Goal: Transaction & Acquisition: Purchase product/service

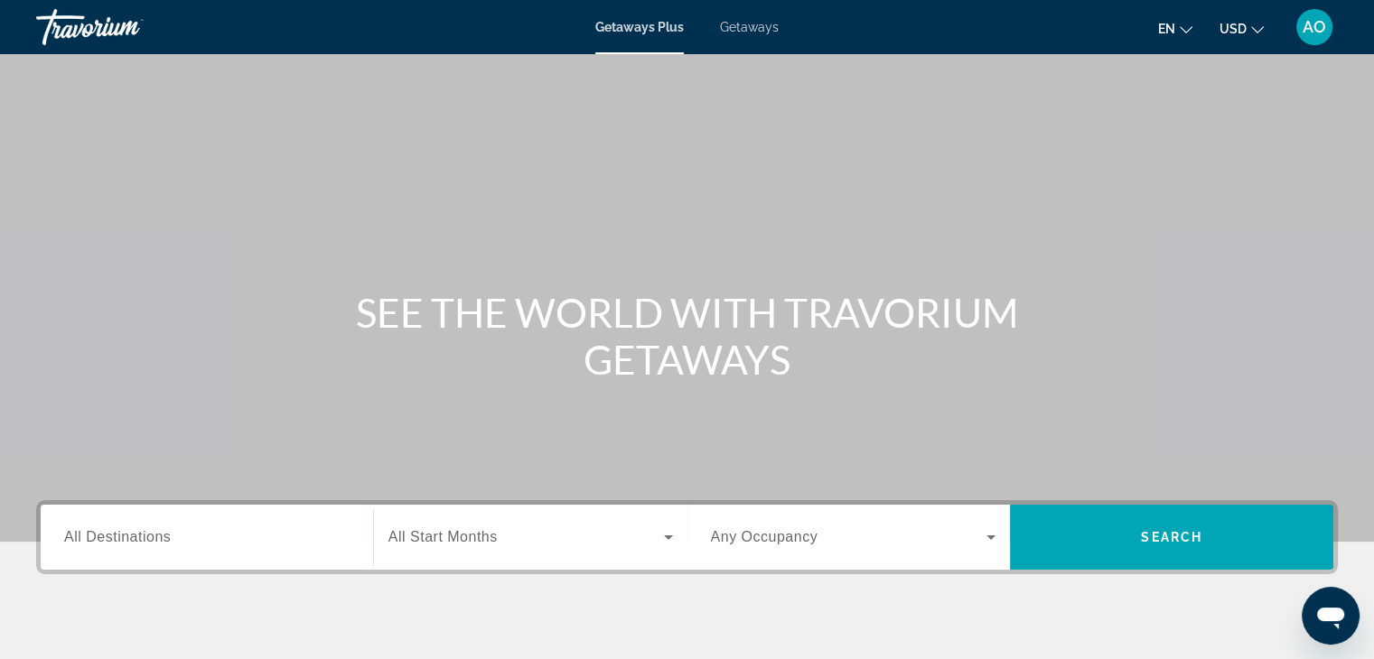
click at [156, 529] on span "All Destinations" at bounding box center [117, 536] width 107 height 15
click at [156, 528] on input "Destination All Destinations" at bounding box center [206, 538] width 285 height 22
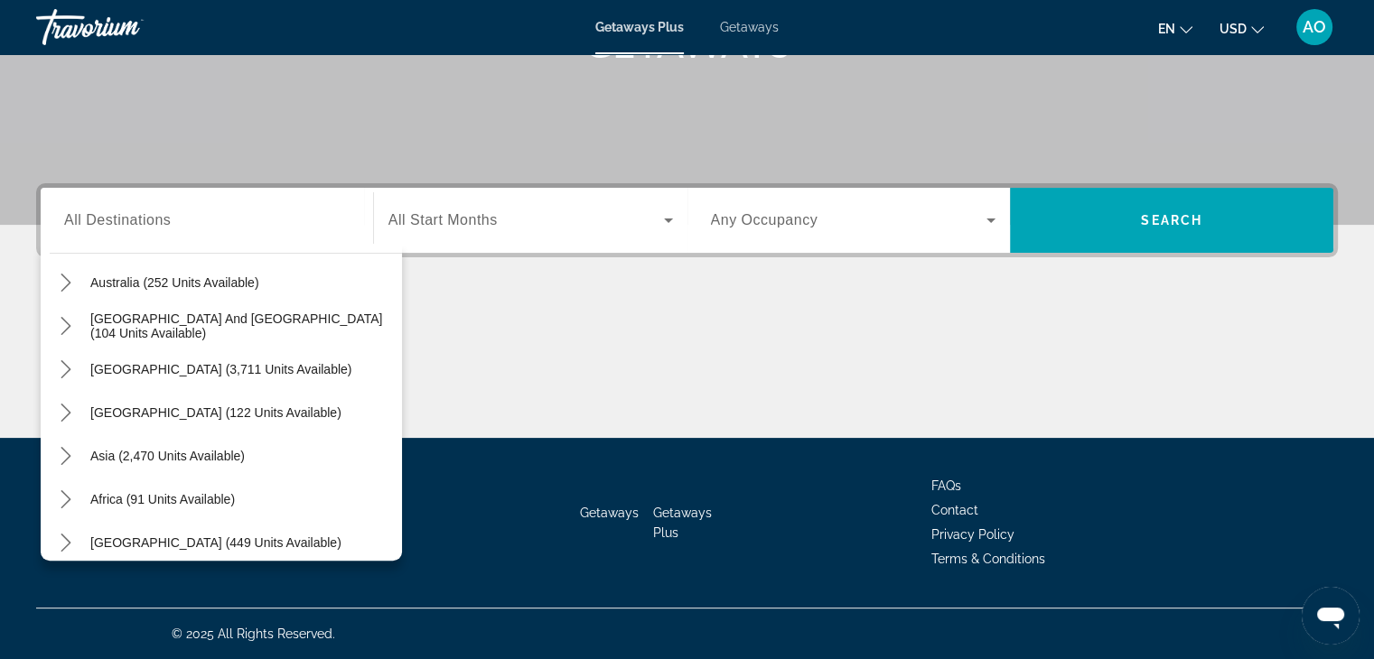
scroll to position [293, 0]
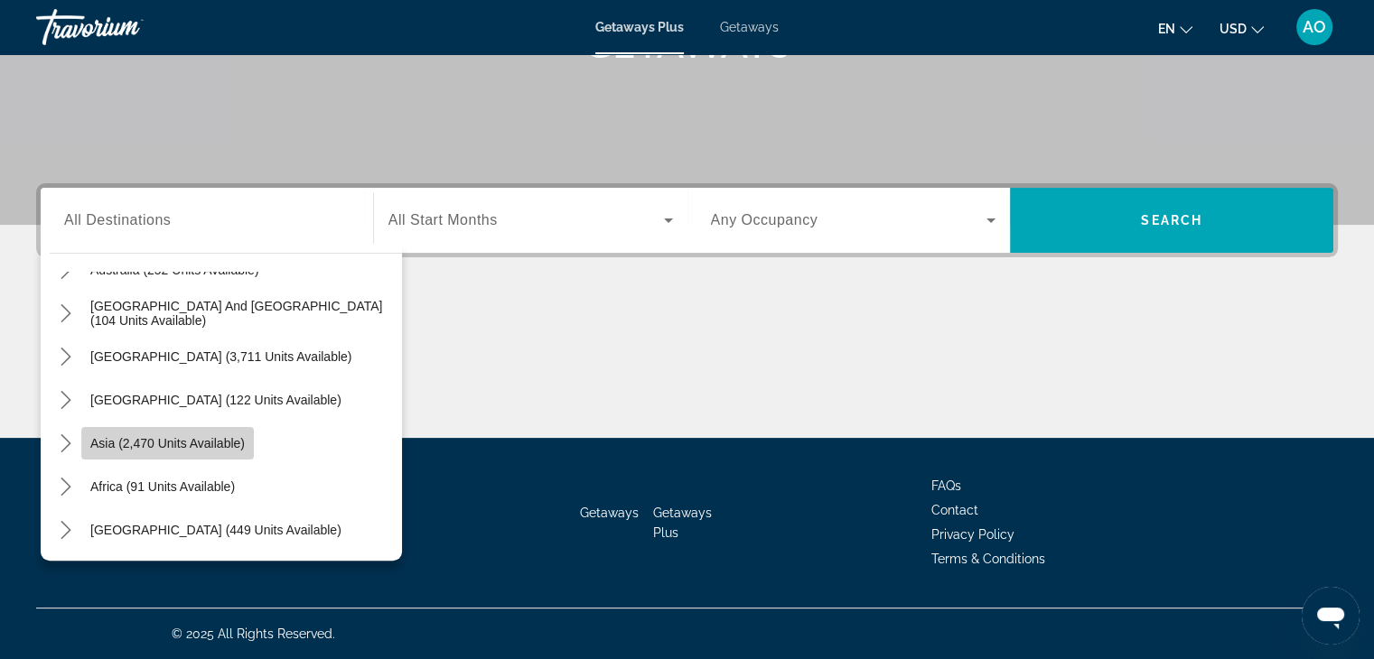
click at [175, 438] on span "Asia (2,470 units available)" at bounding box center [167, 443] width 154 height 14
type input "**********"
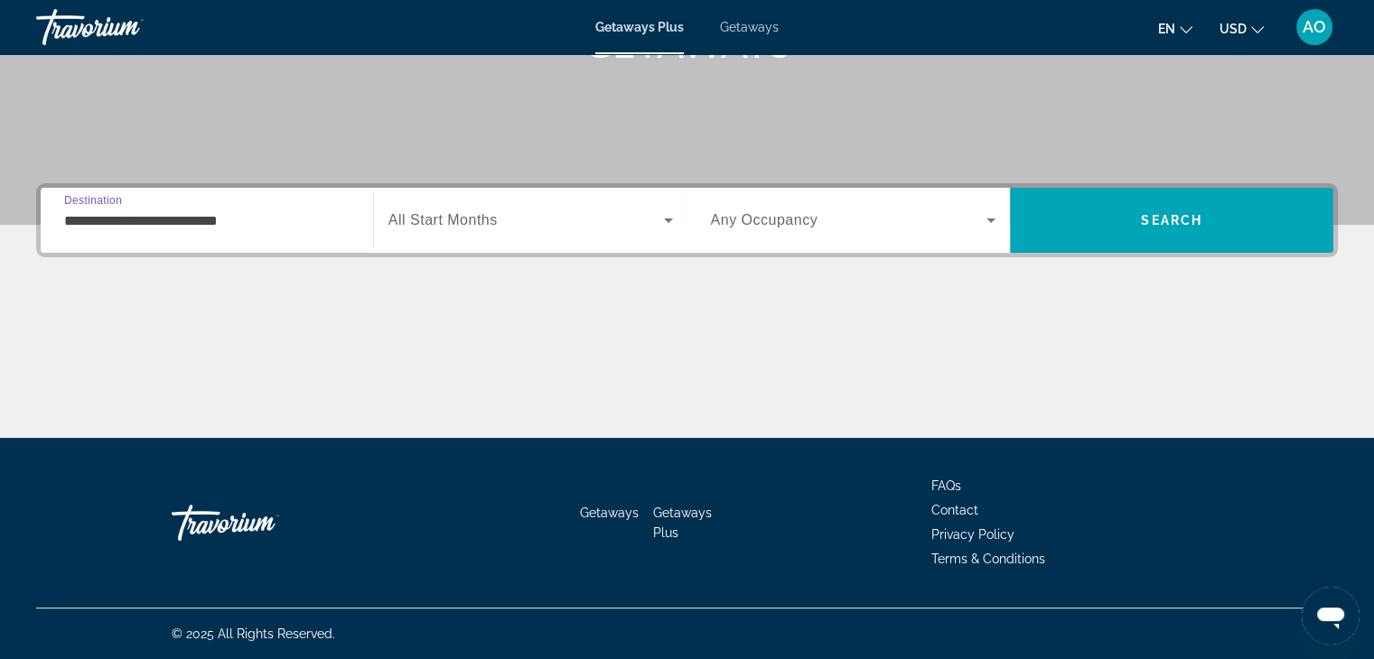
click at [130, 213] on input "**********" at bounding box center [206, 221] width 285 height 22
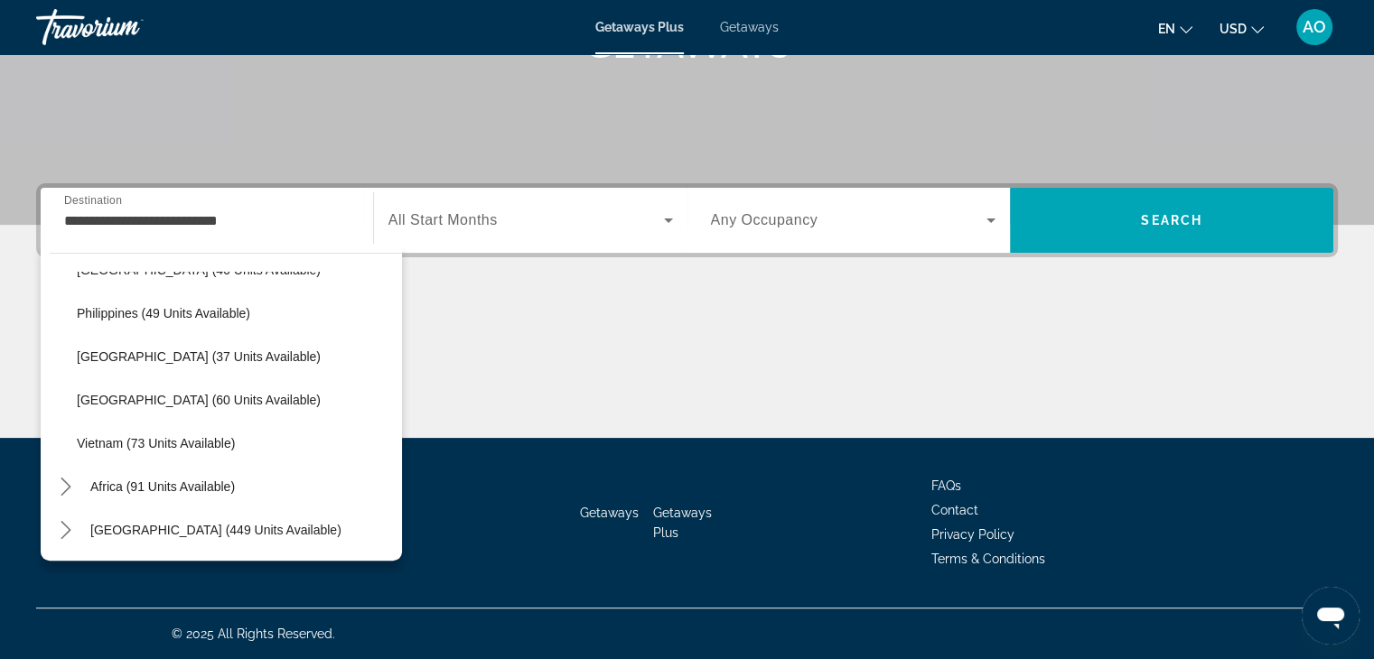
scroll to position [0, 0]
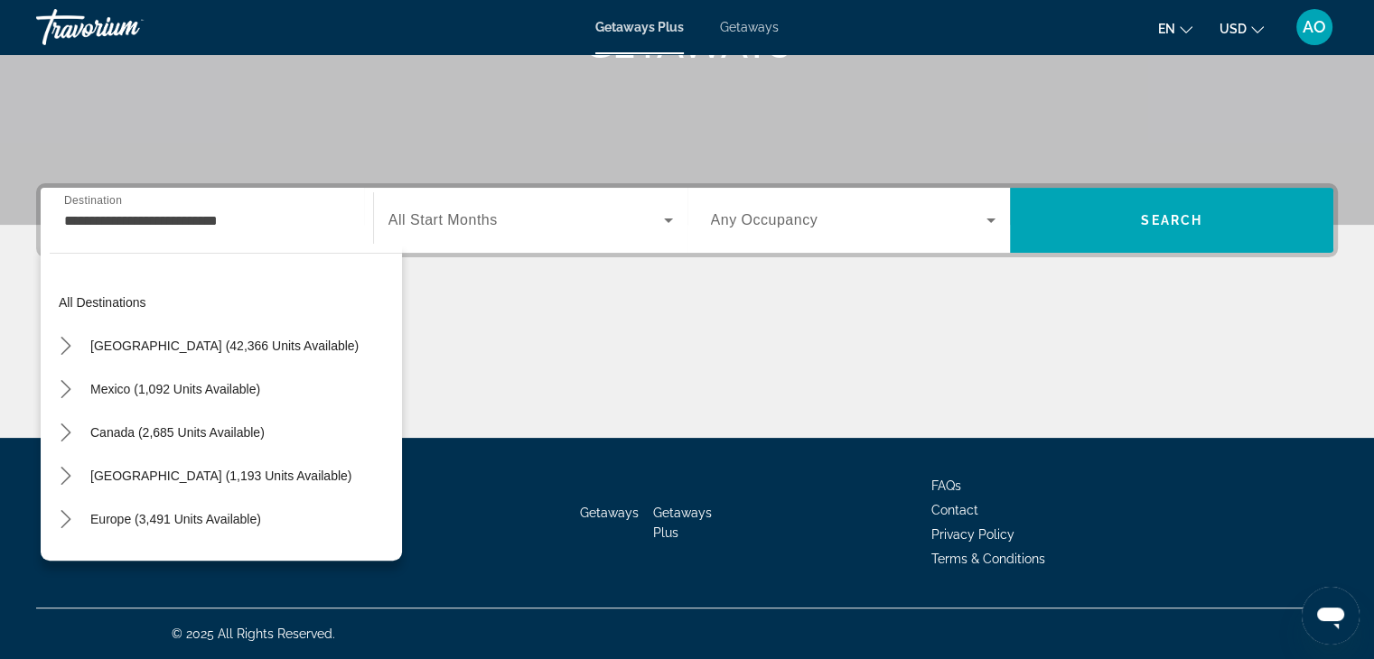
click at [744, 226] on span "Any Occupancy" at bounding box center [764, 219] width 107 height 15
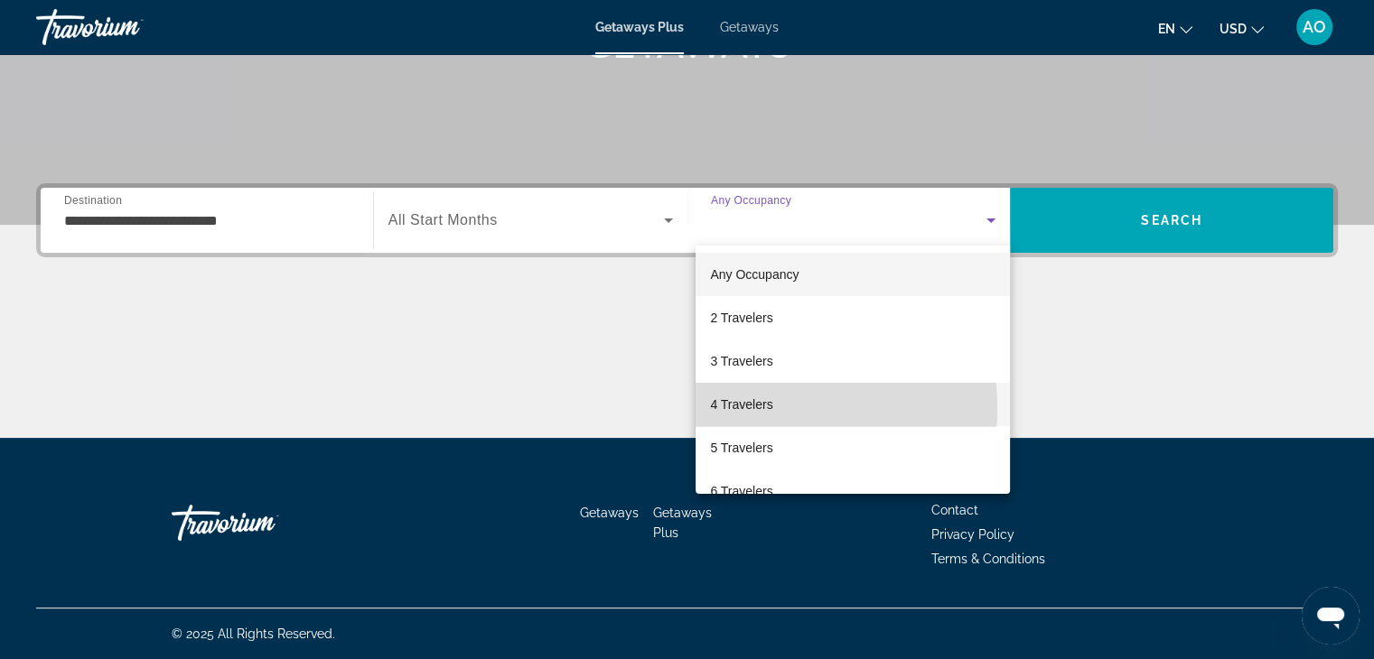
click at [722, 409] on span "4 Travelers" at bounding box center [741, 405] width 62 height 22
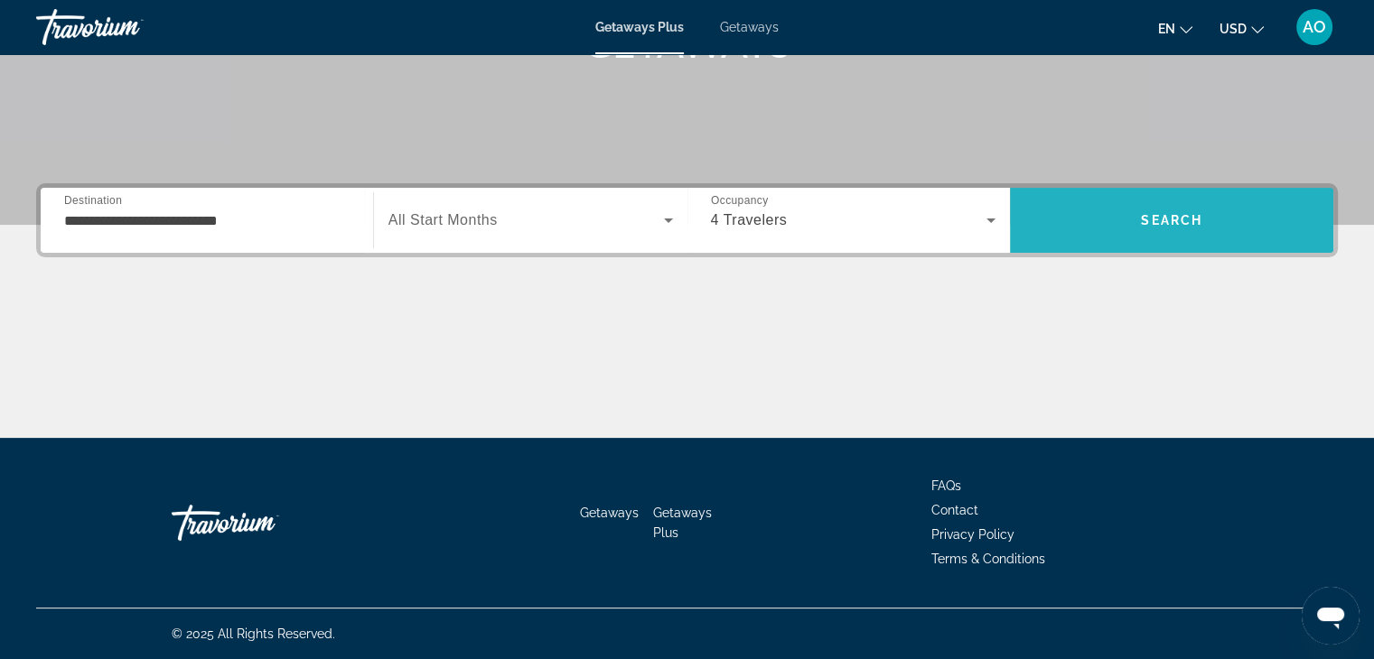
click at [1165, 199] on span "Search" at bounding box center [1171, 220] width 323 height 43
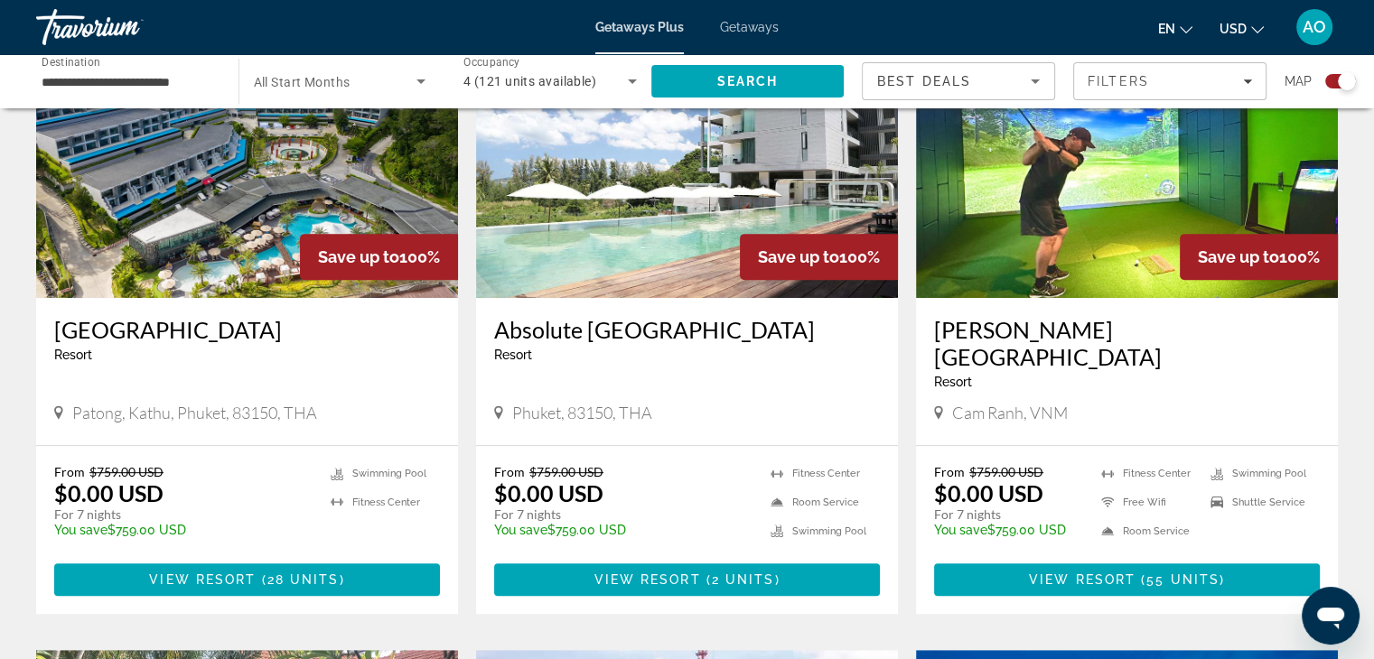
scroll to position [710, 0]
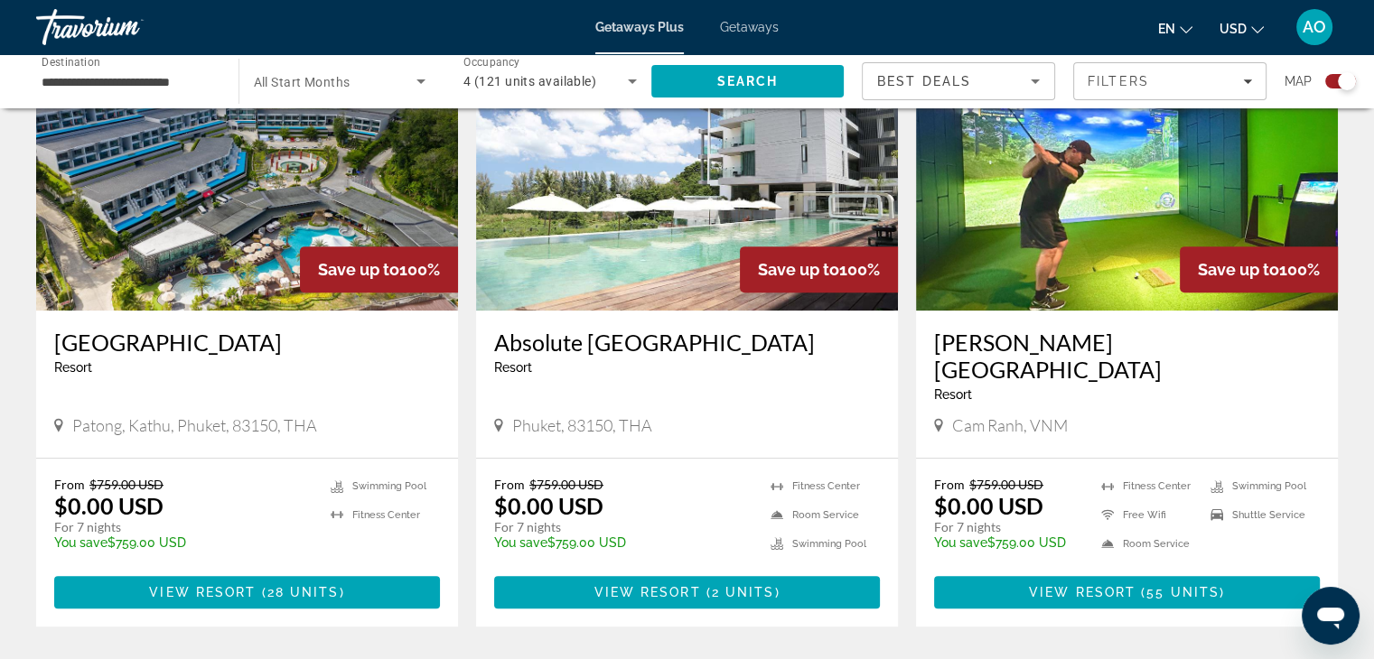
click at [238, 291] on img "Main content" at bounding box center [247, 166] width 422 height 289
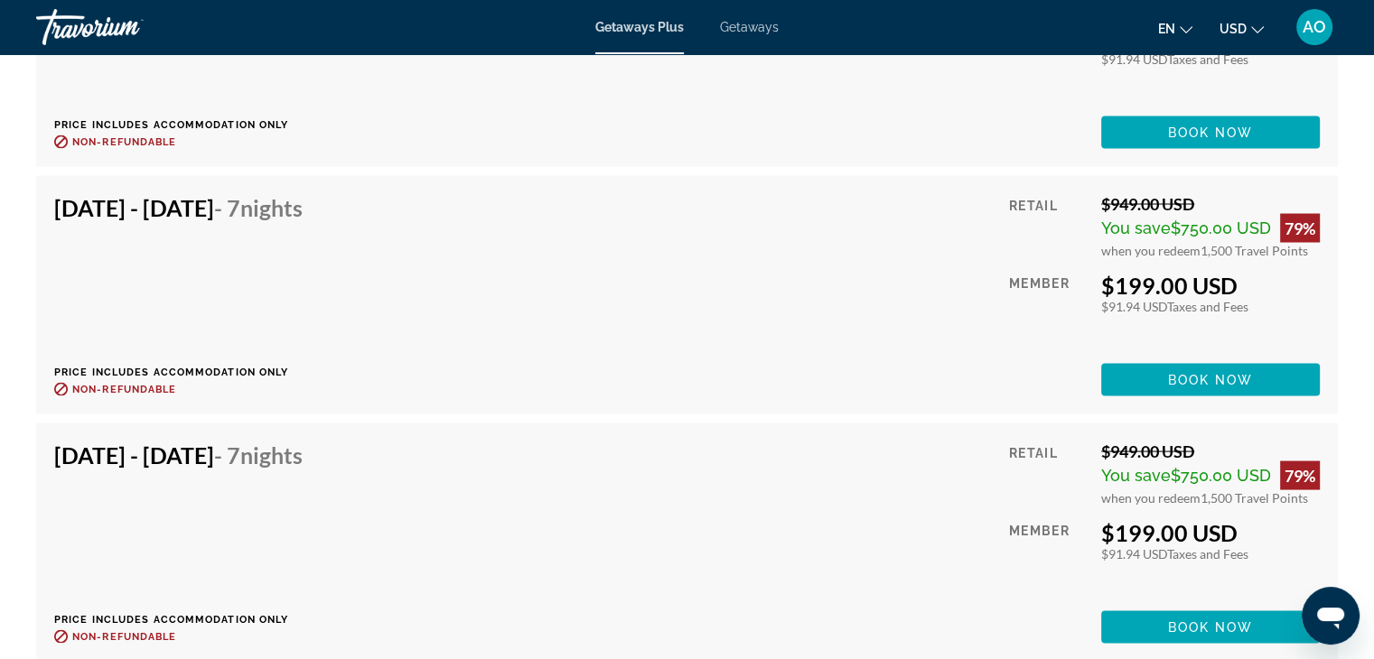
scroll to position [3403, 0]
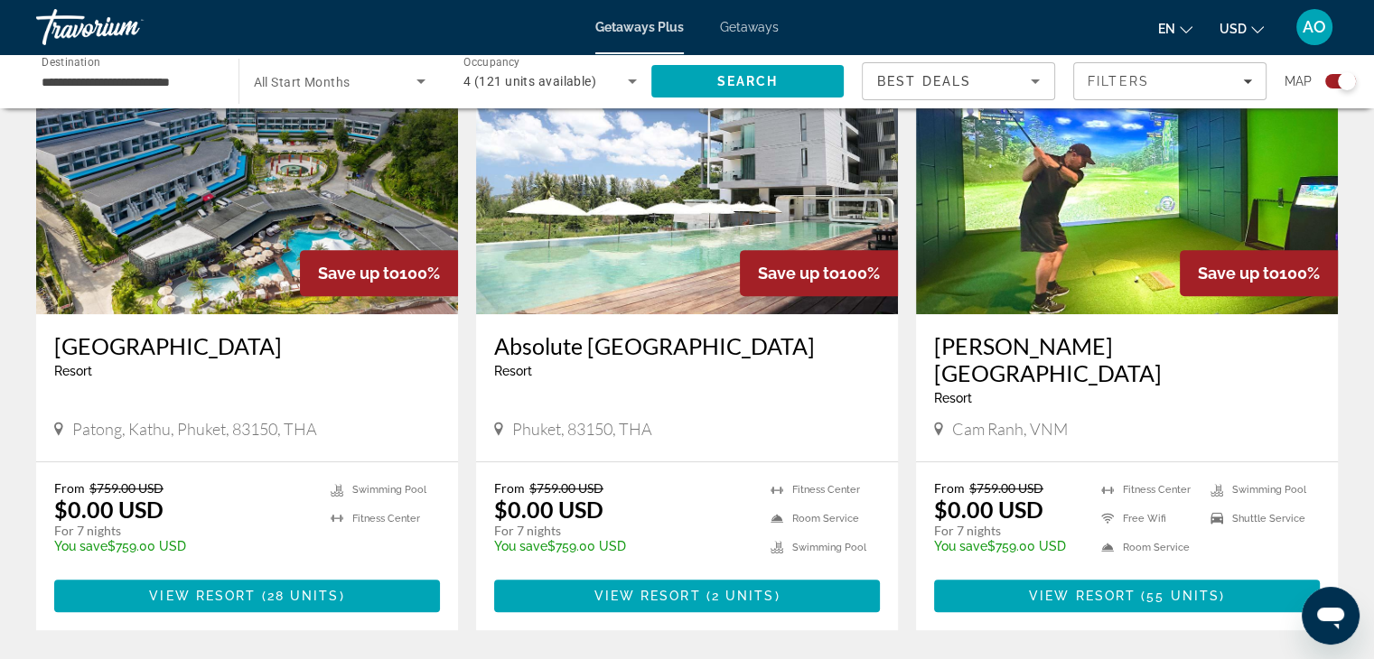
scroll to position [707, 0]
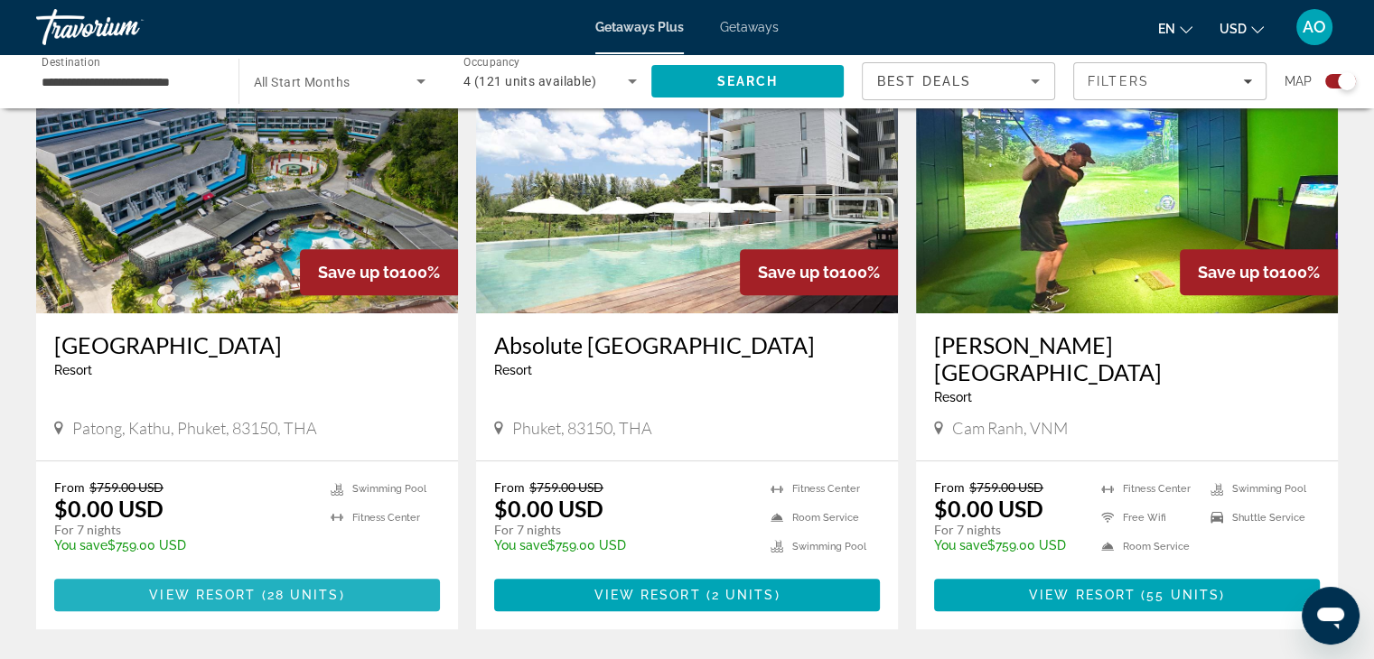
click at [199, 588] on span "View Resort" at bounding box center [202, 595] width 107 height 14
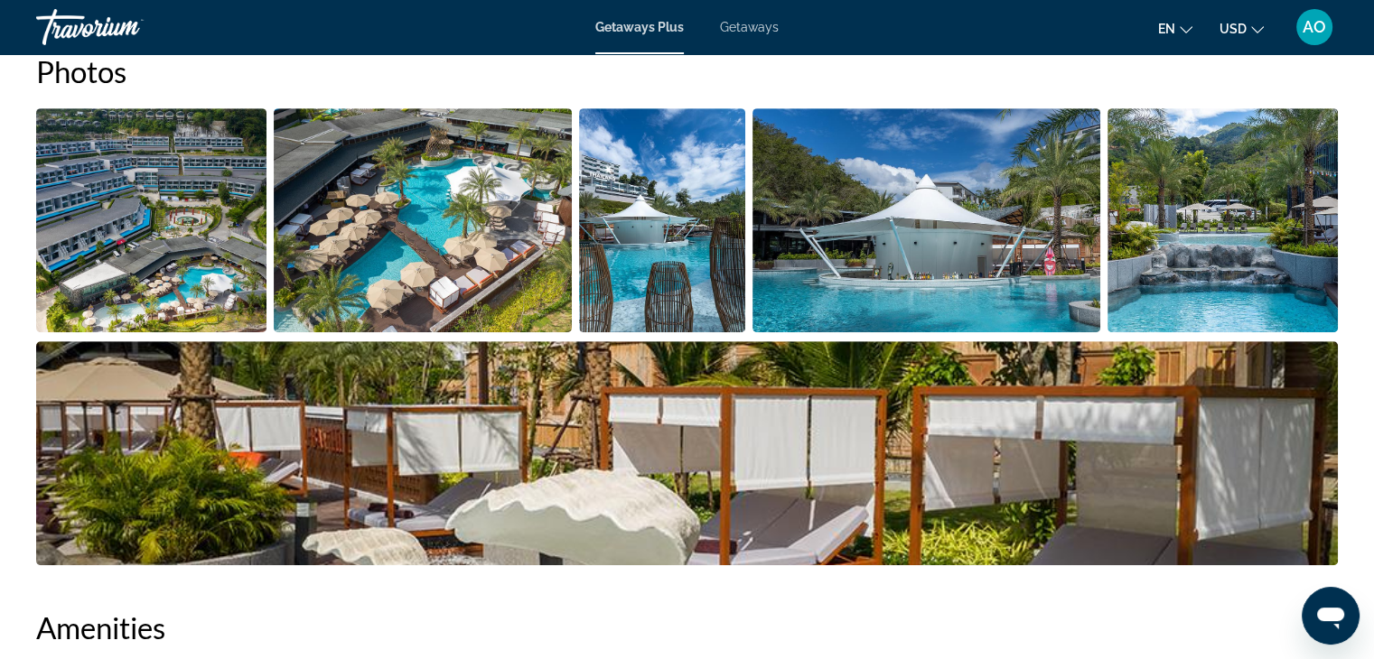
scroll to position [822, 0]
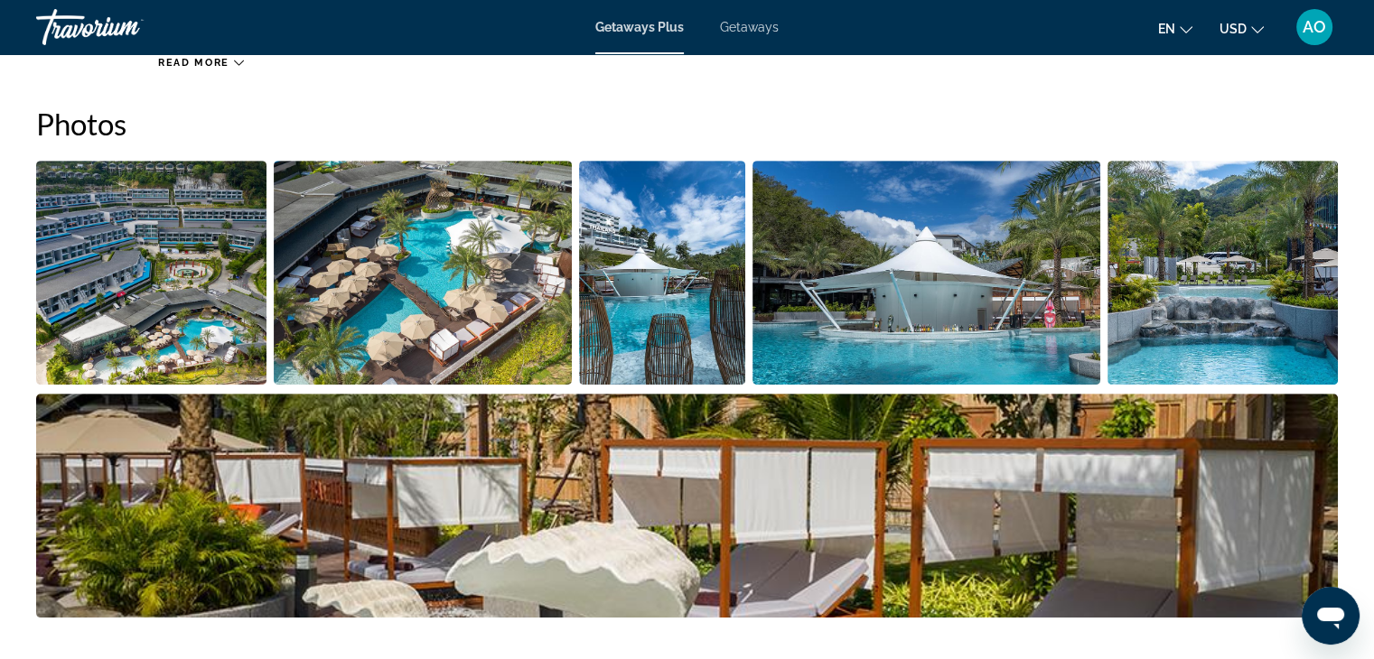
click at [208, 299] on img "Open full-screen image slider" at bounding box center [151, 273] width 230 height 224
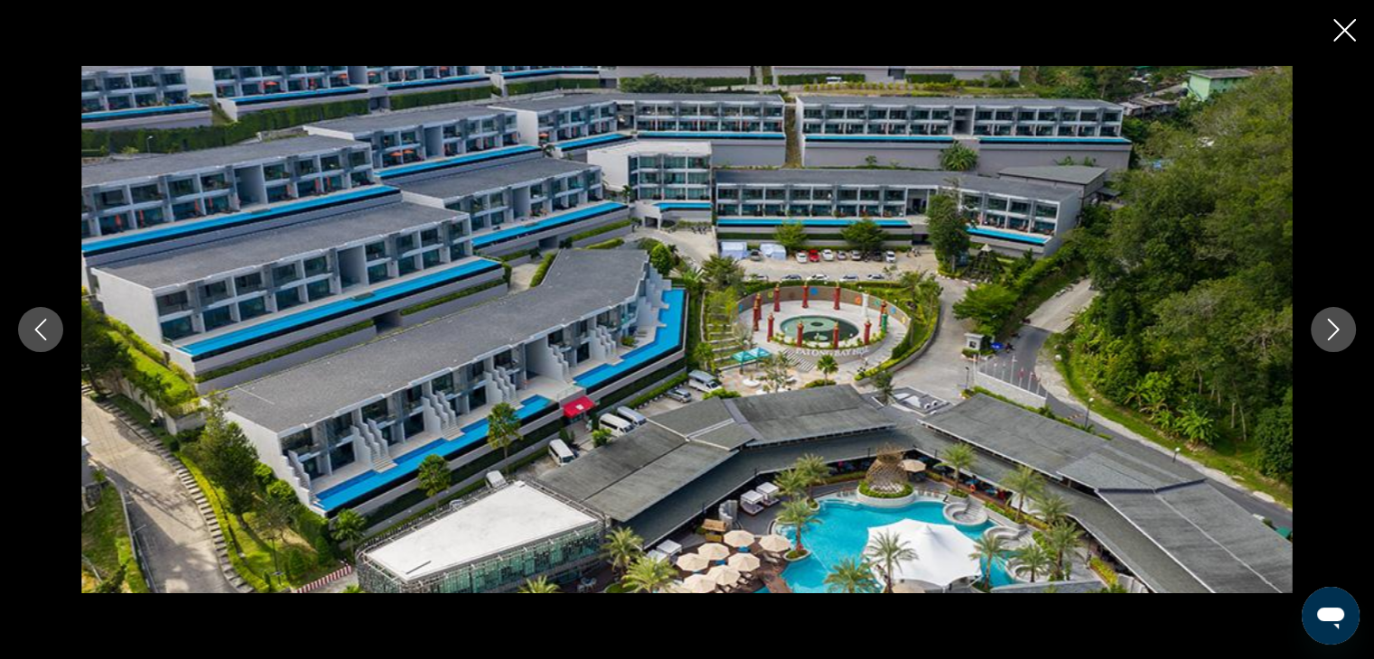
click at [1324, 337] on icon "Next image" at bounding box center [1333, 330] width 22 height 22
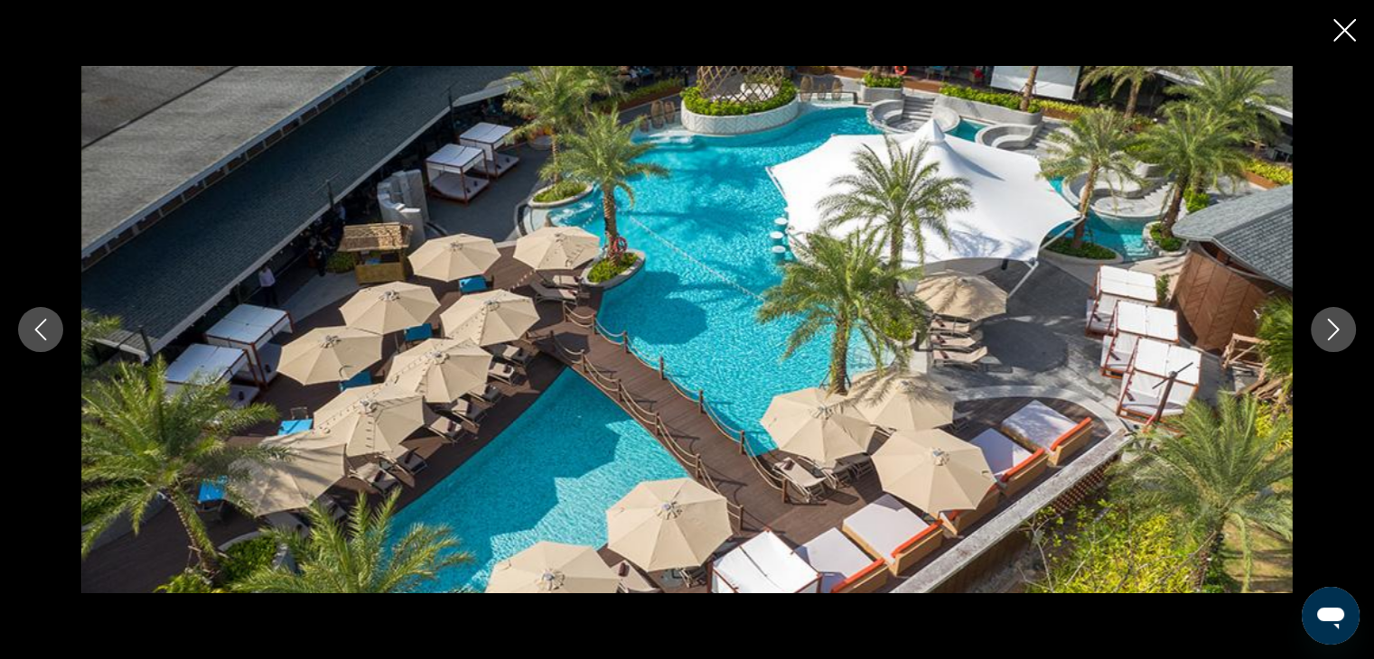
click at [1324, 336] on icon "Next image" at bounding box center [1333, 330] width 22 height 22
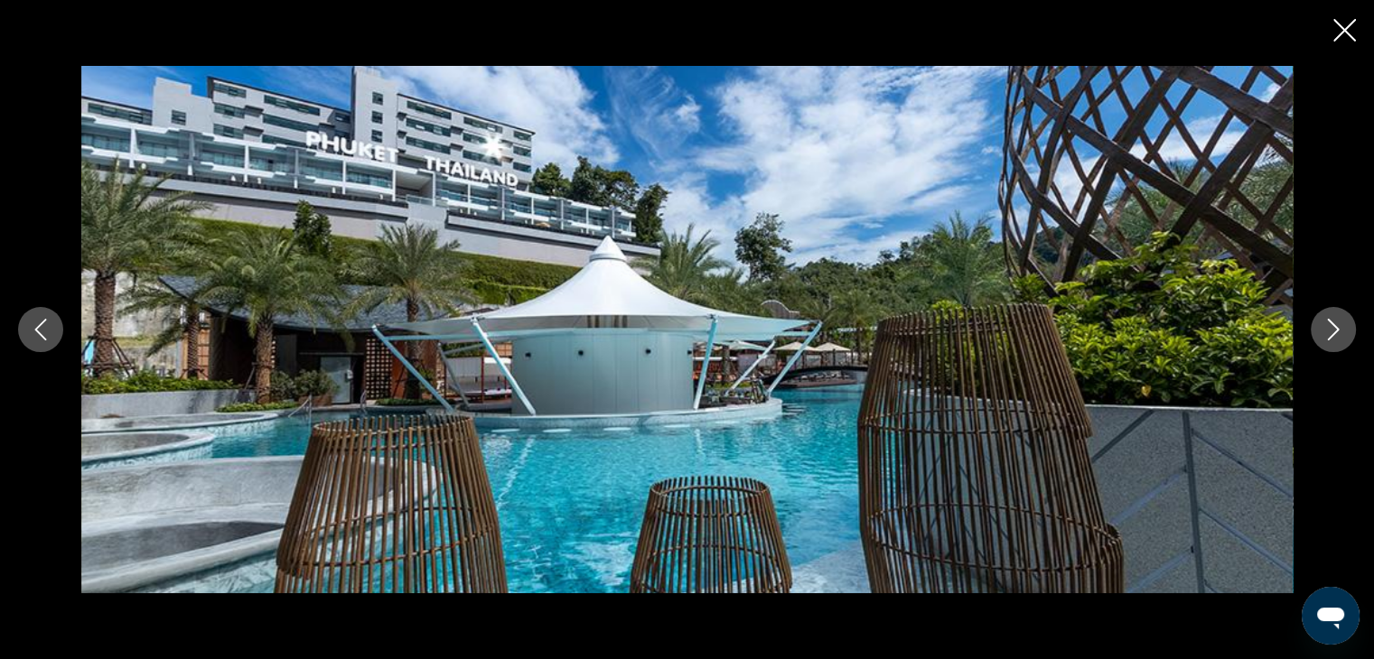
click at [1324, 336] on icon "Next image" at bounding box center [1333, 330] width 22 height 22
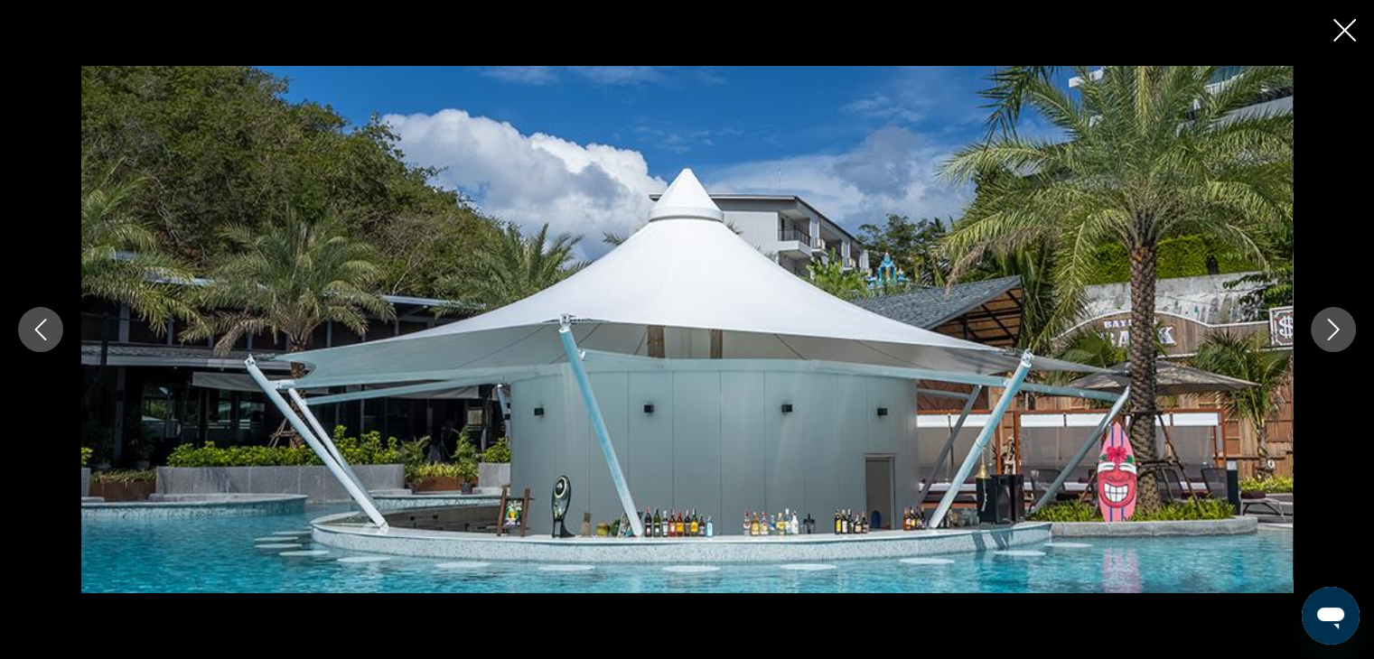
click at [1324, 336] on icon "Next image" at bounding box center [1333, 330] width 22 height 22
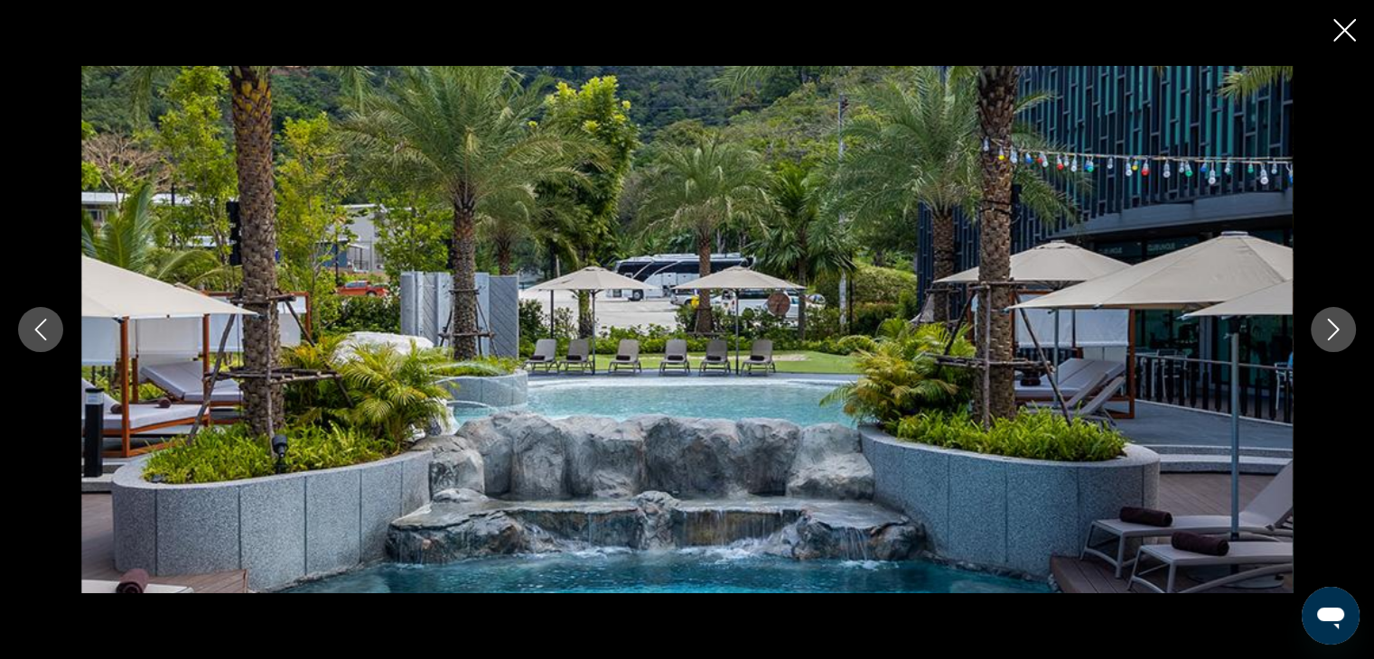
click at [1341, 33] on icon "Close slideshow" at bounding box center [1344, 30] width 23 height 23
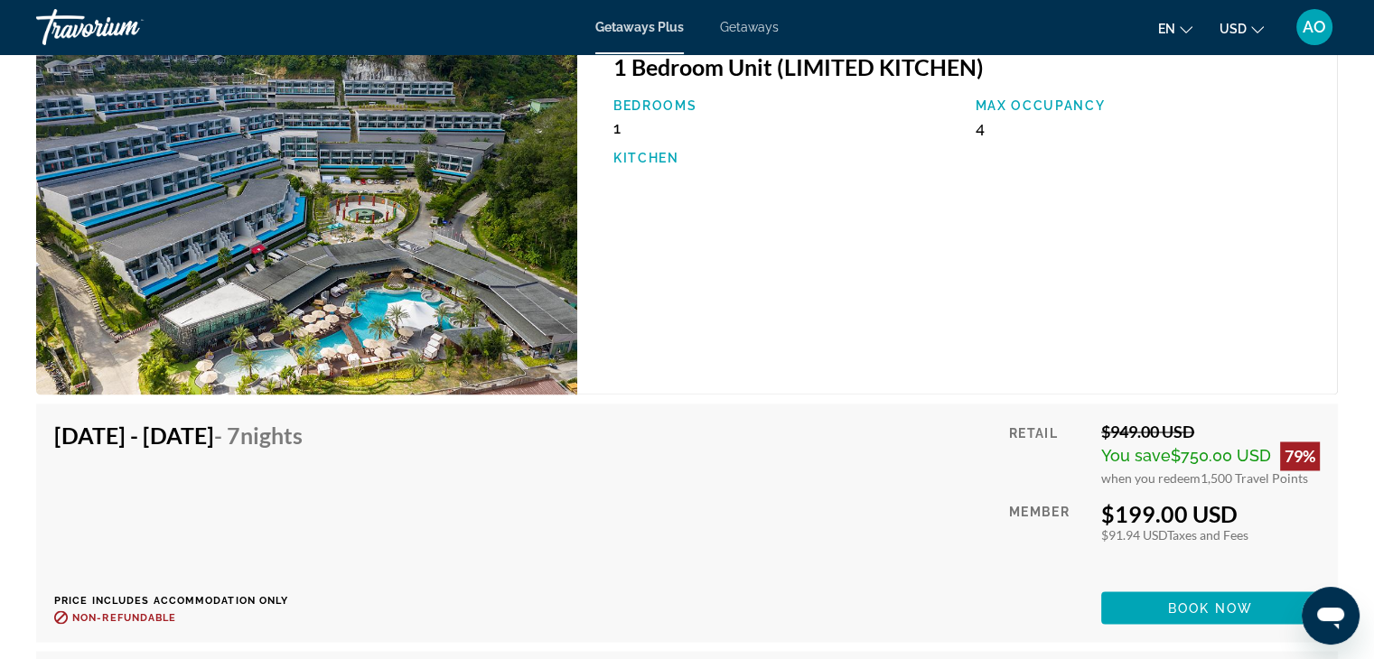
scroll to position [2931, 0]
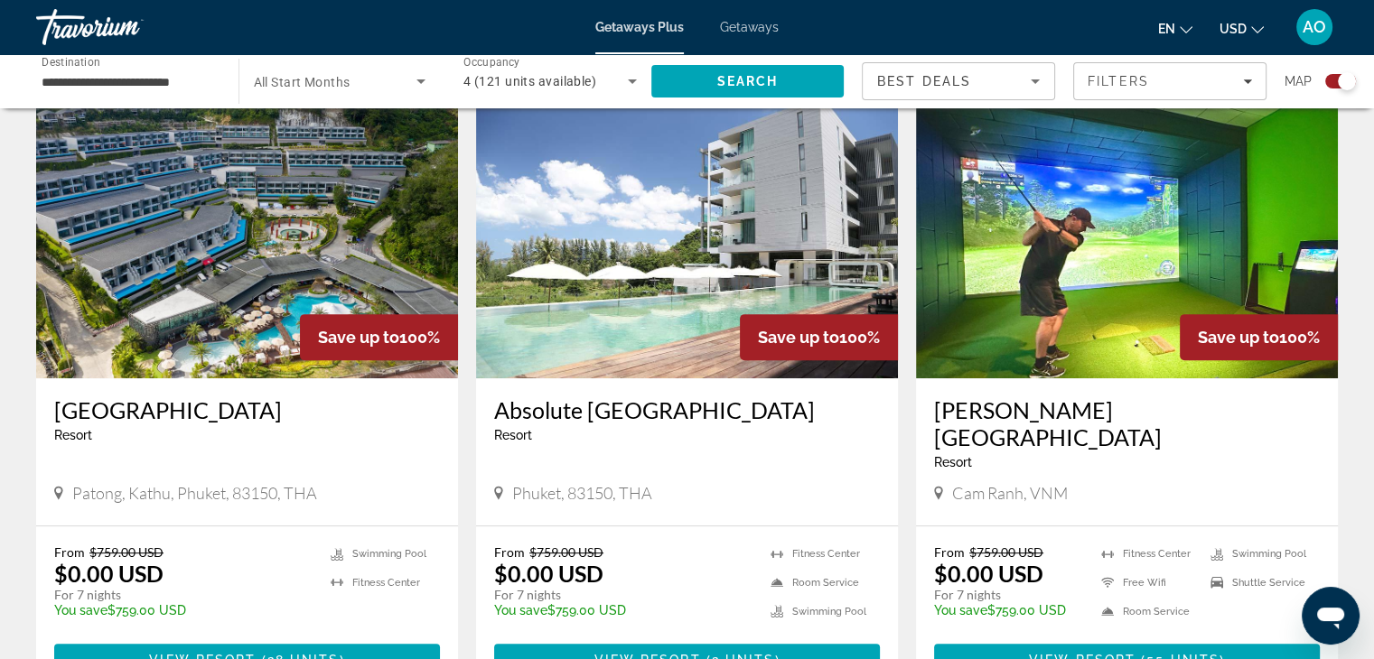
scroll to position [644, 0]
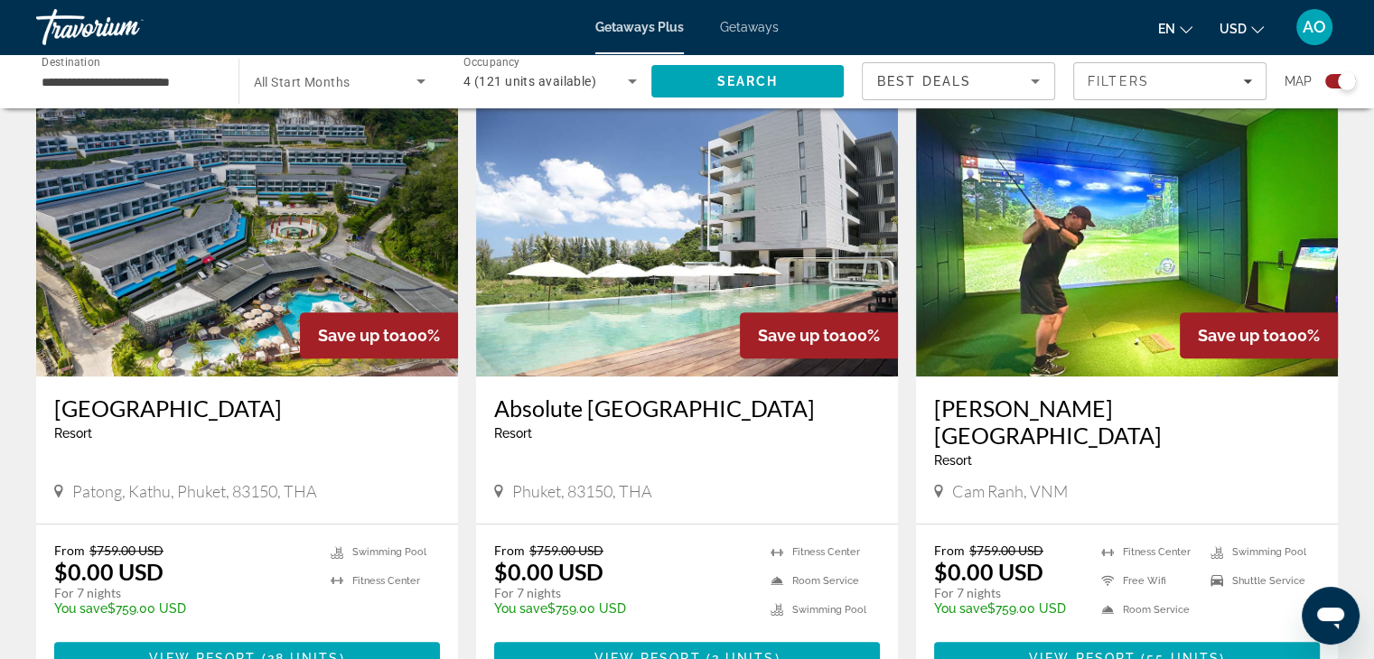
click at [1108, 326] on img "Main content" at bounding box center [1127, 232] width 422 height 289
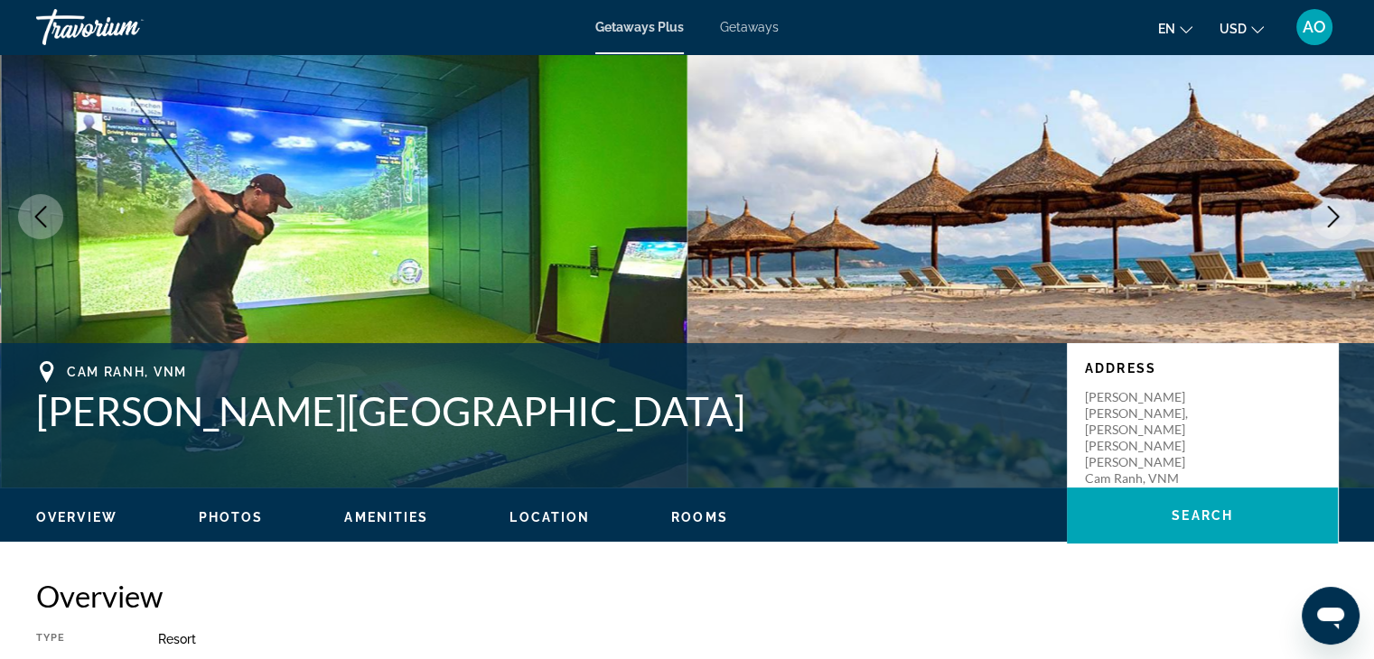
scroll to position [103, 0]
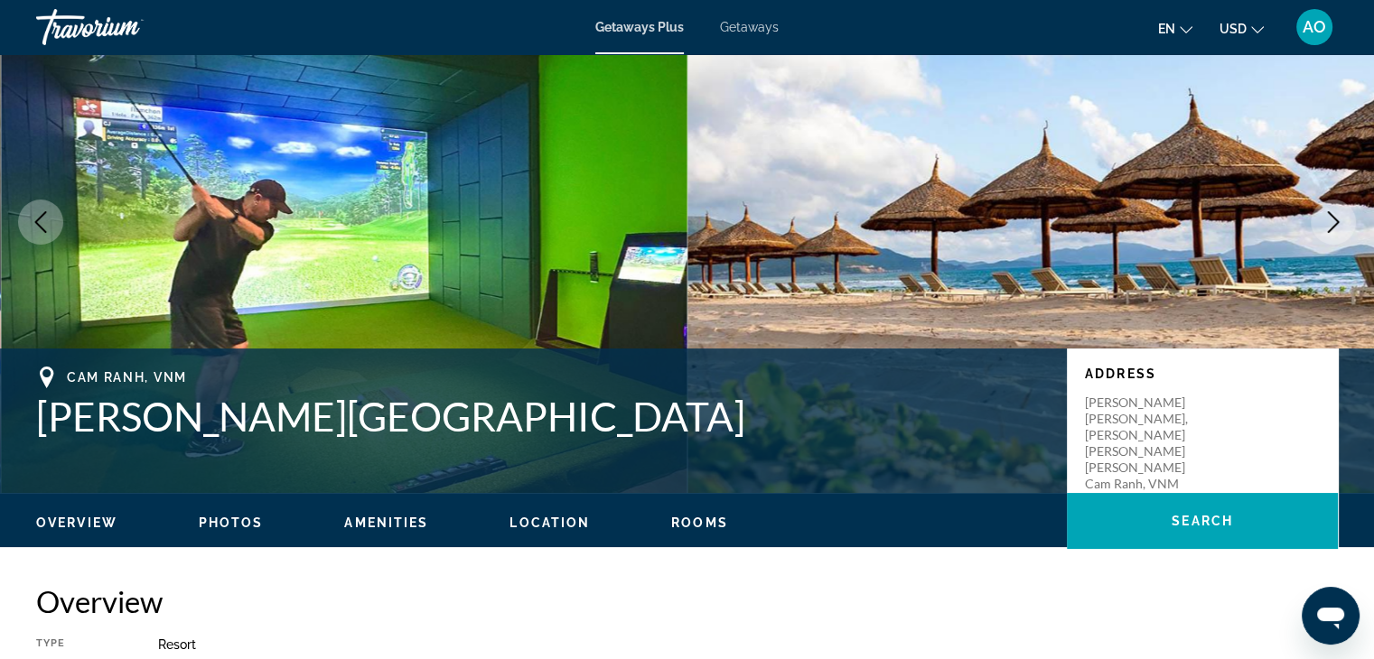
click at [1316, 221] on button "Next image" at bounding box center [1332, 222] width 45 height 45
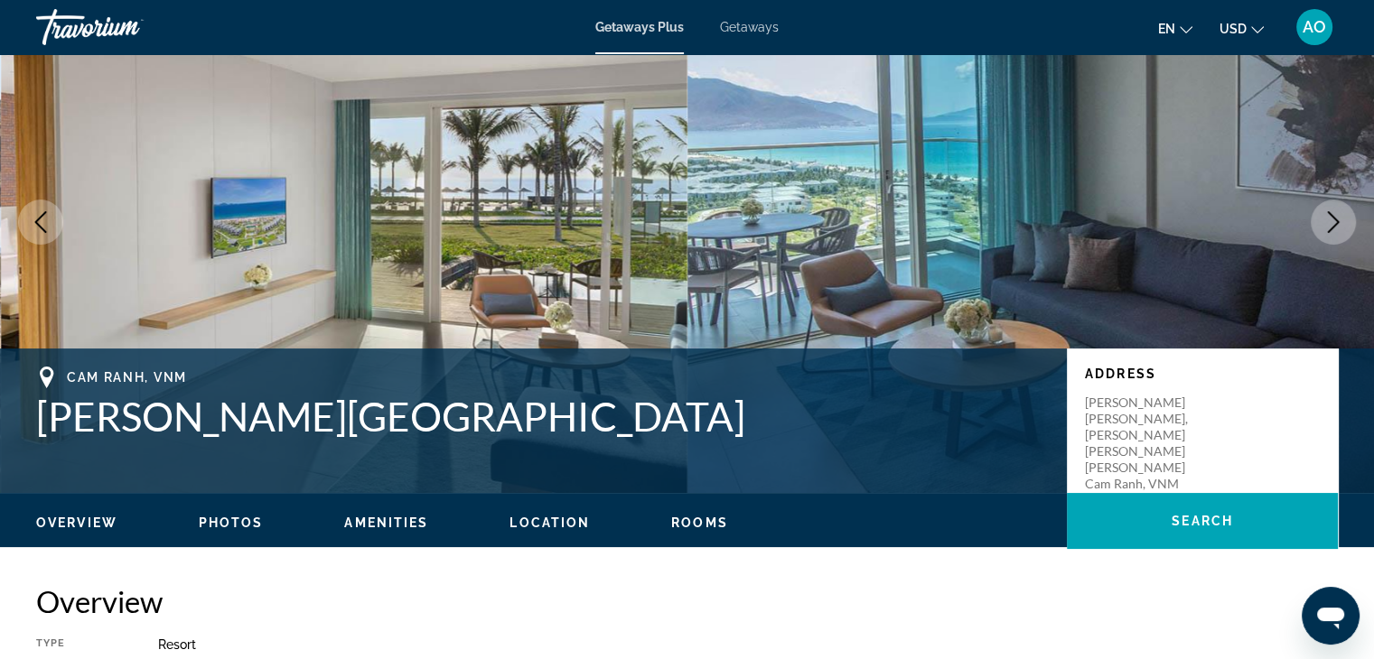
click at [1315, 228] on button "Next image" at bounding box center [1332, 222] width 45 height 45
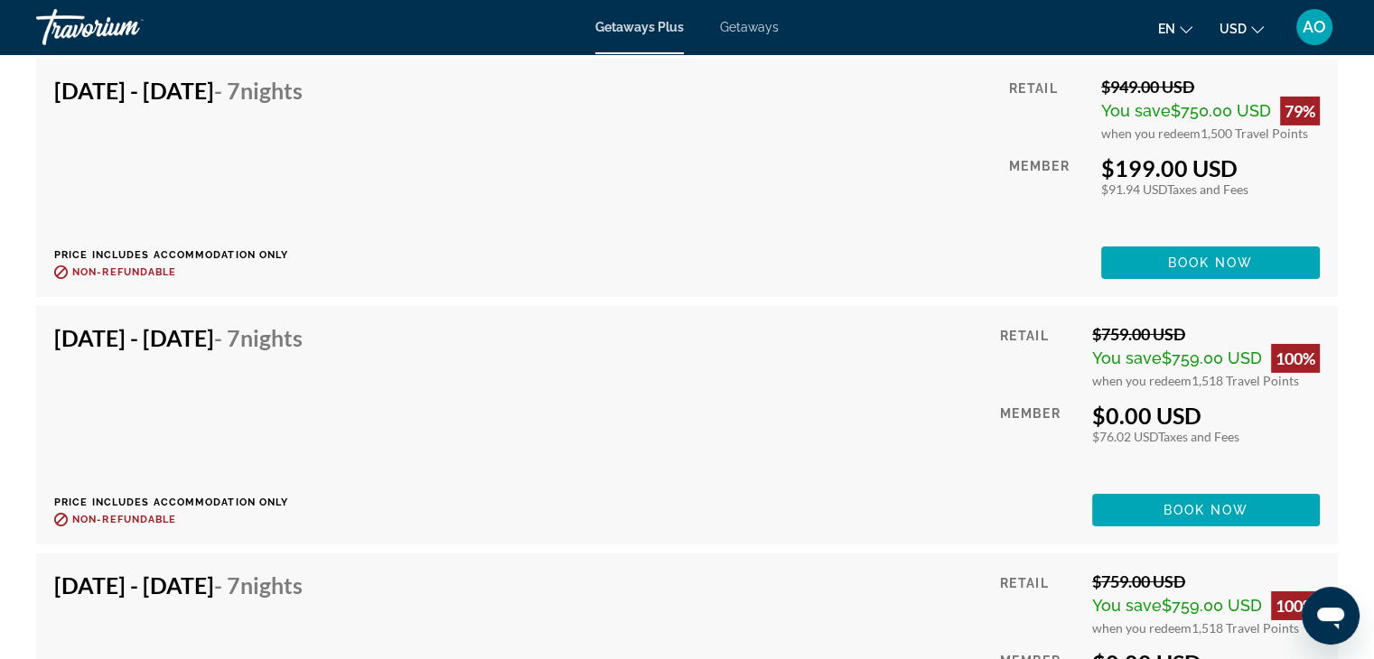
scroll to position [6024, 0]
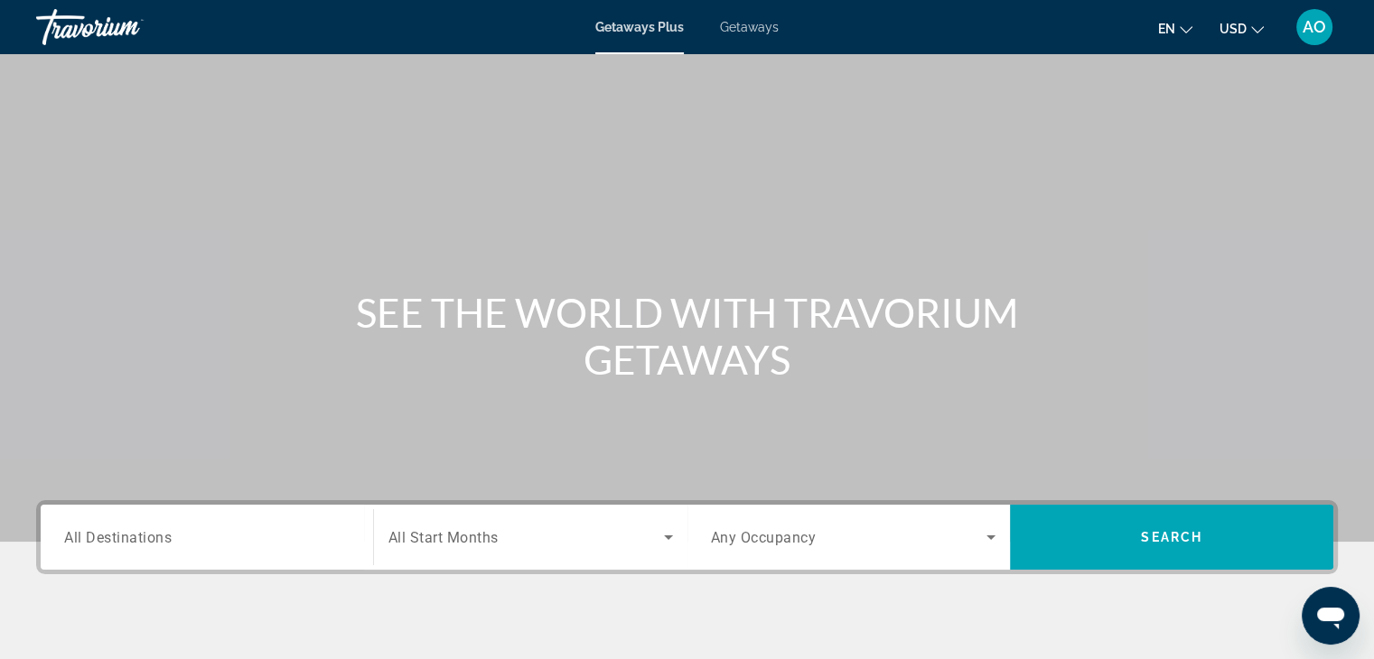
click at [745, 31] on span "Getaways" at bounding box center [749, 27] width 59 height 14
click at [149, 536] on span "All Destinations" at bounding box center [117, 536] width 107 height 17
click at [149, 536] on input "Destination All Destinations" at bounding box center [206, 538] width 285 height 22
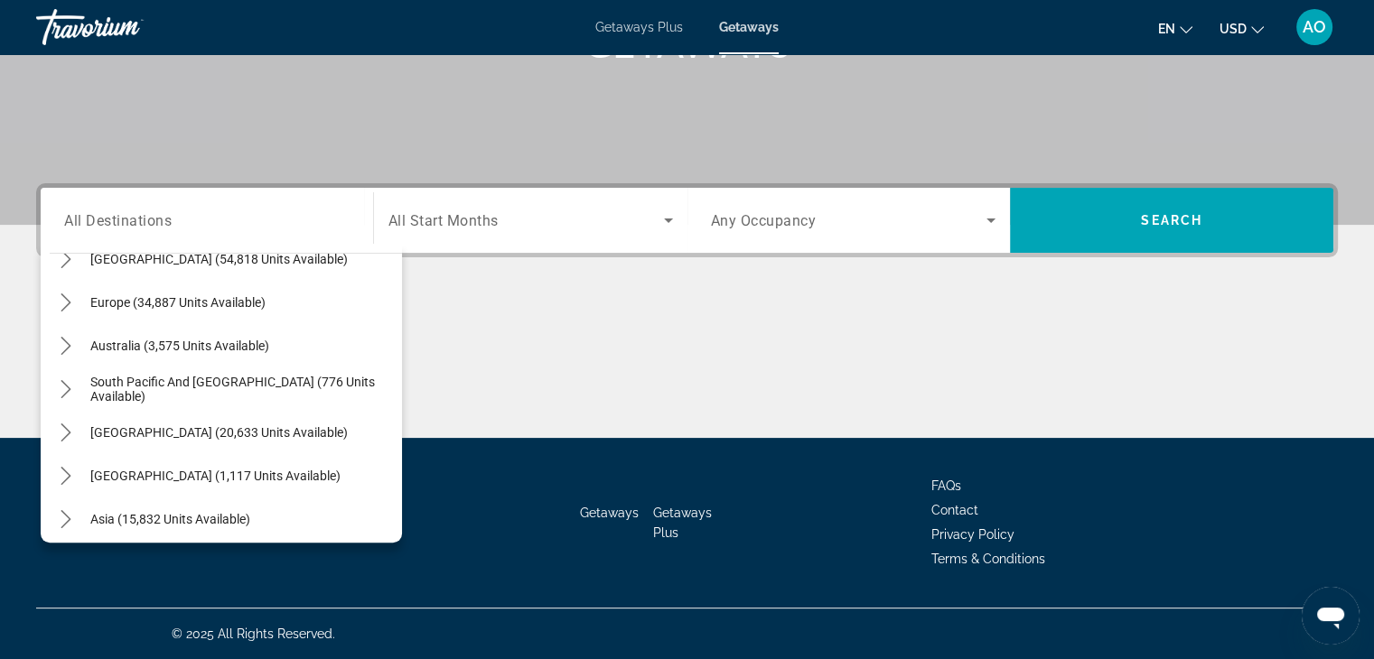
scroll to position [255, 0]
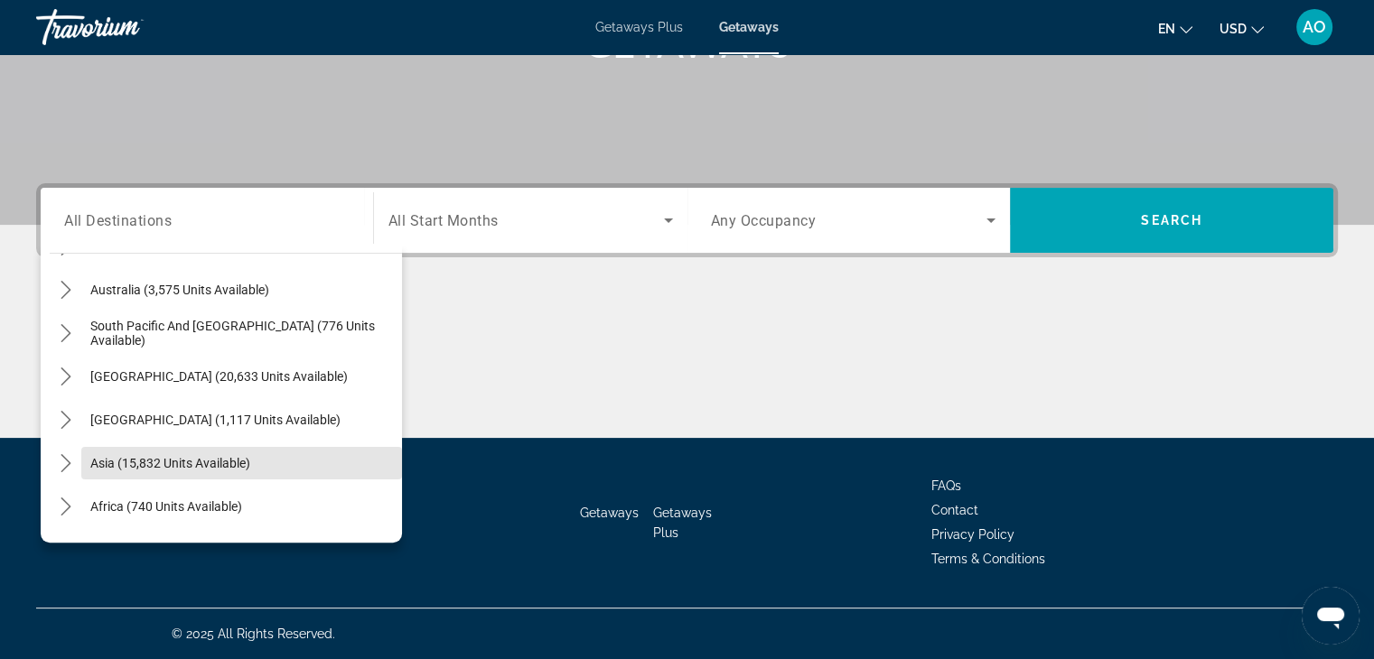
drag, startPoint x: 376, startPoint y: 480, endPoint x: 378, endPoint y: 462, distance: 17.4
click at [378, 462] on span "Select destination: Asia (15,832 units available)" at bounding box center [241, 463] width 321 height 43
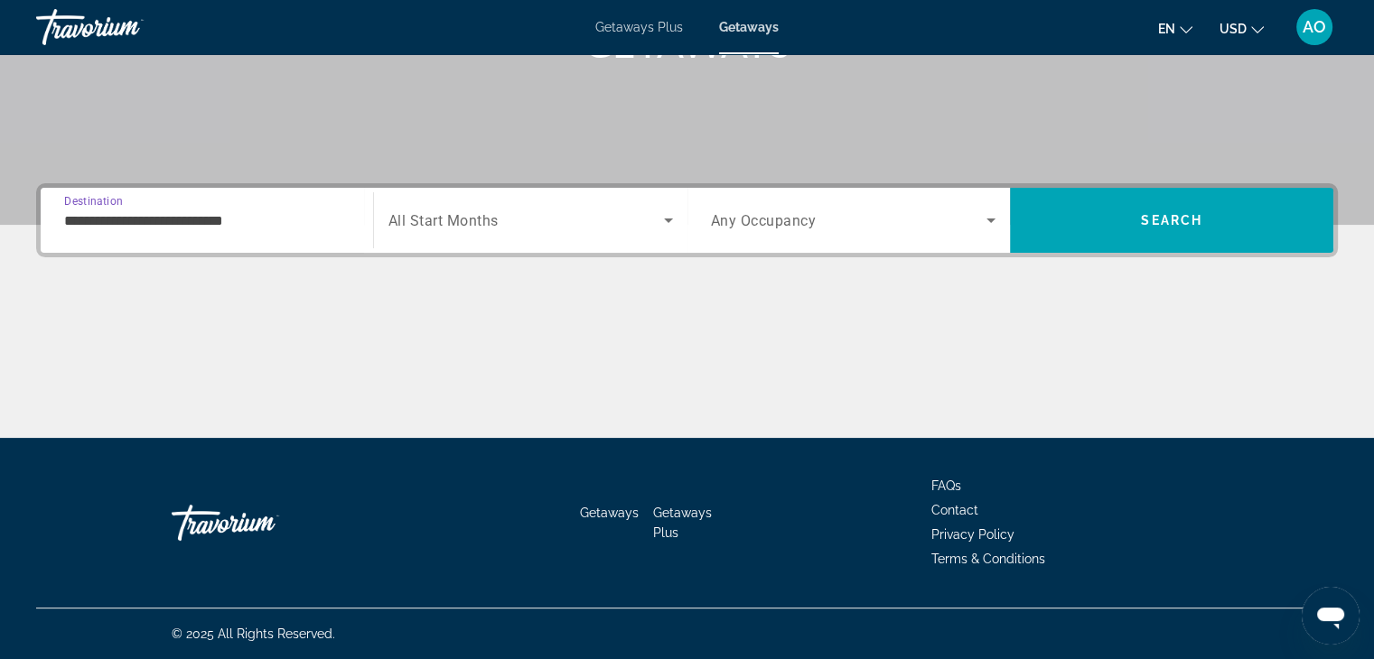
click at [297, 219] on input "**********" at bounding box center [206, 221] width 285 height 22
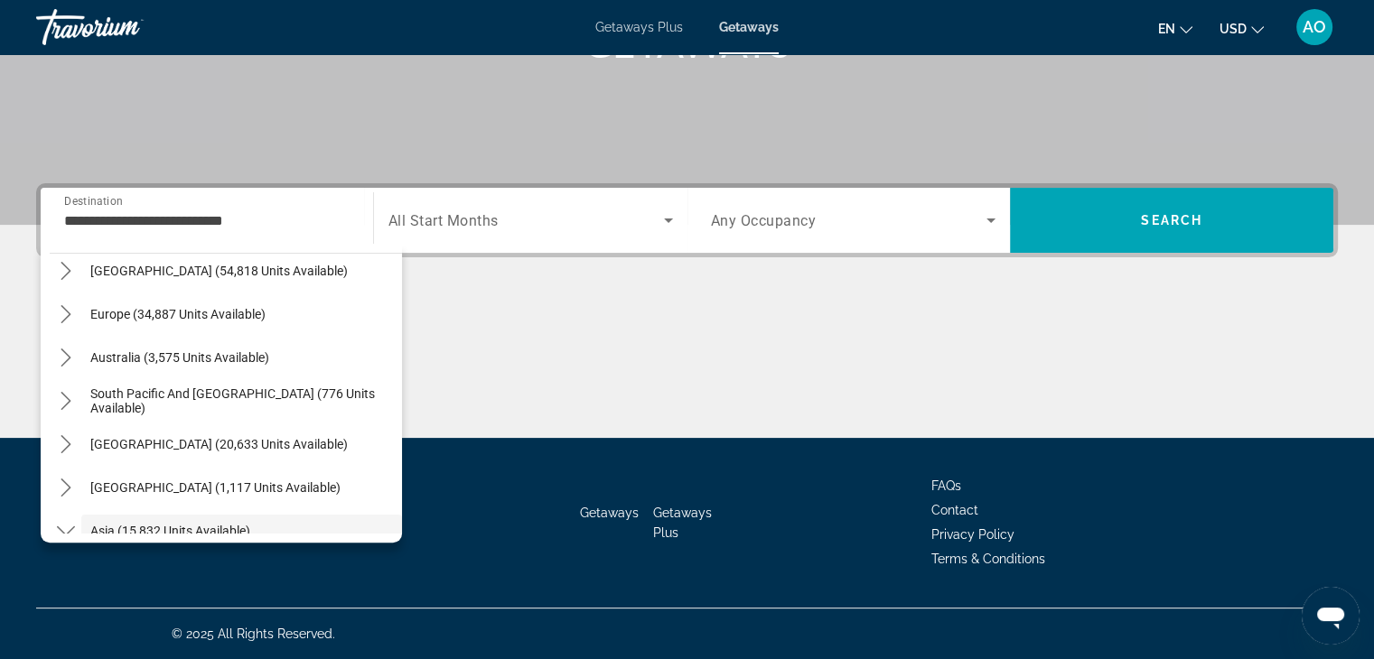
scroll to position [162, 0]
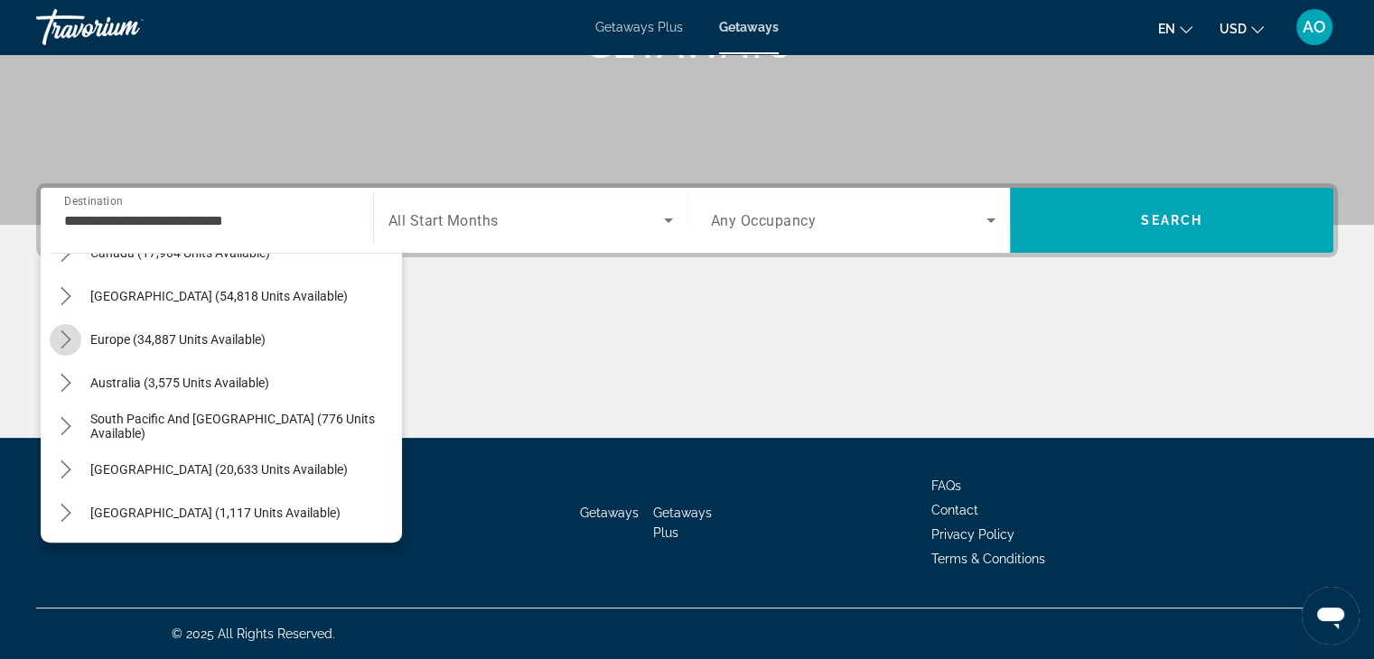
click at [65, 333] on icon "Toggle Europe (34,887 units available) submenu" at bounding box center [66, 340] width 18 height 18
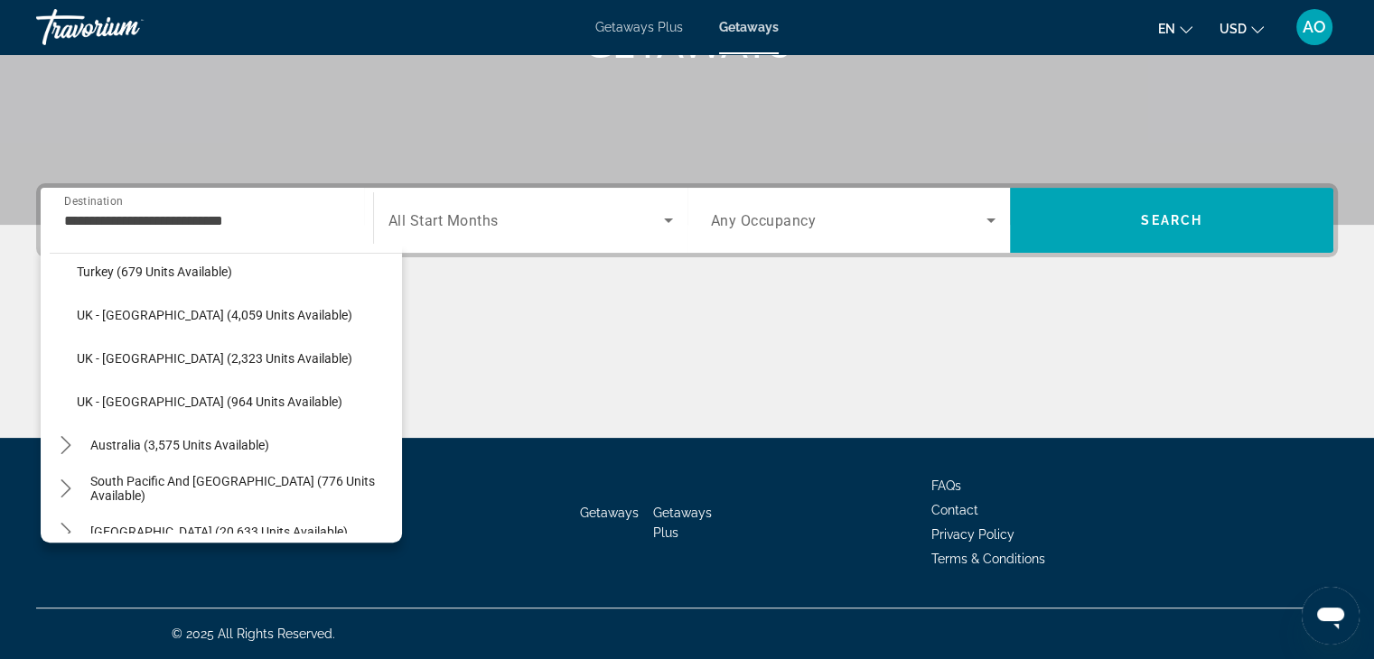
scroll to position [1160, 0]
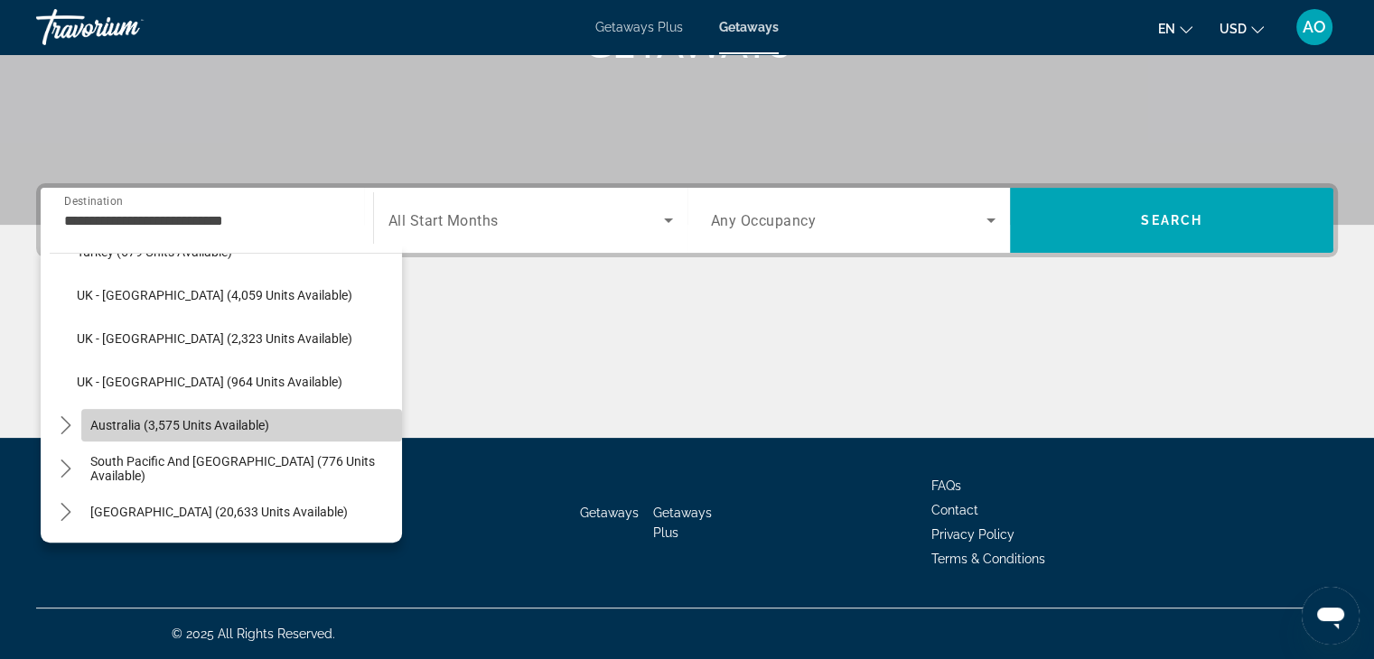
click at [382, 408] on span "Select destination: Australia (3,575 units available)" at bounding box center [241, 425] width 321 height 43
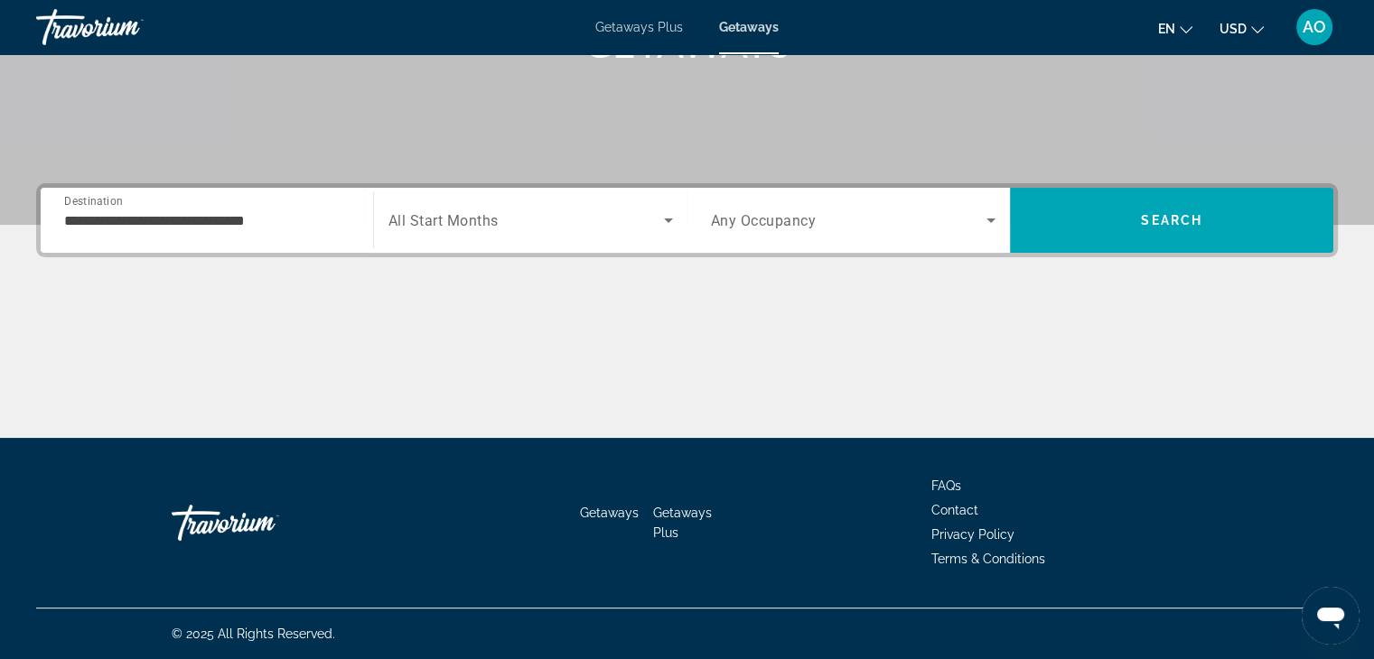
click at [307, 236] on div "**********" at bounding box center [206, 220] width 285 height 51
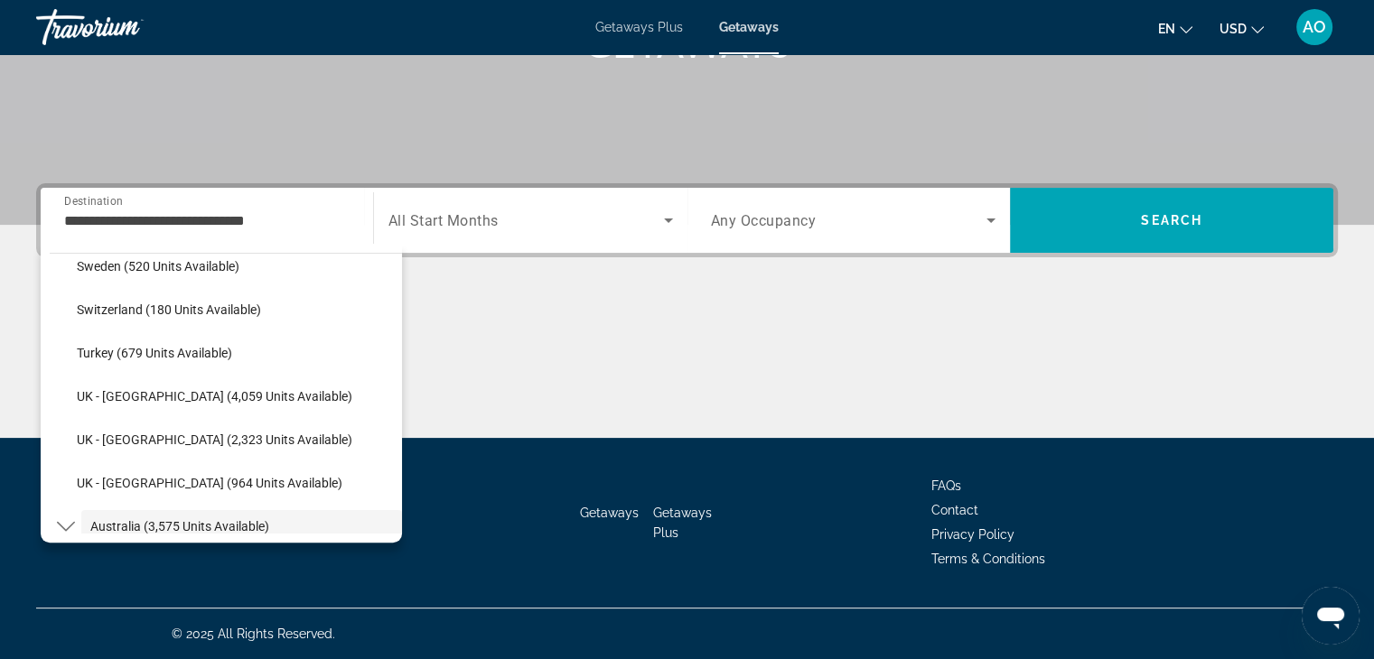
scroll to position [1022, 0]
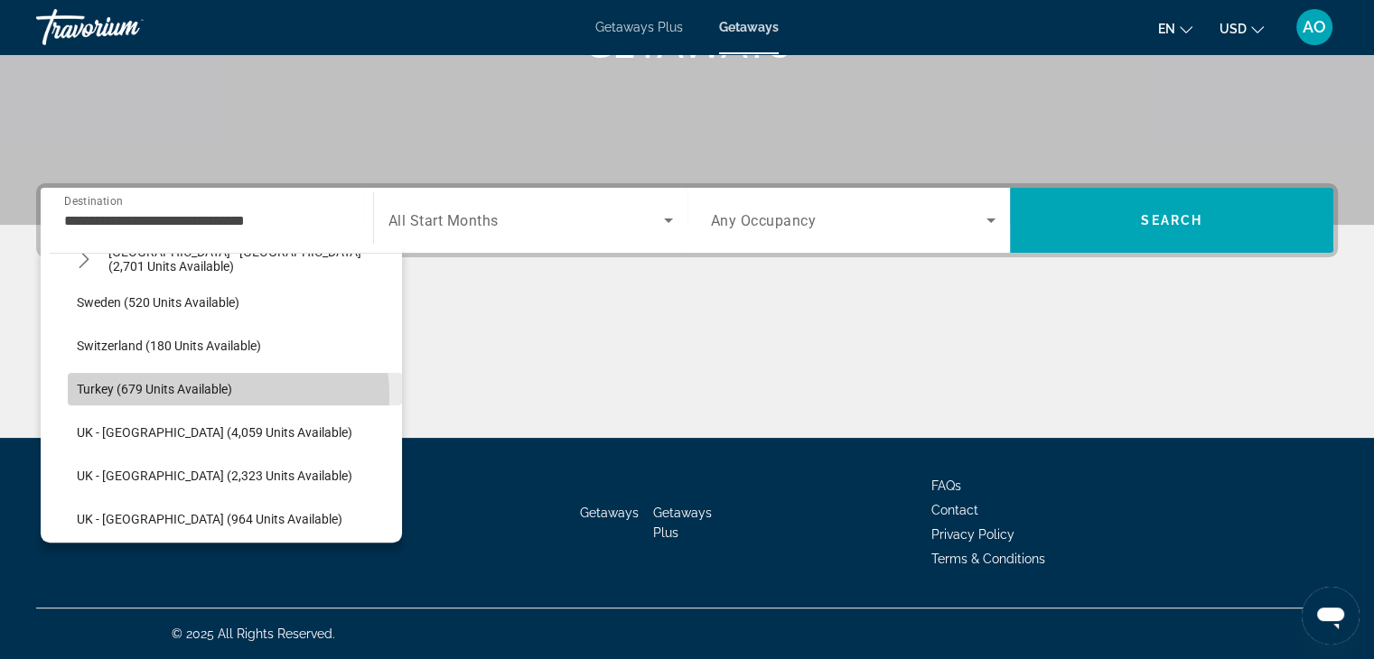
click at [199, 396] on span "Select destination: Turkey (679 units available)" at bounding box center [235, 389] width 334 height 43
type input "**********"
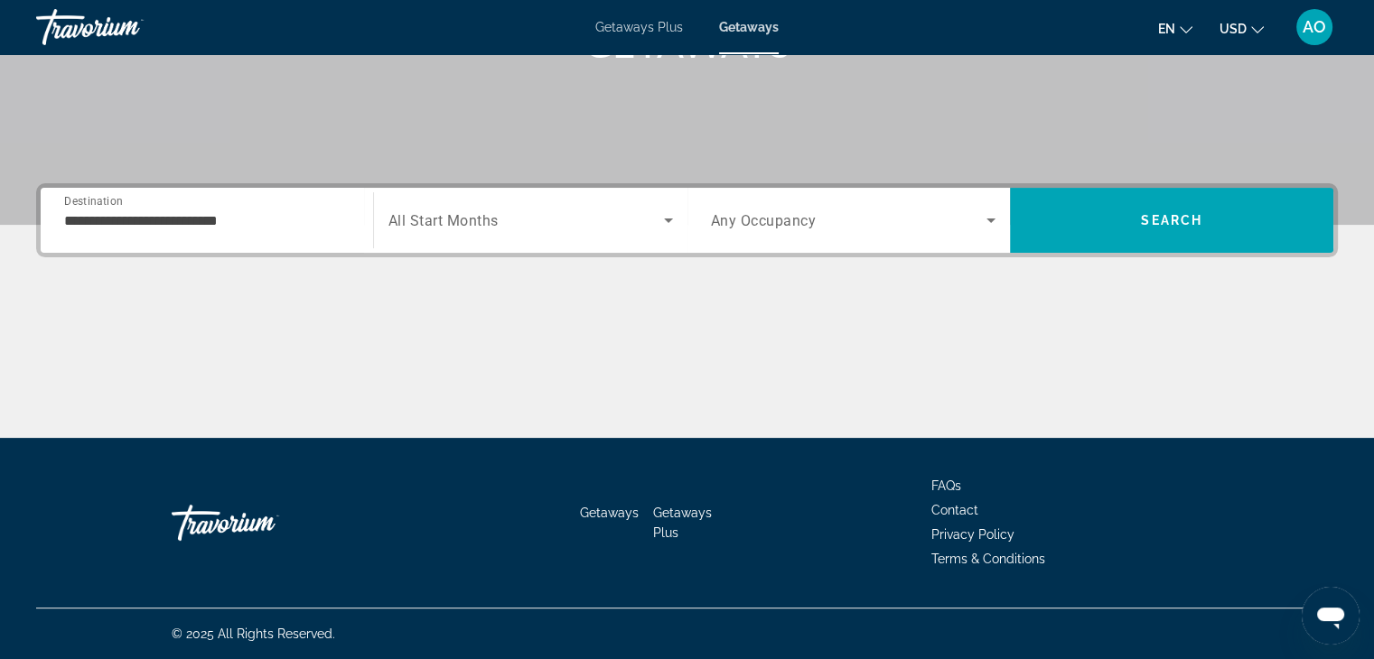
click at [775, 227] on span "Any Occupancy" at bounding box center [764, 220] width 106 height 17
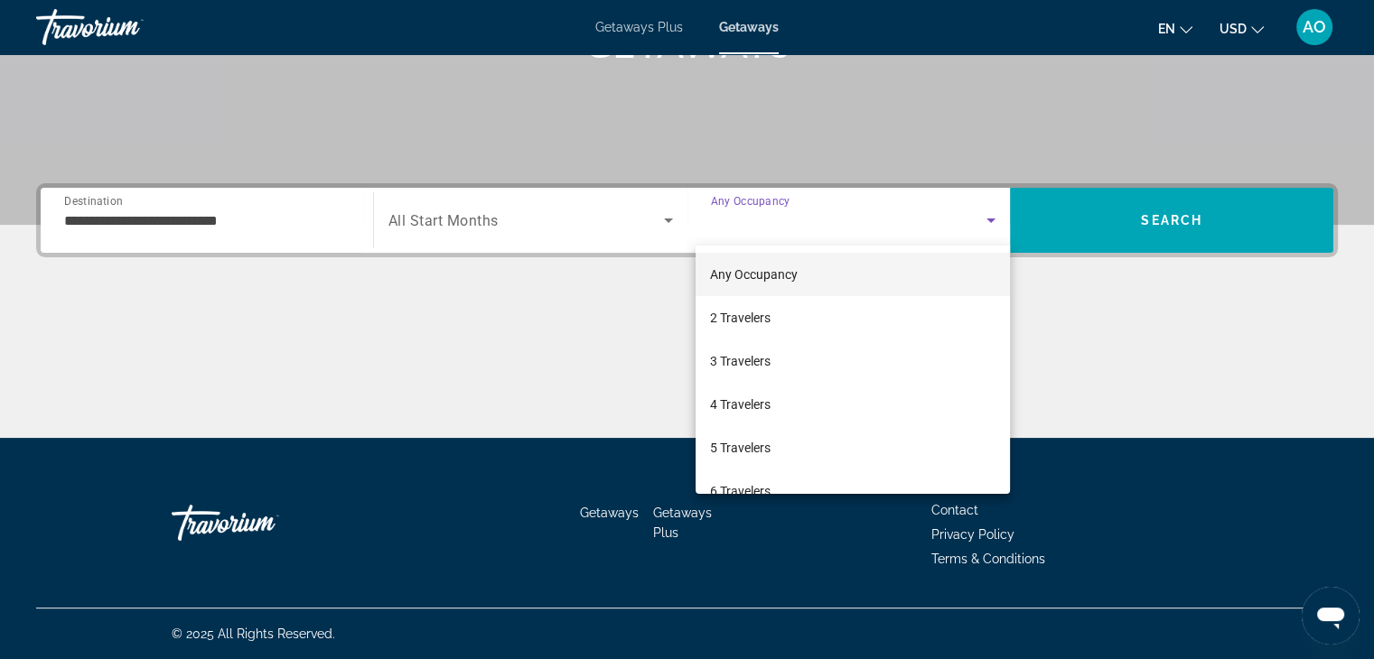
click at [562, 210] on div at bounding box center [687, 329] width 1374 height 659
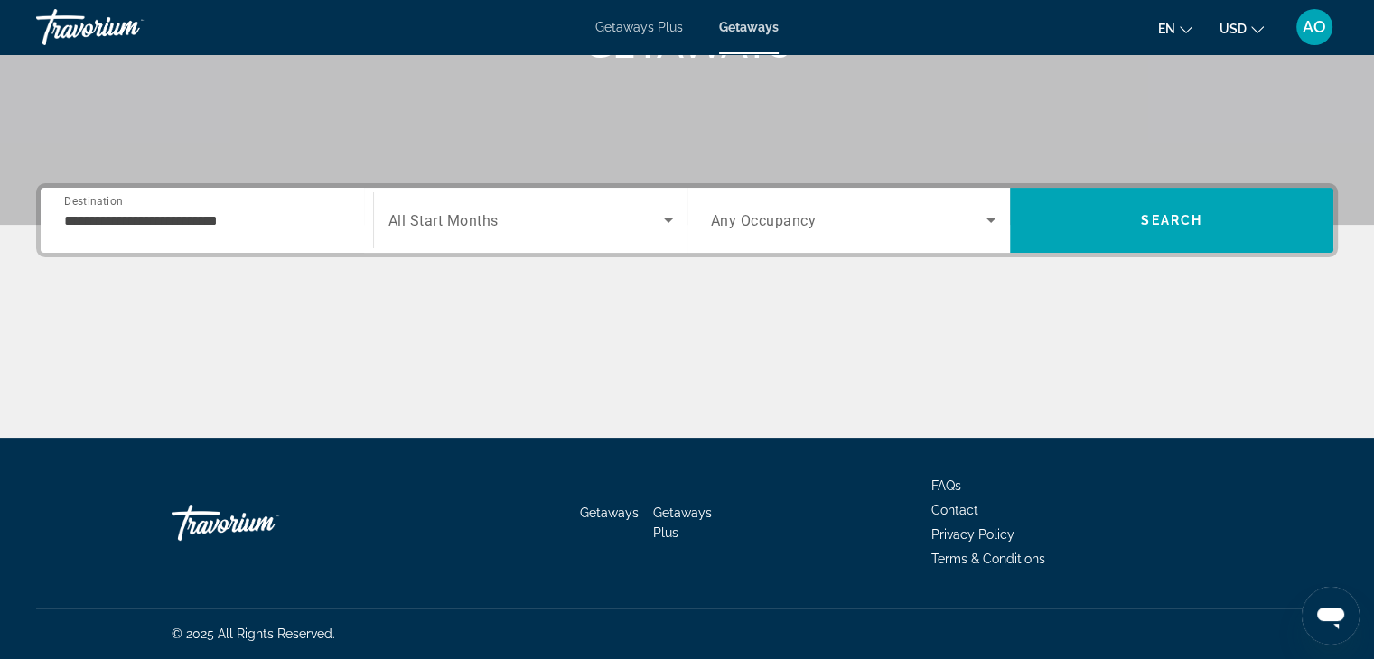
click at [562, 210] on span "Search widget" at bounding box center [525, 221] width 275 height 22
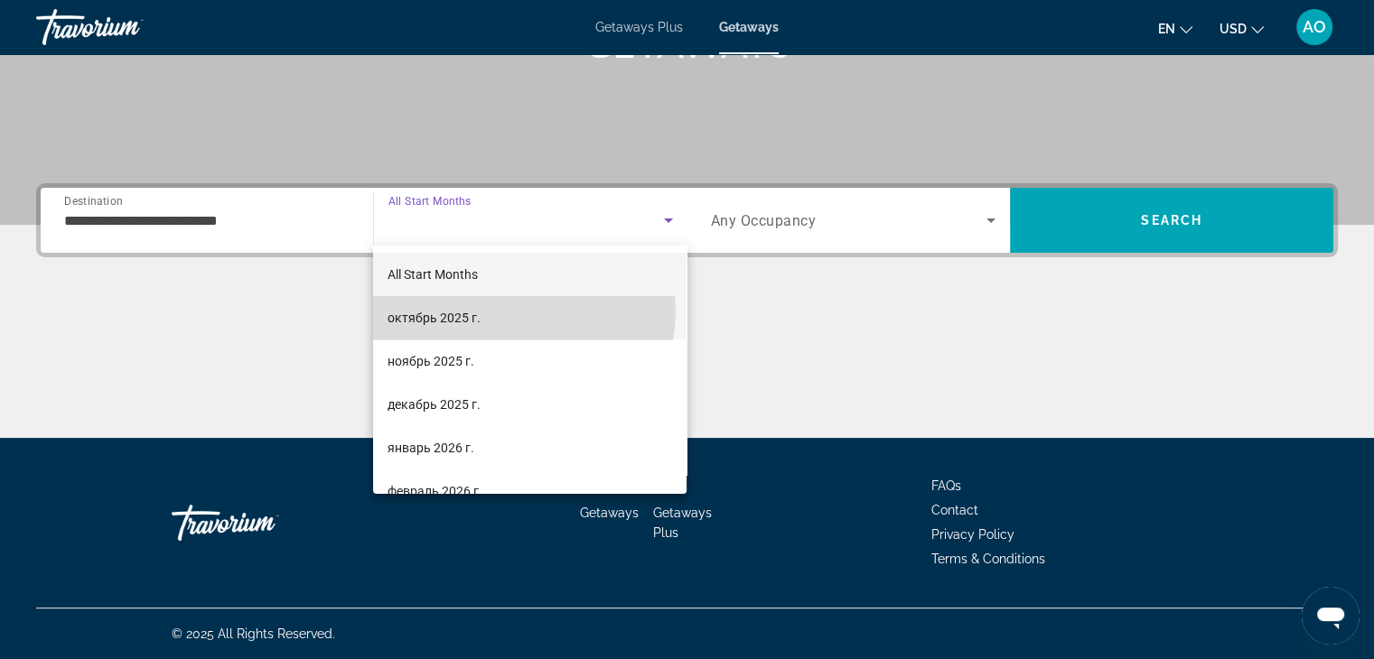
click at [519, 312] on mat-option "октябрь 2025 г." at bounding box center [529, 317] width 313 height 43
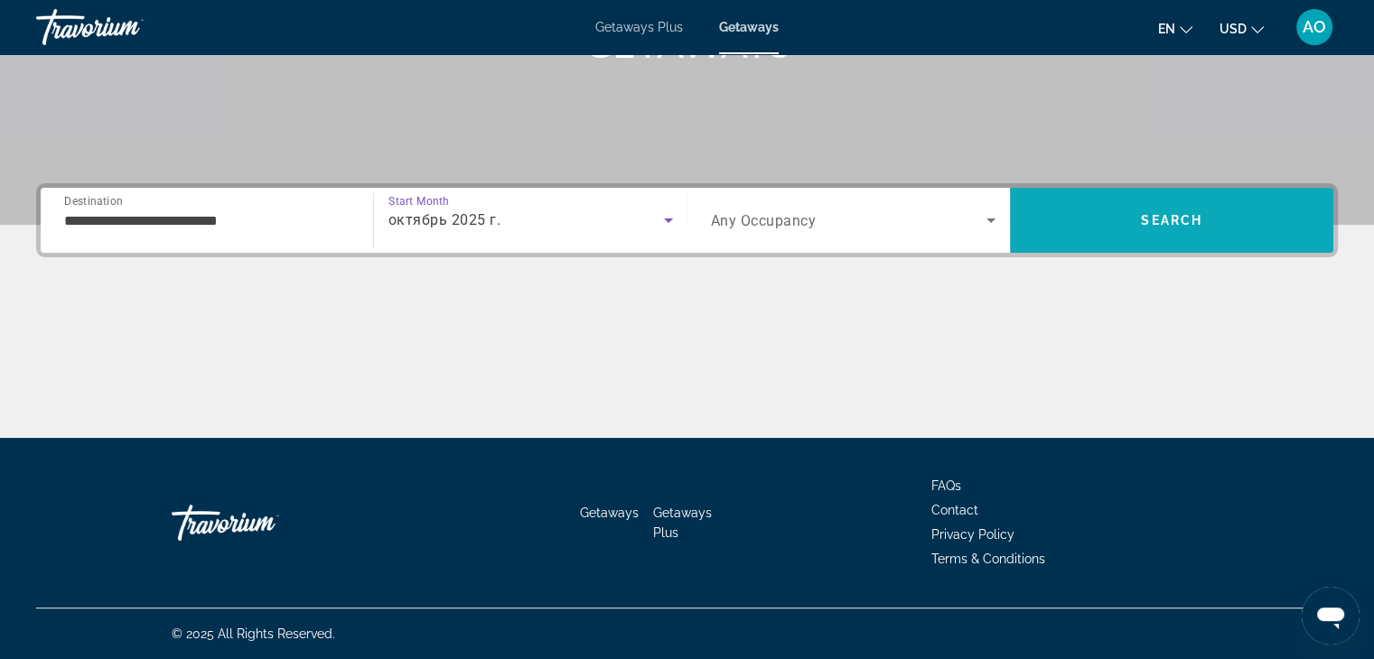
click at [1136, 215] on span "Search" at bounding box center [1171, 220] width 323 height 43
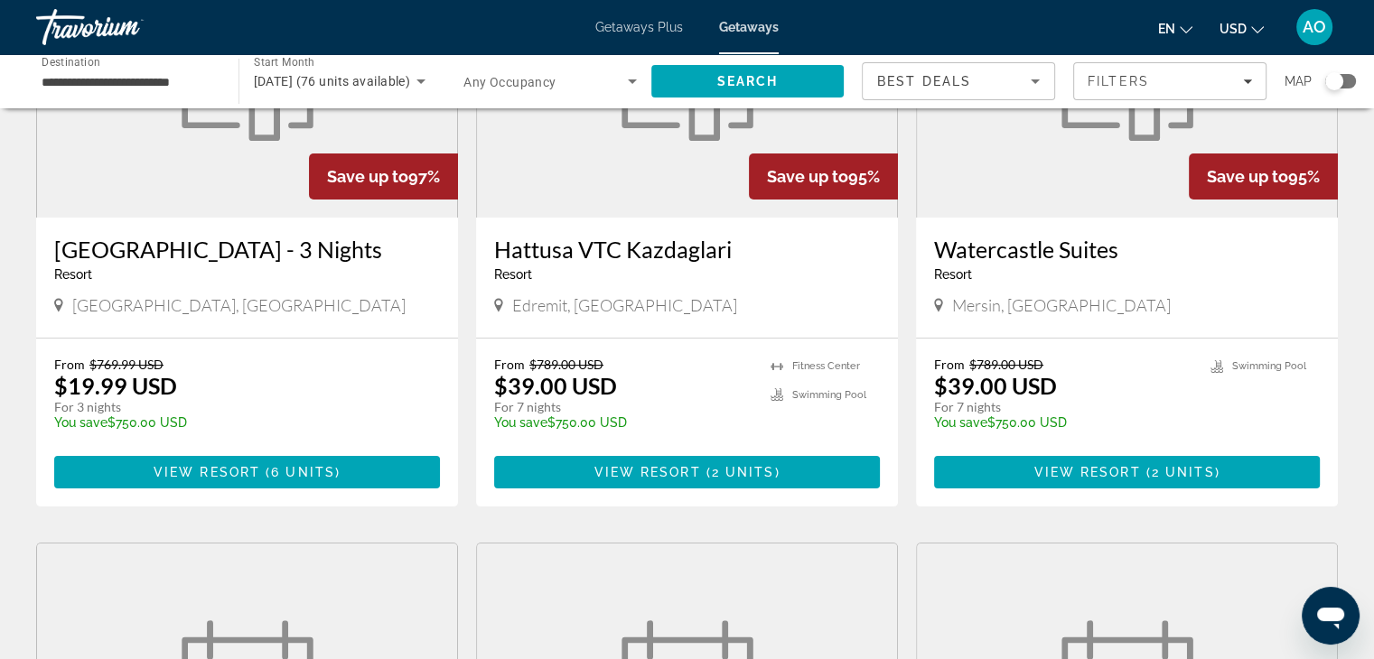
scroll to position [241, 0]
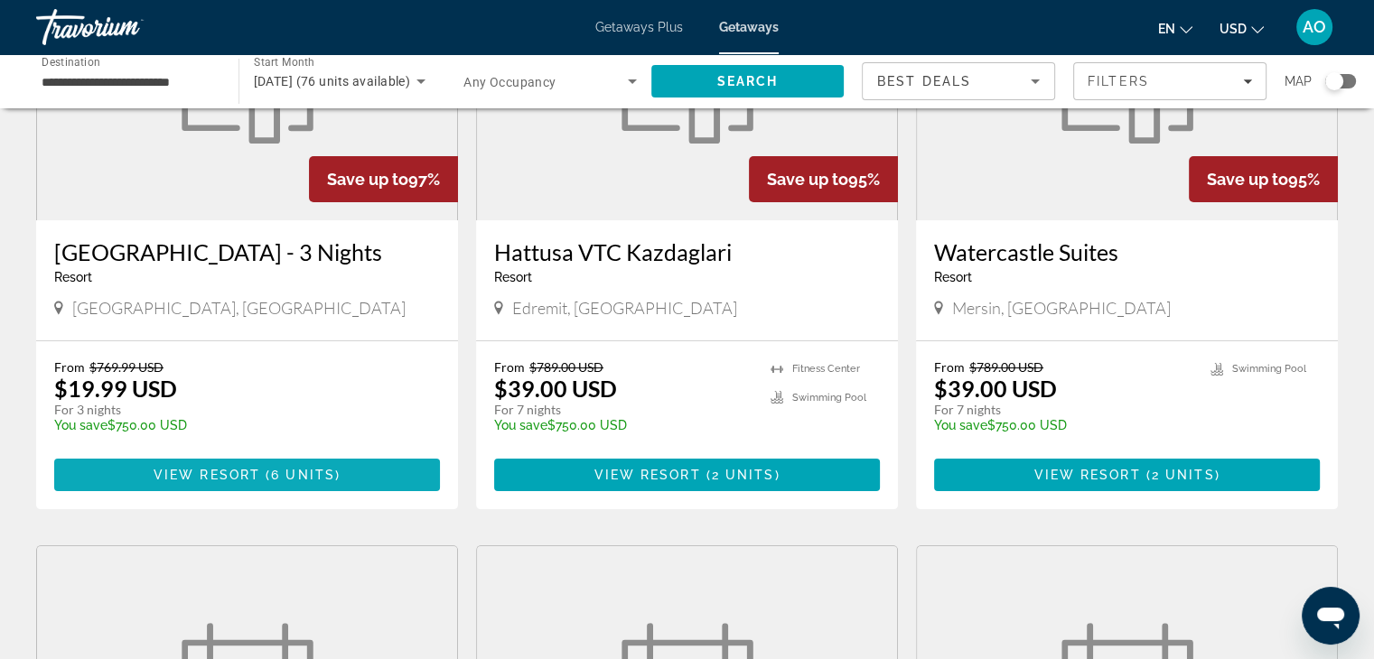
click at [214, 472] on span "View Resort" at bounding box center [207, 475] width 107 height 14
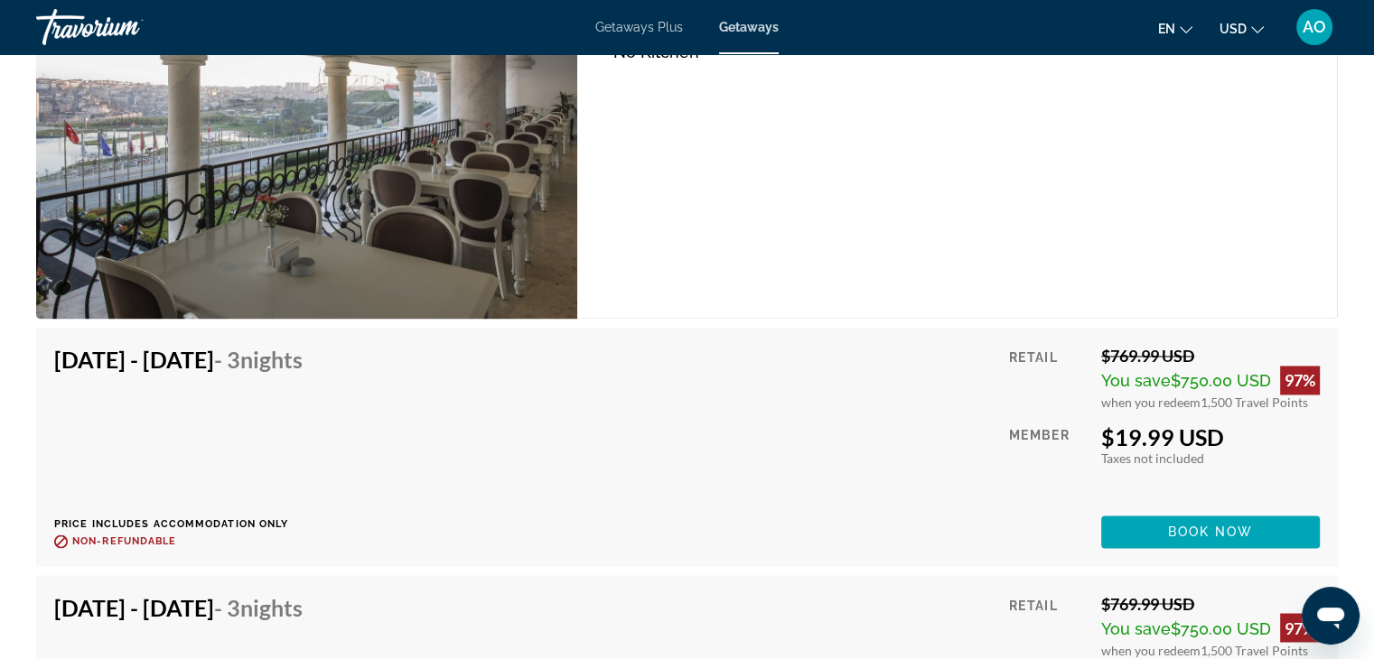
scroll to position [2813, 0]
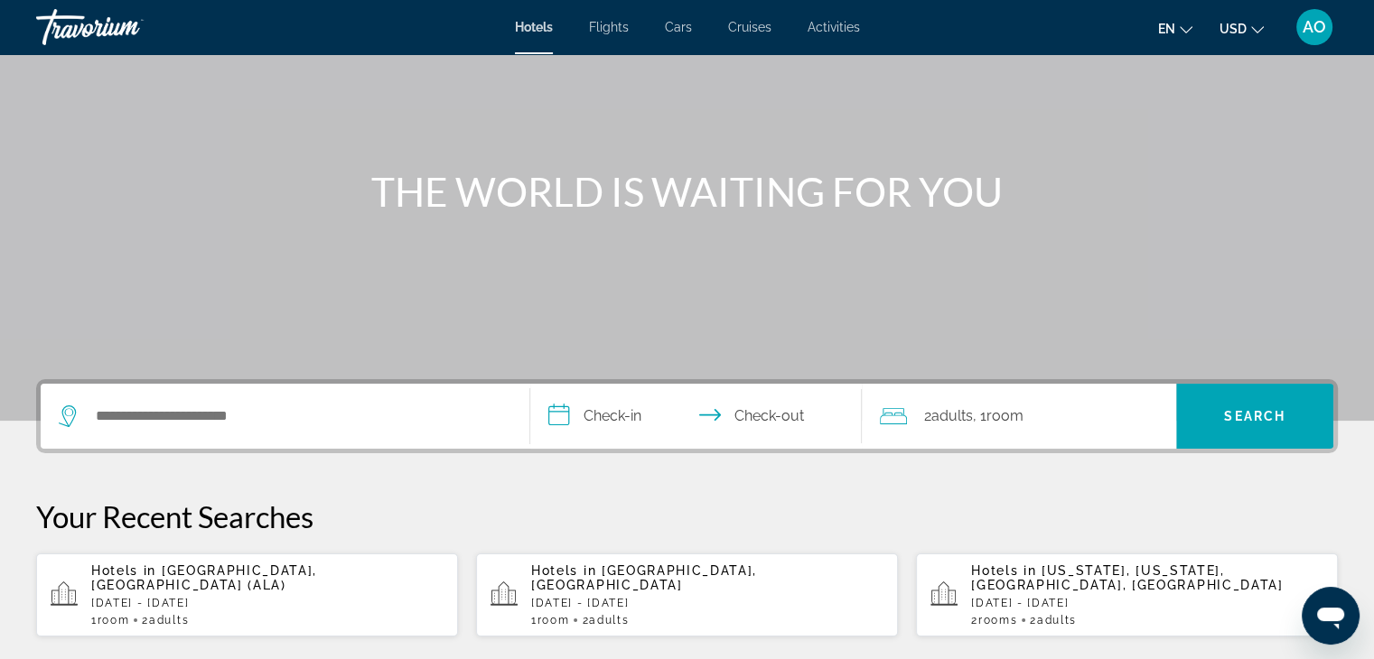
scroll to position [123, 0]
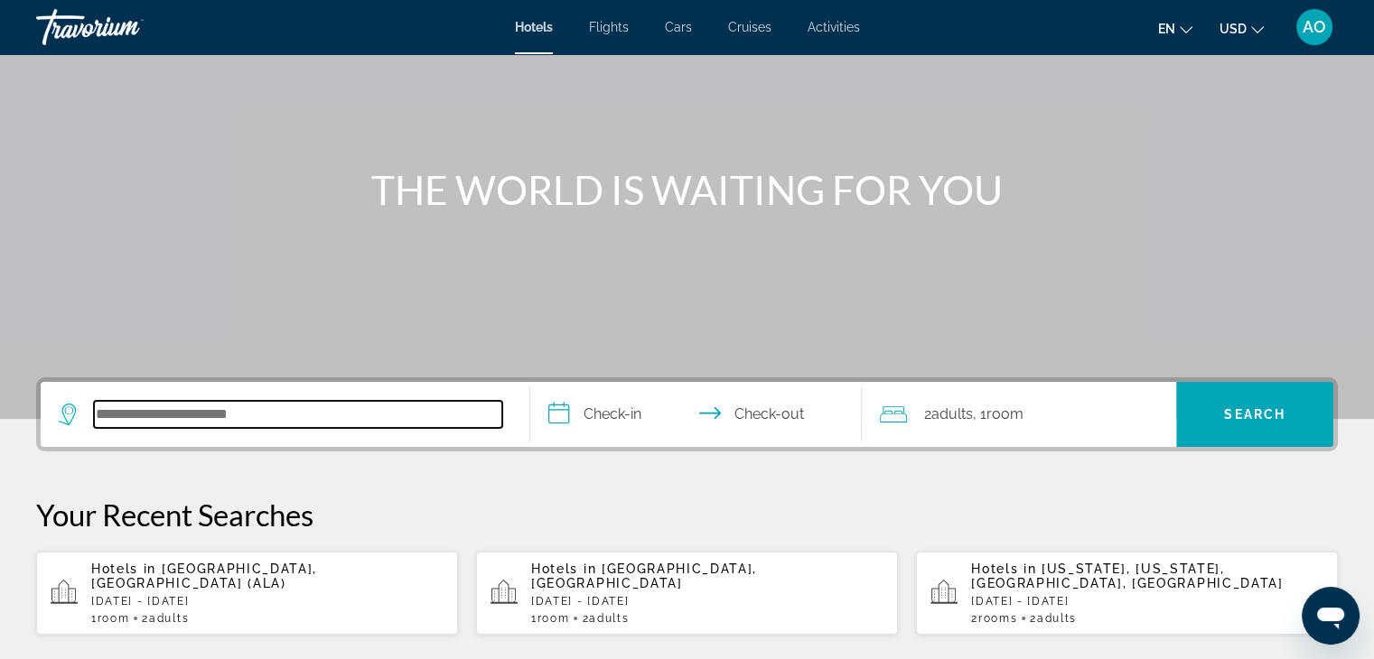
click at [188, 403] on input "Search hotel destination" at bounding box center [298, 414] width 408 height 27
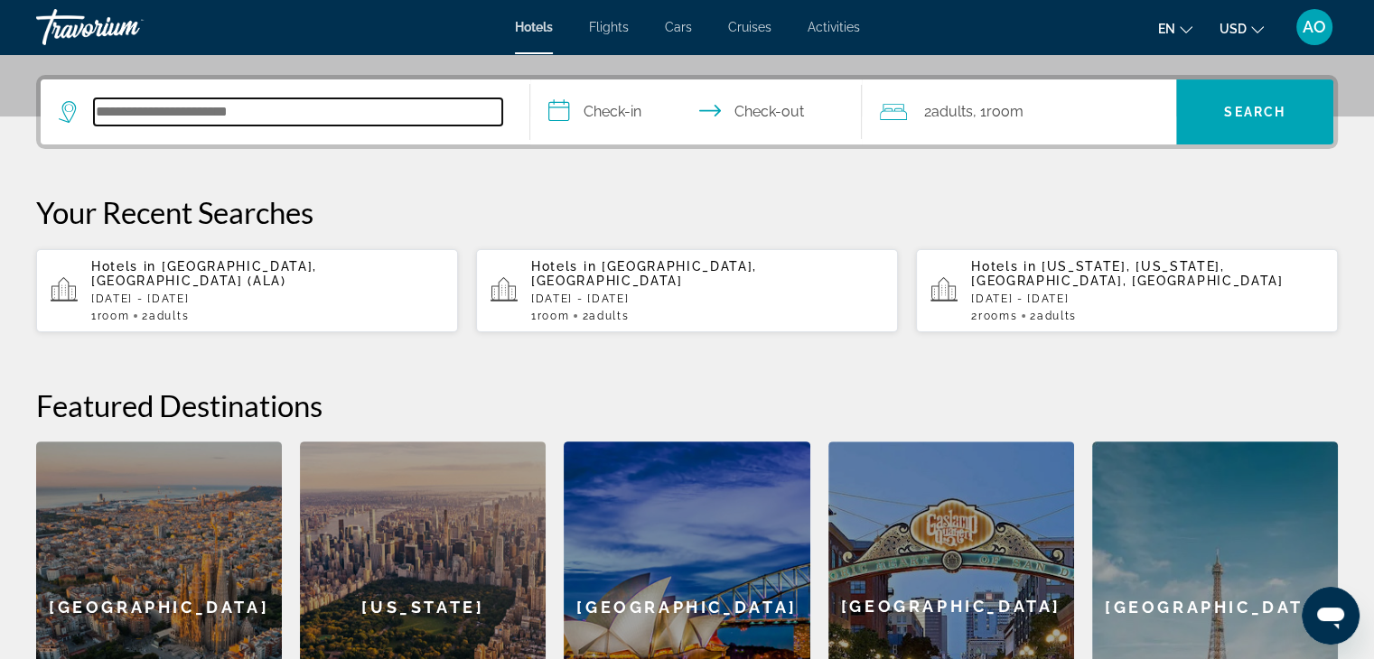
scroll to position [441, 0]
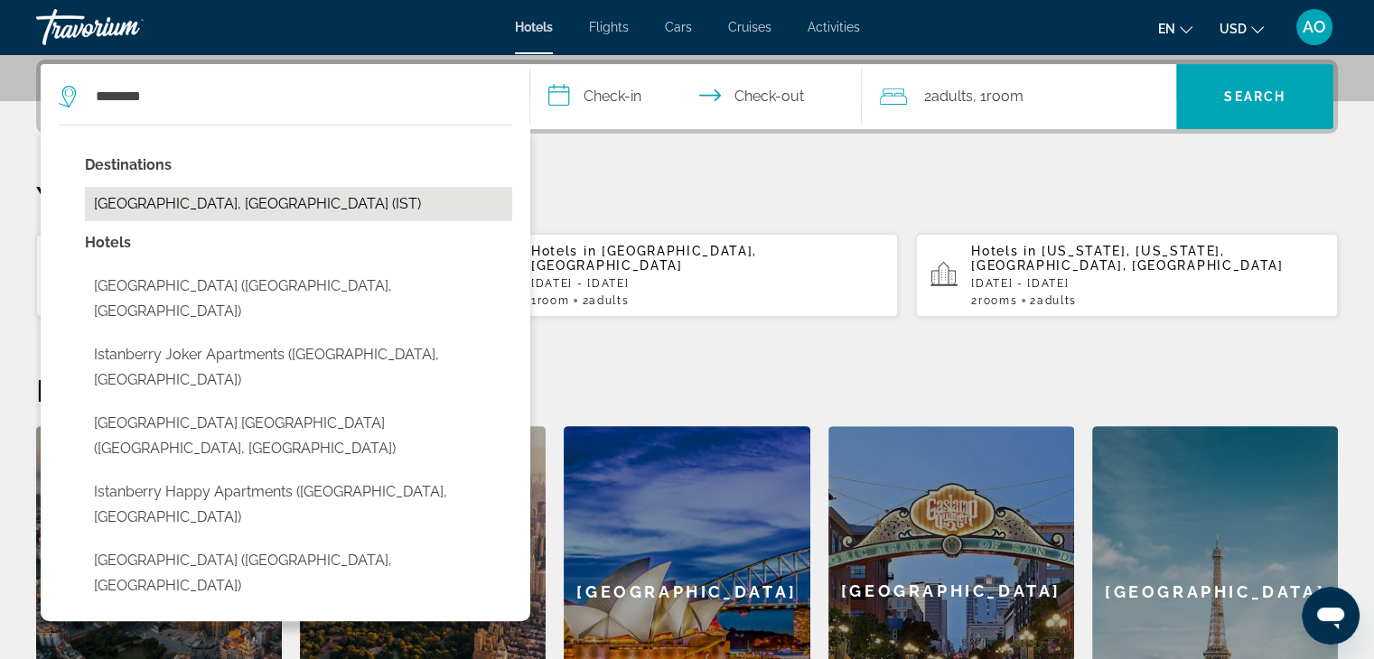
click at [175, 203] on button "[GEOGRAPHIC_DATA], [GEOGRAPHIC_DATA] (IST)" at bounding box center [298, 204] width 427 height 34
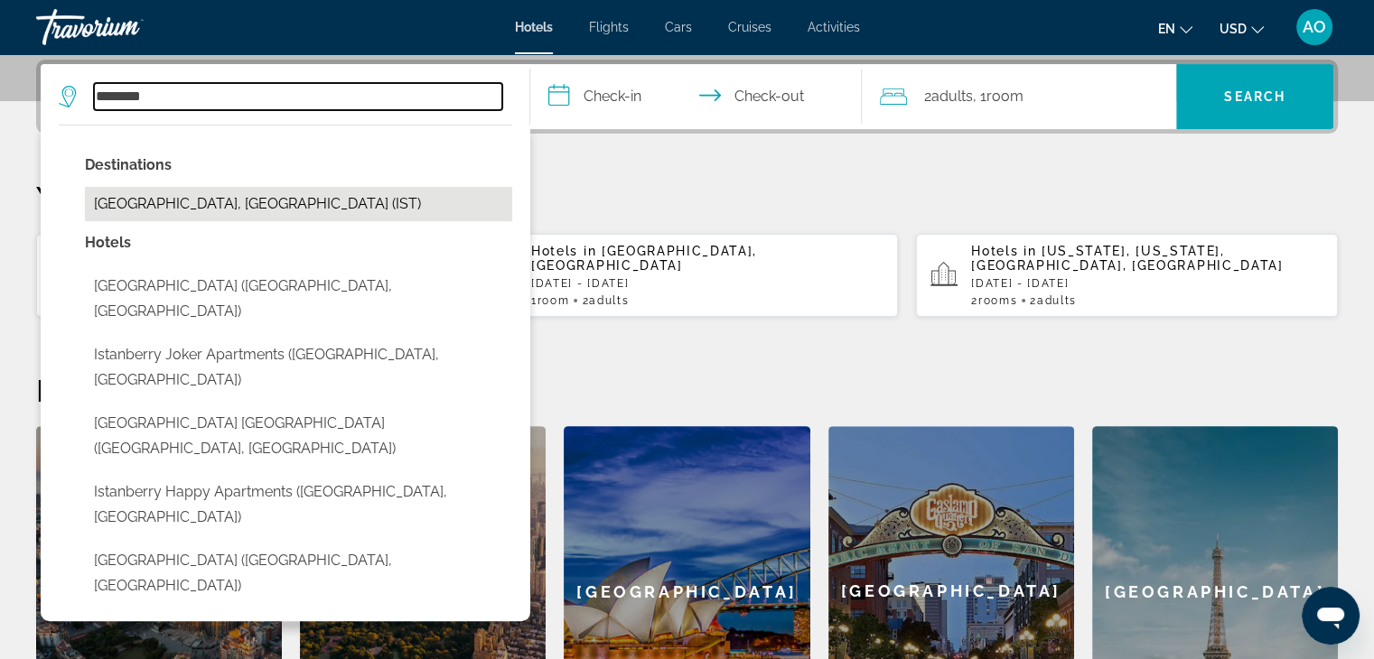
type input "**********"
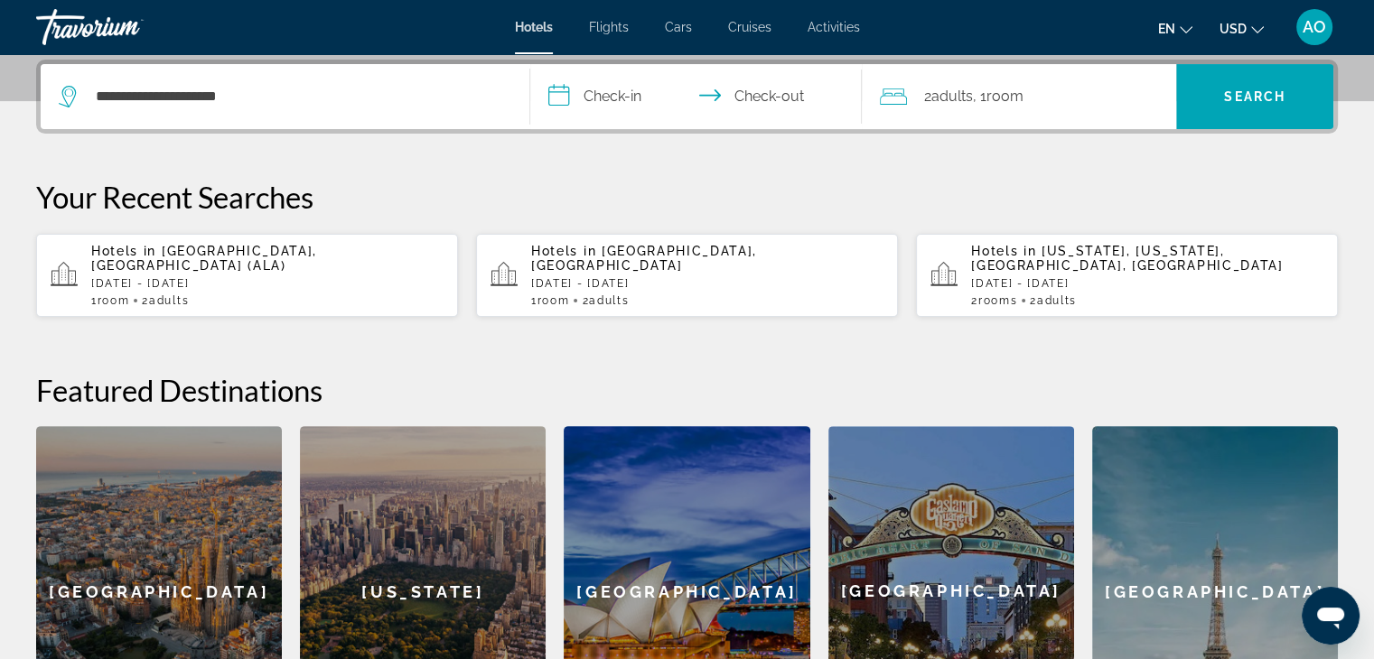
click at [610, 93] on input "**********" at bounding box center [700, 99] width 340 height 70
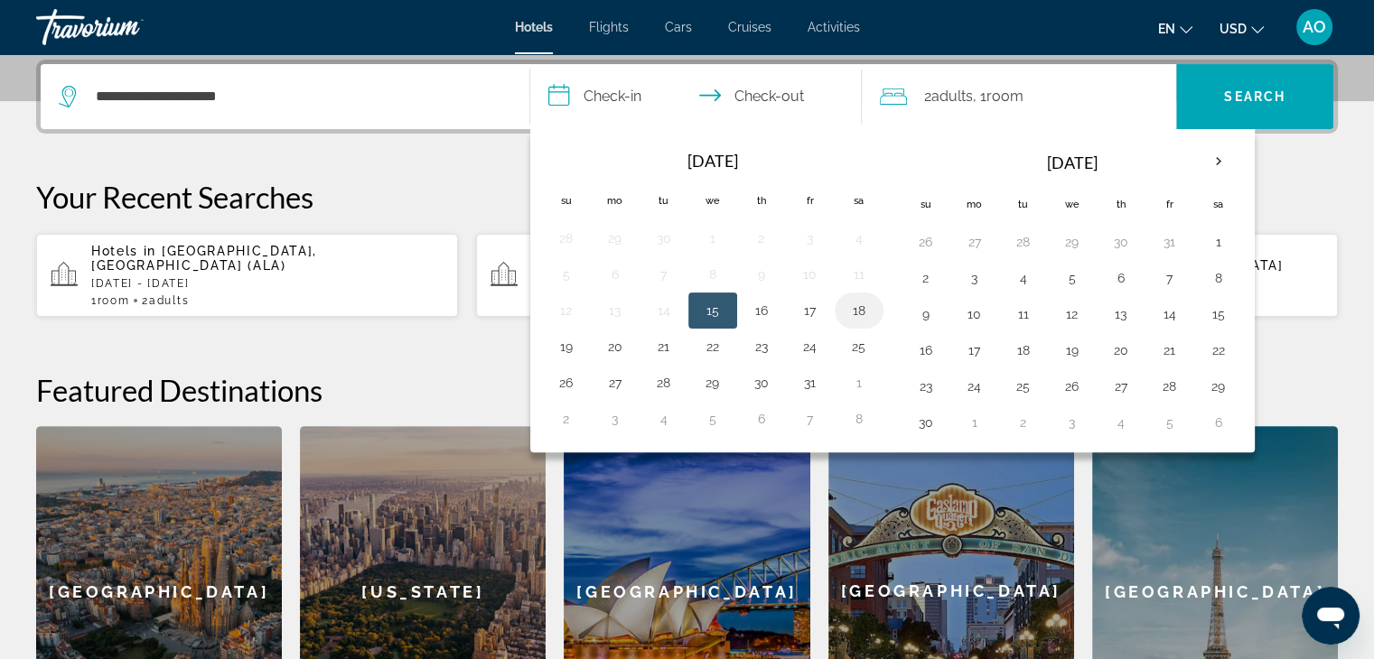
click at [857, 303] on button "18" at bounding box center [858, 310] width 29 height 25
click at [629, 346] on td "20" at bounding box center [615, 347] width 49 height 36
click at [619, 344] on button "20" at bounding box center [615, 346] width 29 height 25
type input "**********"
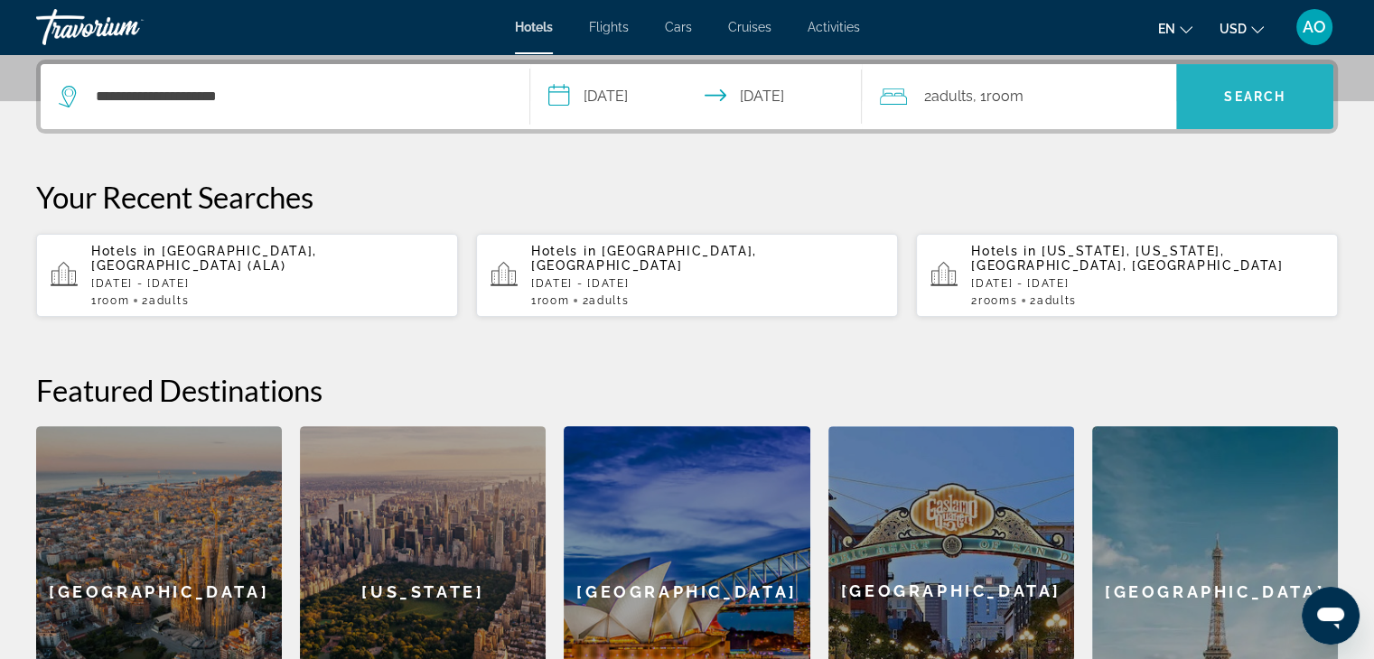
click at [1199, 76] on span "Search" at bounding box center [1254, 96] width 157 height 43
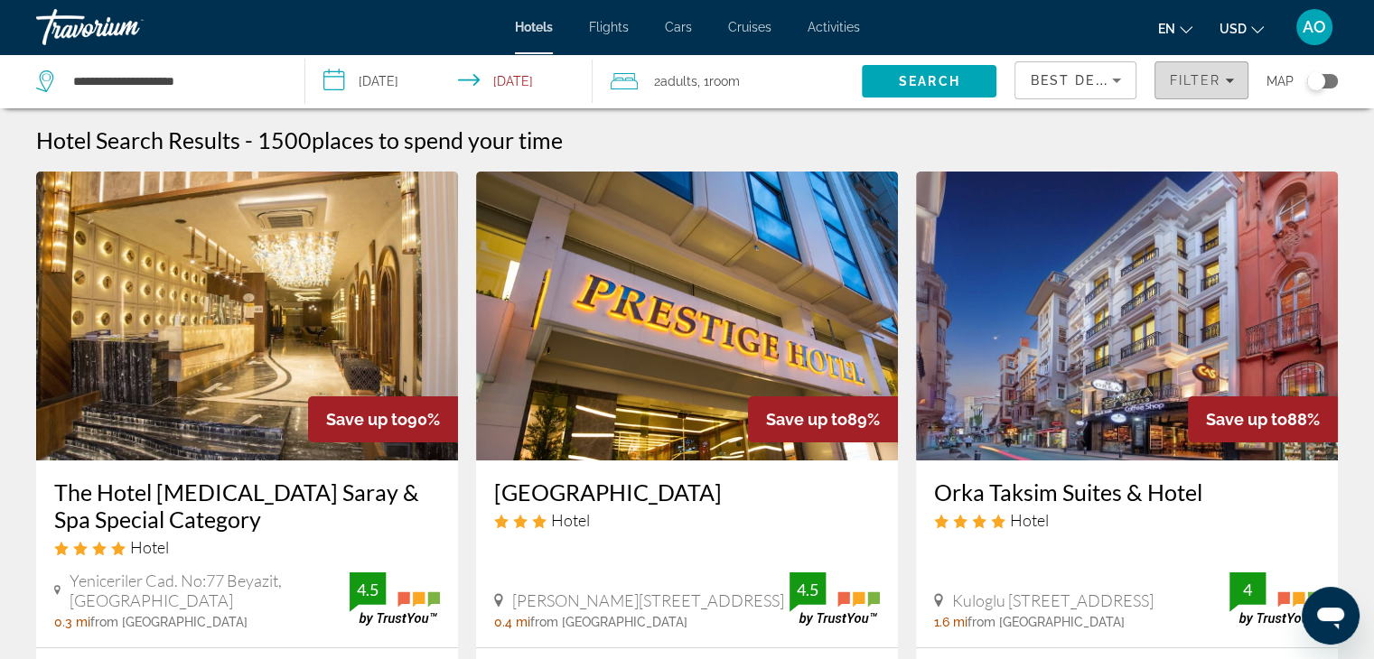
click at [1187, 88] on span "Filters" at bounding box center [1201, 80] width 92 height 43
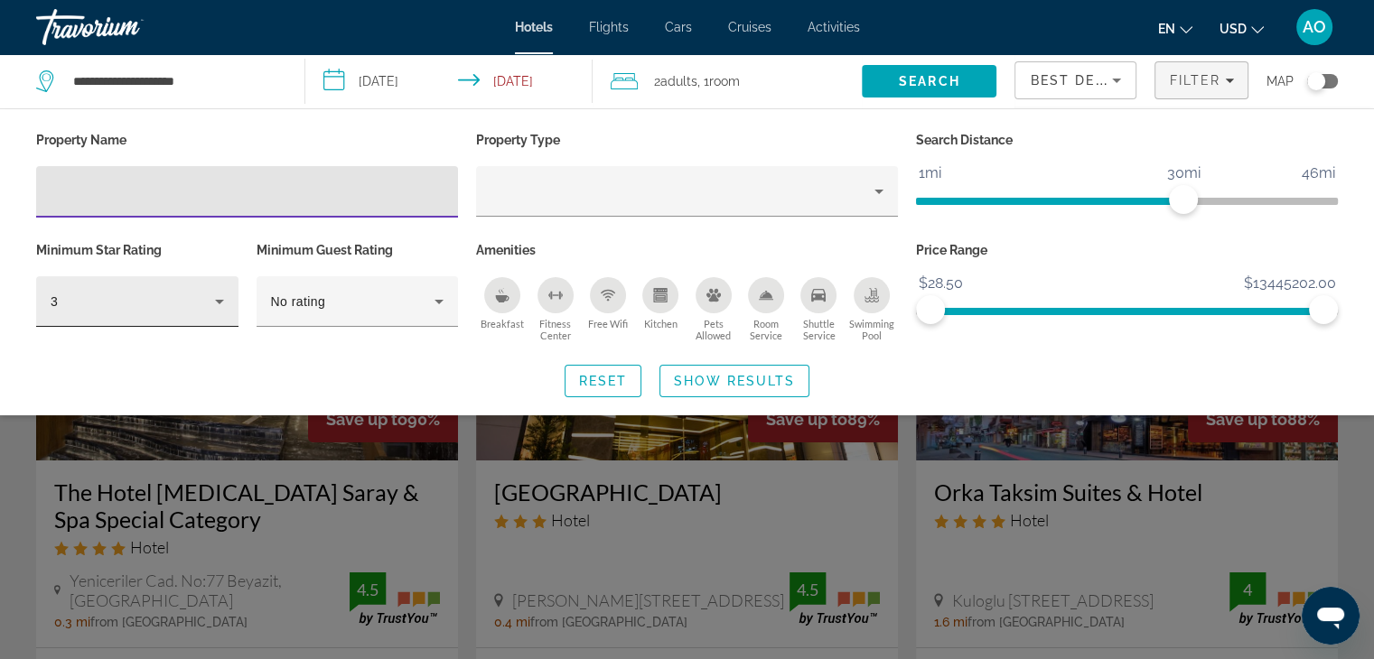
click at [93, 310] on div "3" at bounding box center [133, 302] width 164 height 22
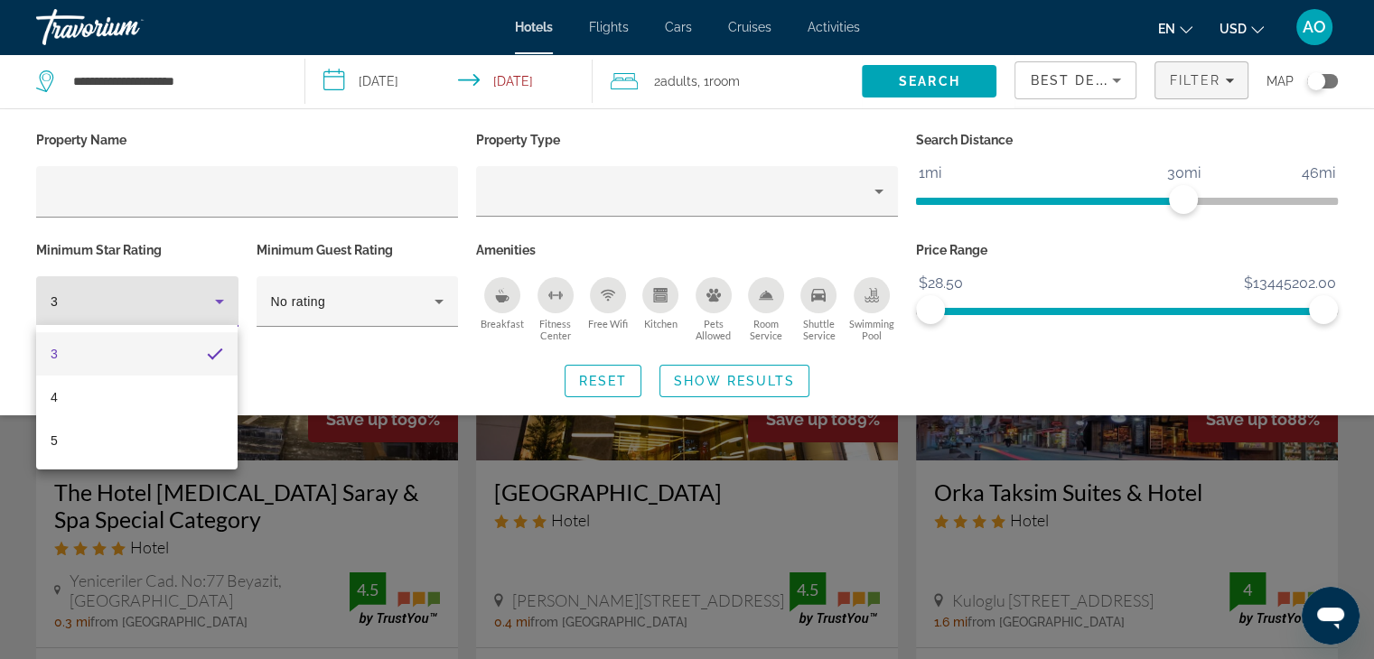
click at [16, 513] on div at bounding box center [687, 329] width 1374 height 659
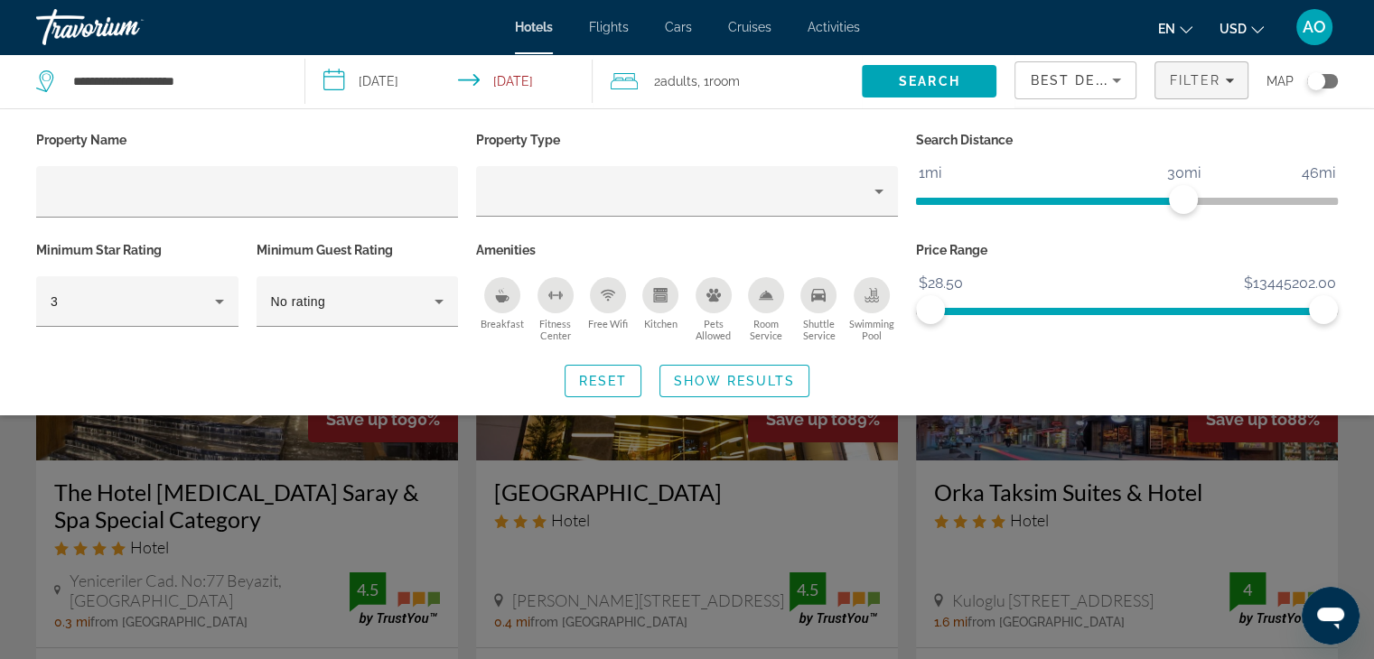
click at [462, 490] on div "Search widget" at bounding box center [687, 465] width 1374 height 388
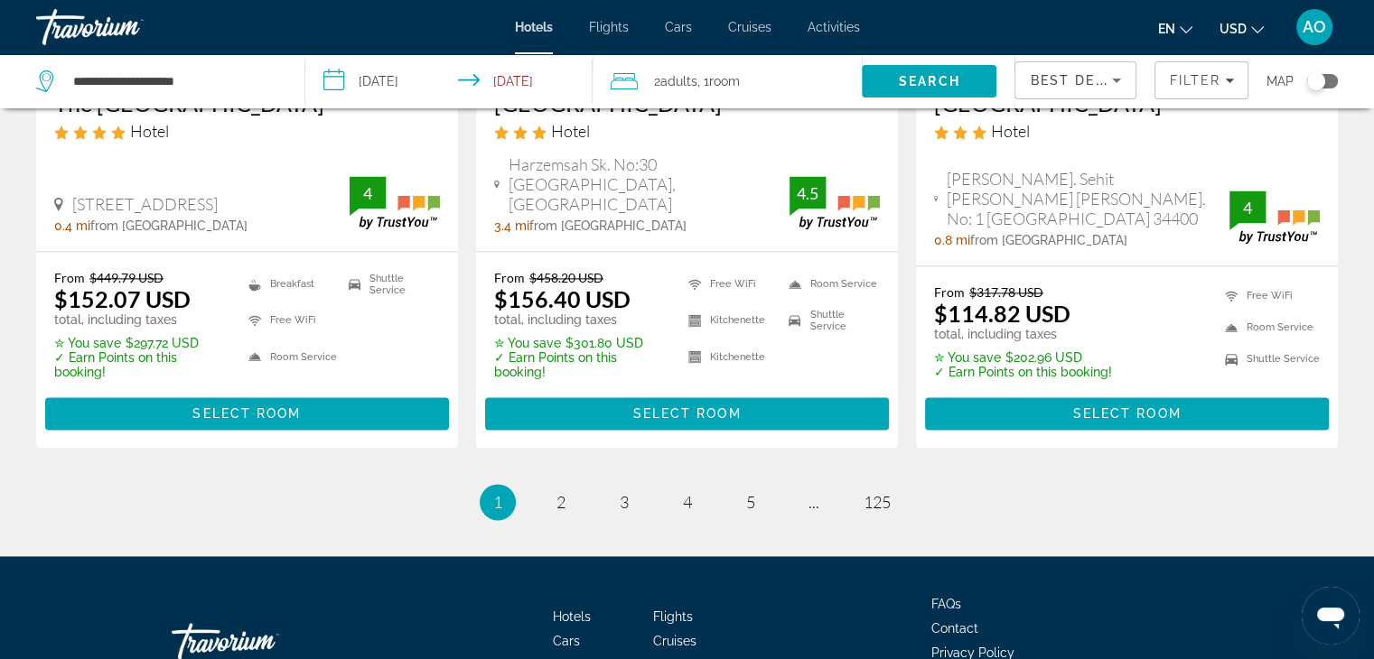
scroll to position [2477, 0]
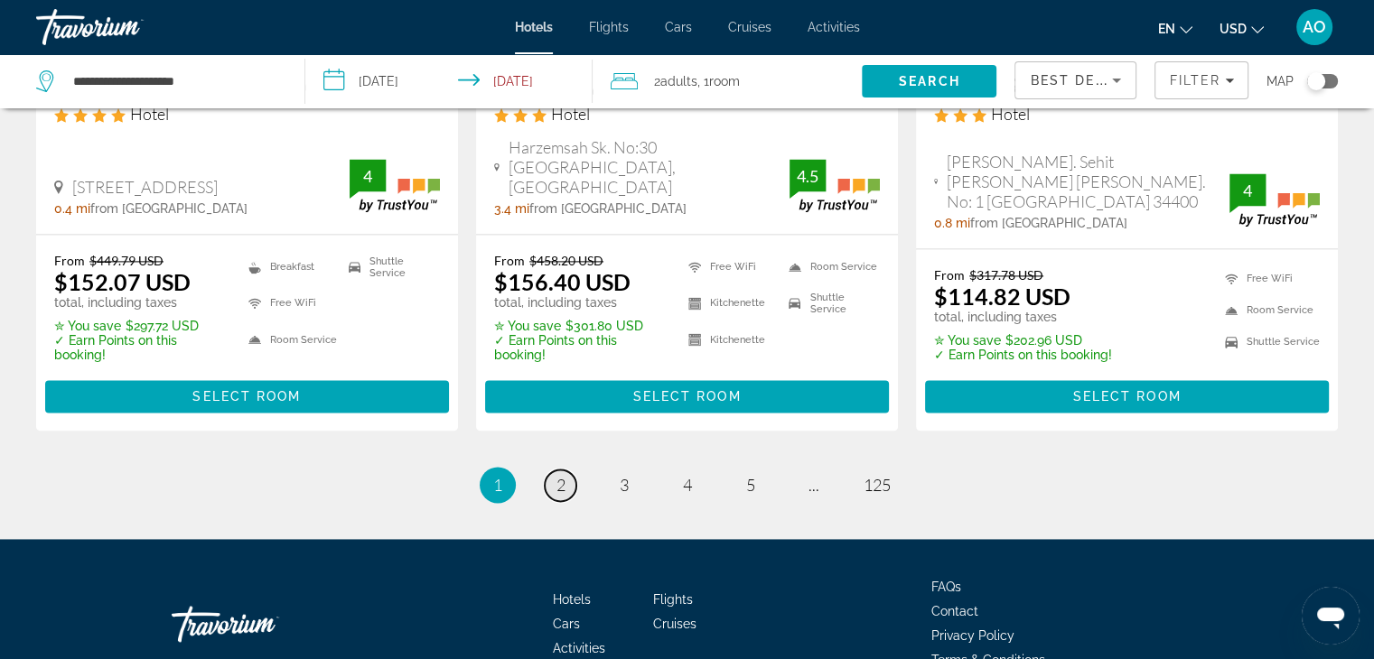
click at [561, 475] on span "2" at bounding box center [560, 485] width 9 height 20
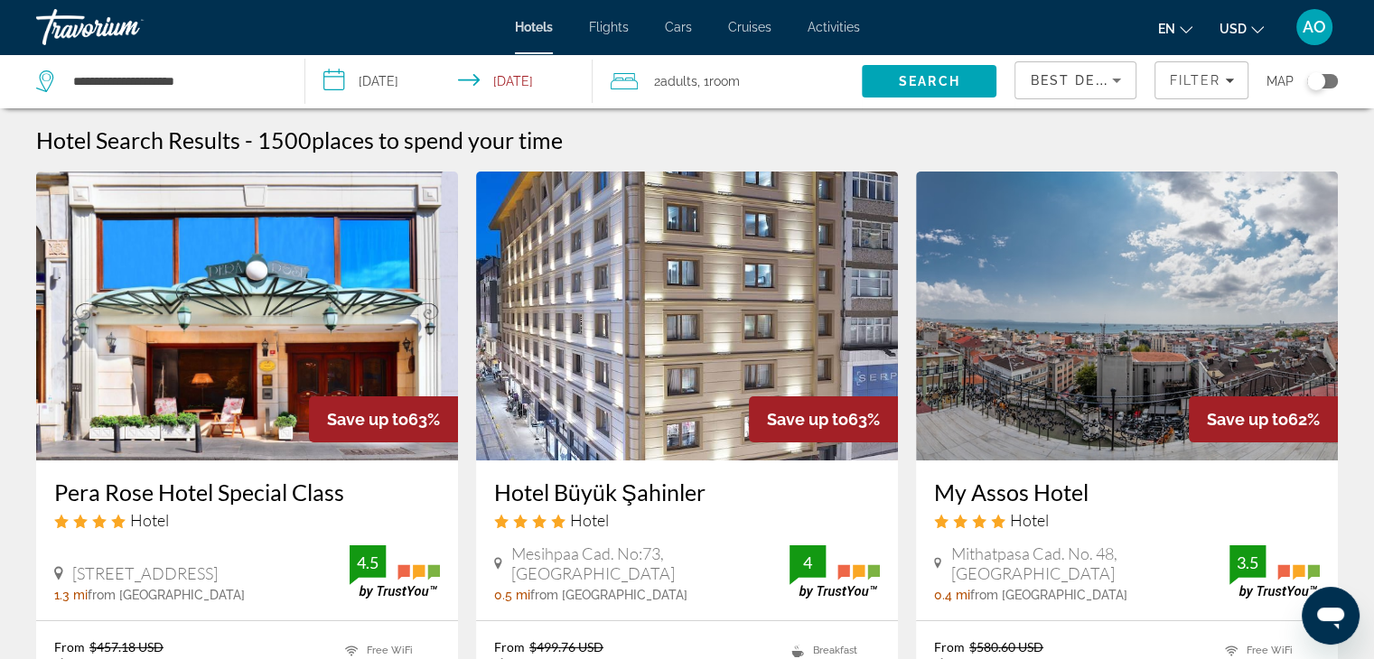
click at [1304, 88] on button "Toggle map" at bounding box center [1315, 81] width 44 height 16
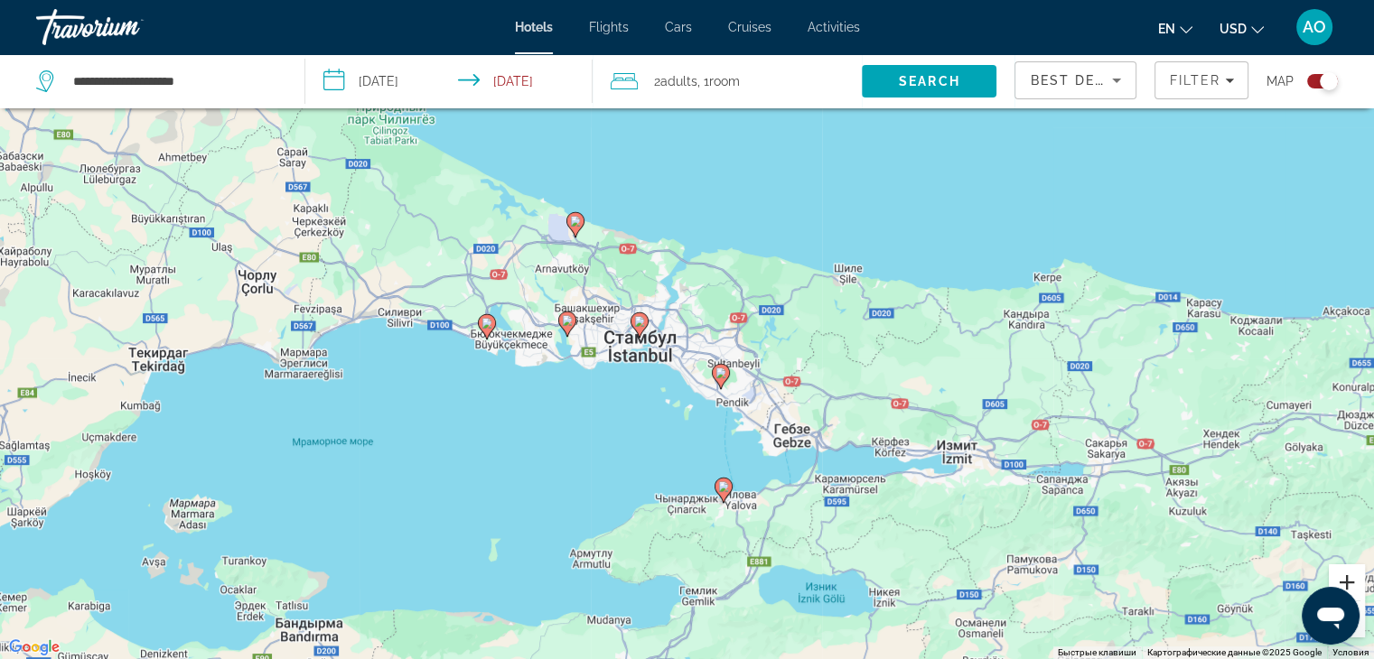
click at [1352, 585] on button "Увеличить" at bounding box center [1346, 582] width 36 height 36
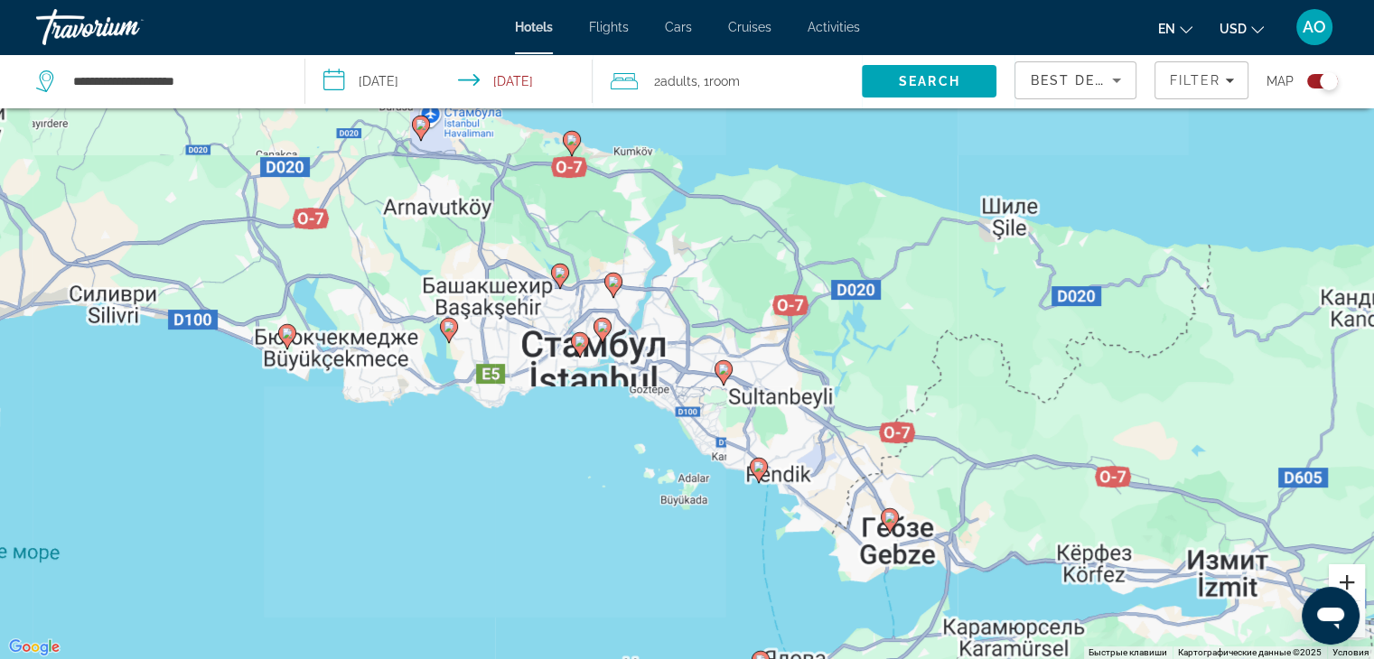
click at [1352, 585] on button "Увеличить" at bounding box center [1346, 582] width 36 height 36
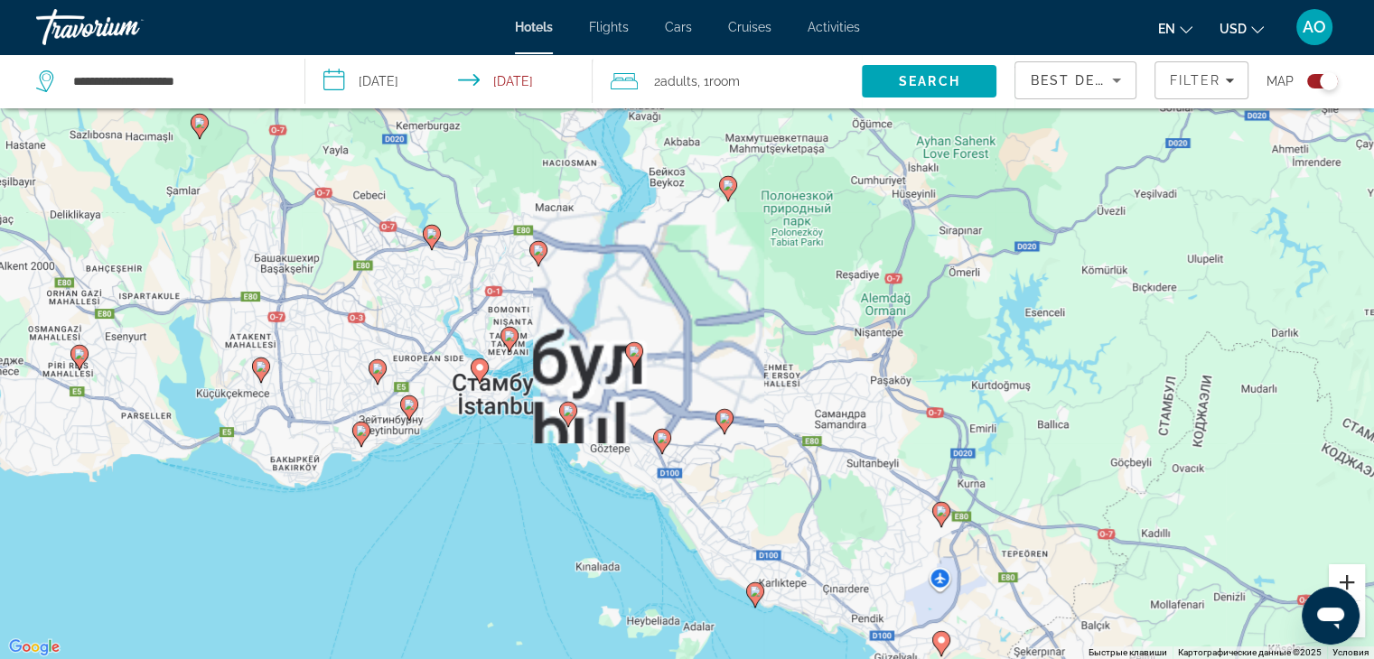
click at [1351, 582] on button "Увеличить" at bounding box center [1346, 582] width 36 height 36
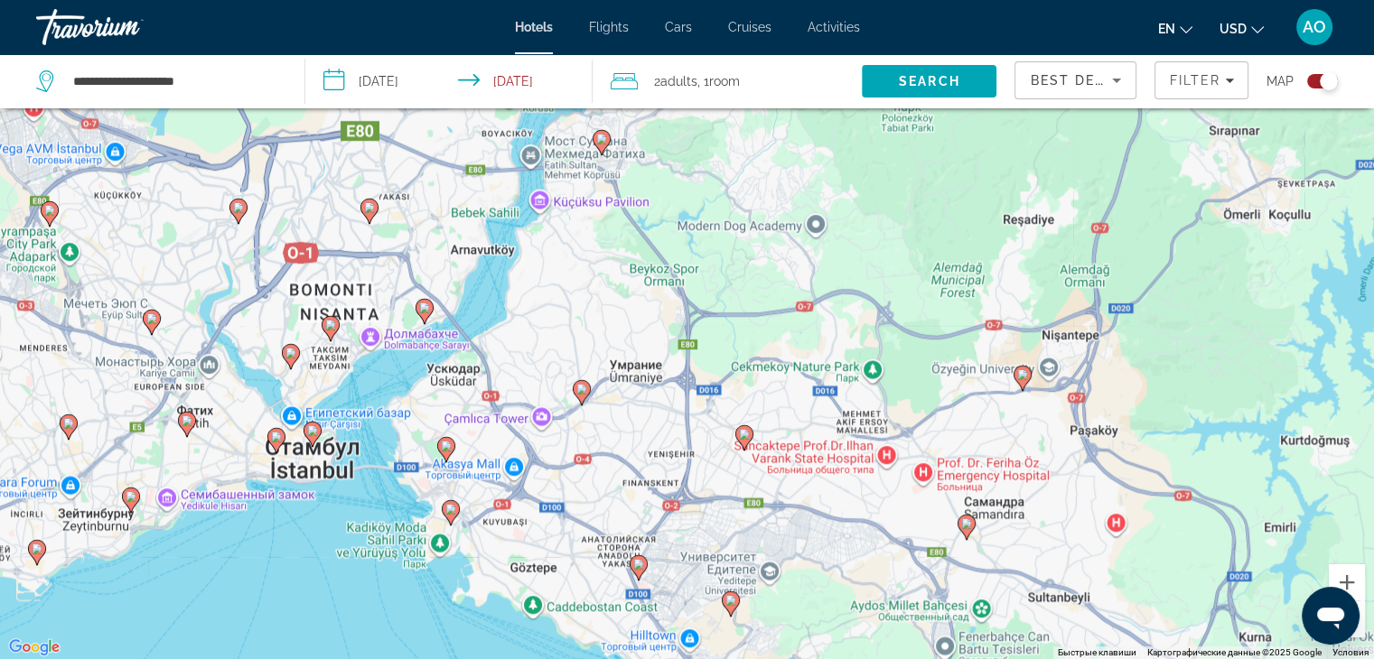
click at [282, 462] on div "Чтобы активировать перетаскивание с помощью клавиатуры, нажмите Alt + Ввод. Пос…" at bounding box center [687, 329] width 1374 height 659
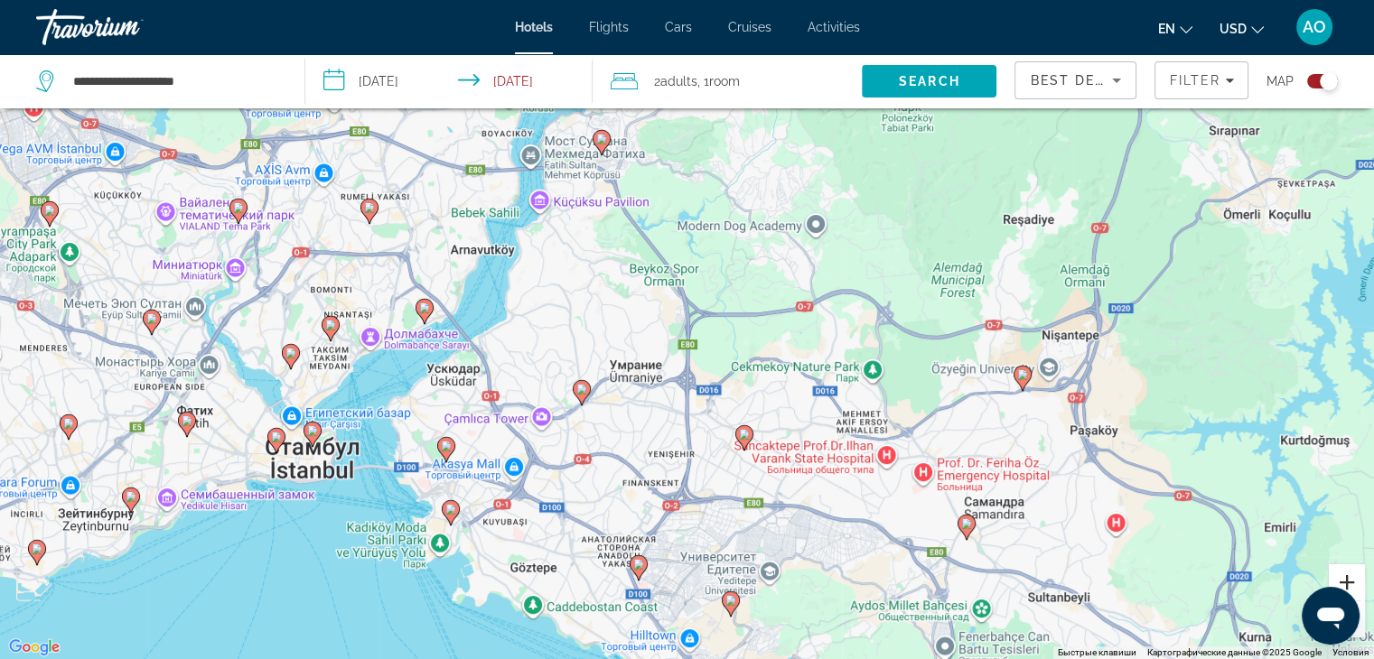
click at [1346, 580] on button "Увеличить" at bounding box center [1346, 582] width 36 height 36
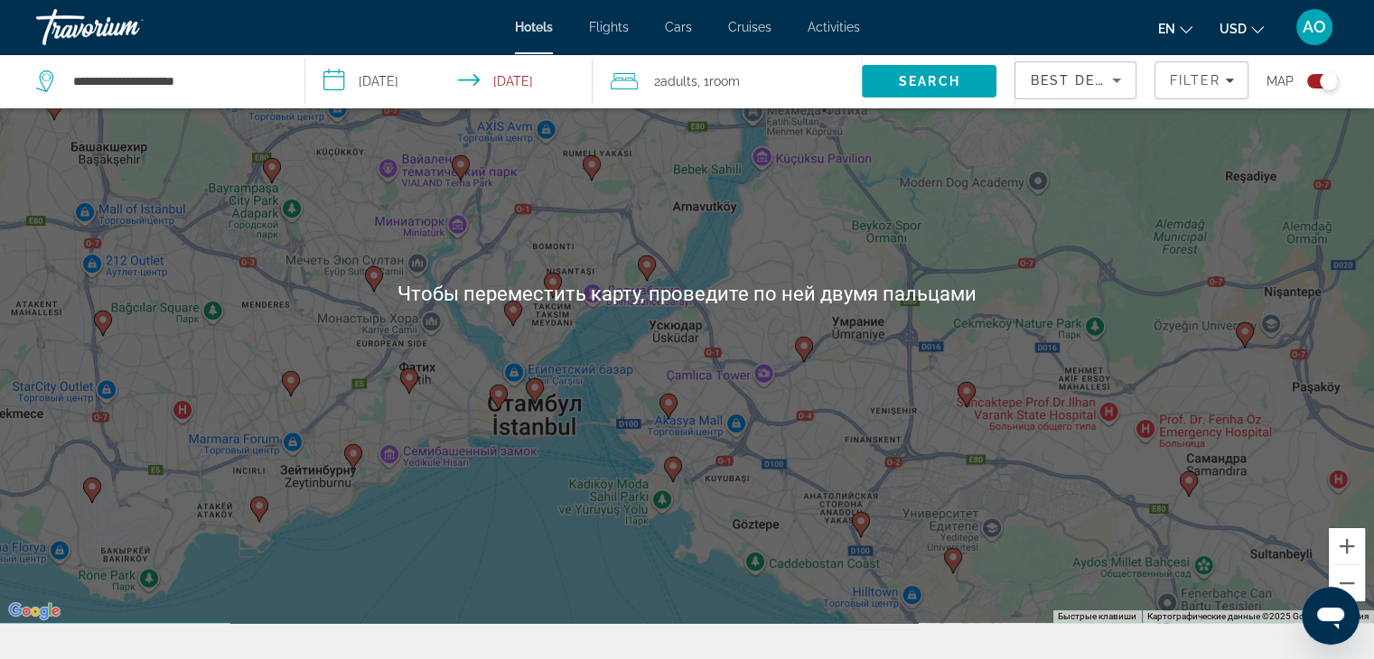
scroll to position [118, 0]
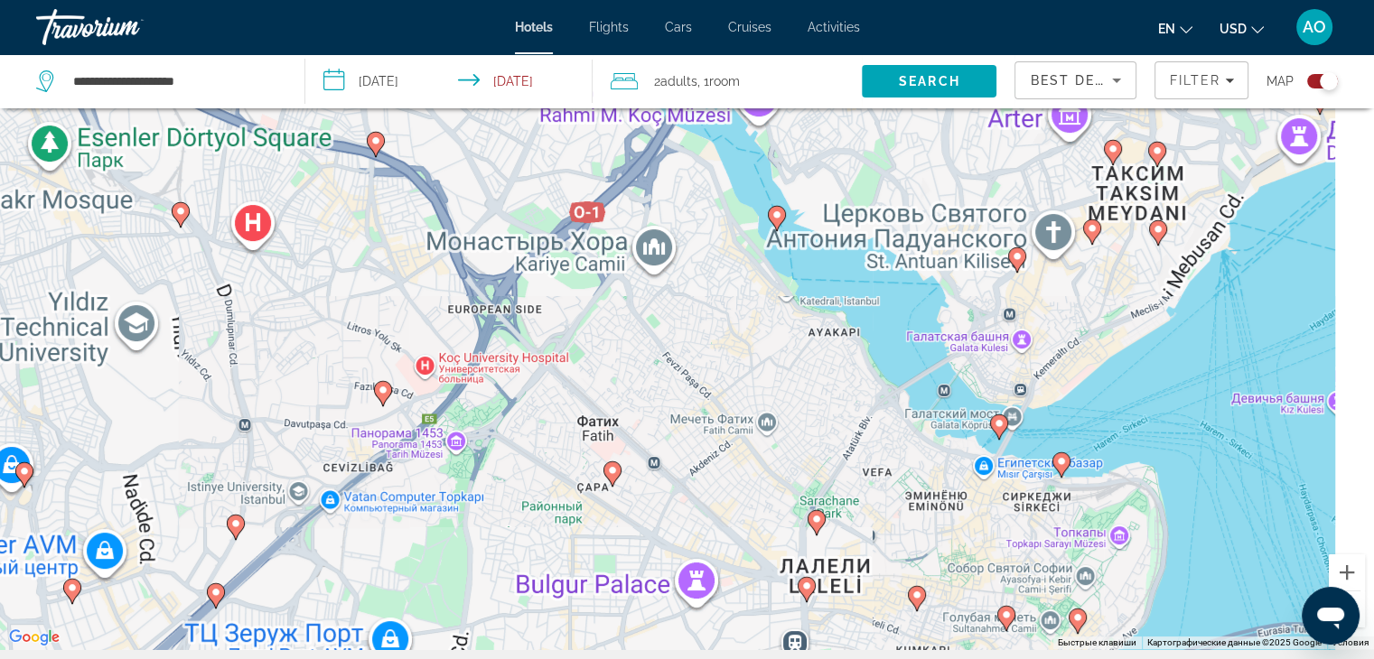
click at [611, 478] on icon "Main content" at bounding box center [611, 473] width 16 height 23
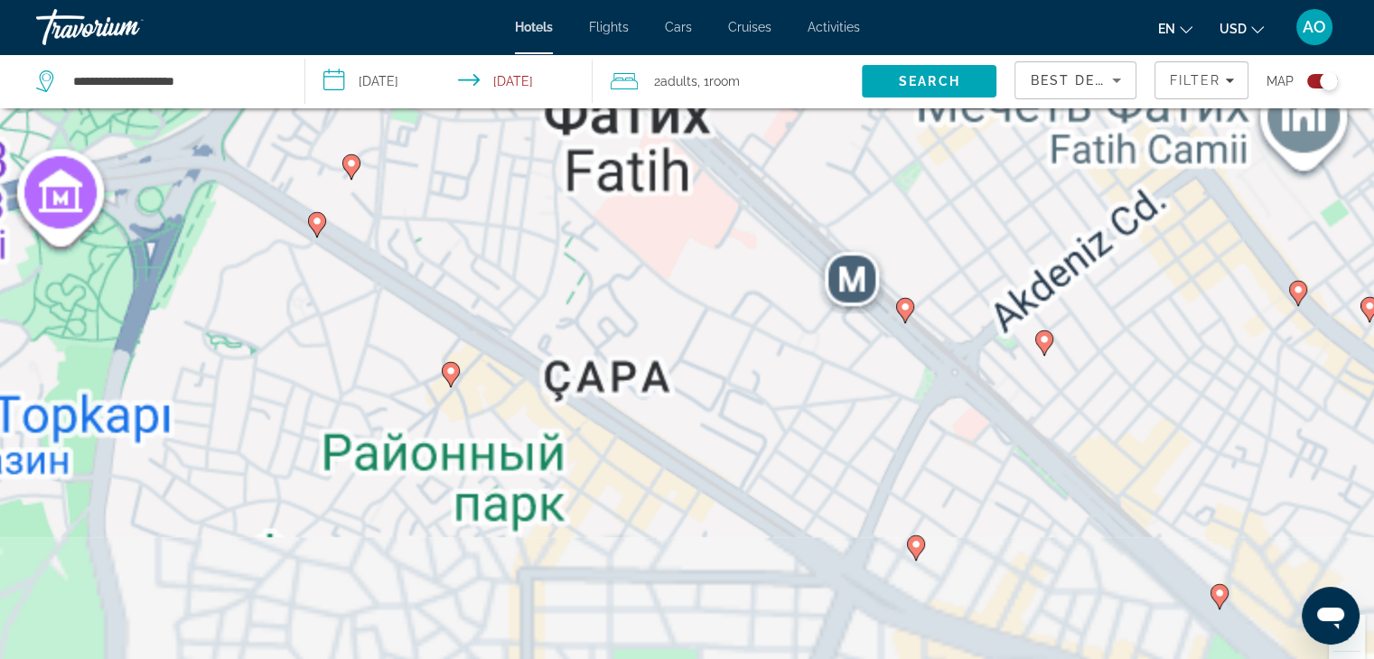
scroll to position [0, 0]
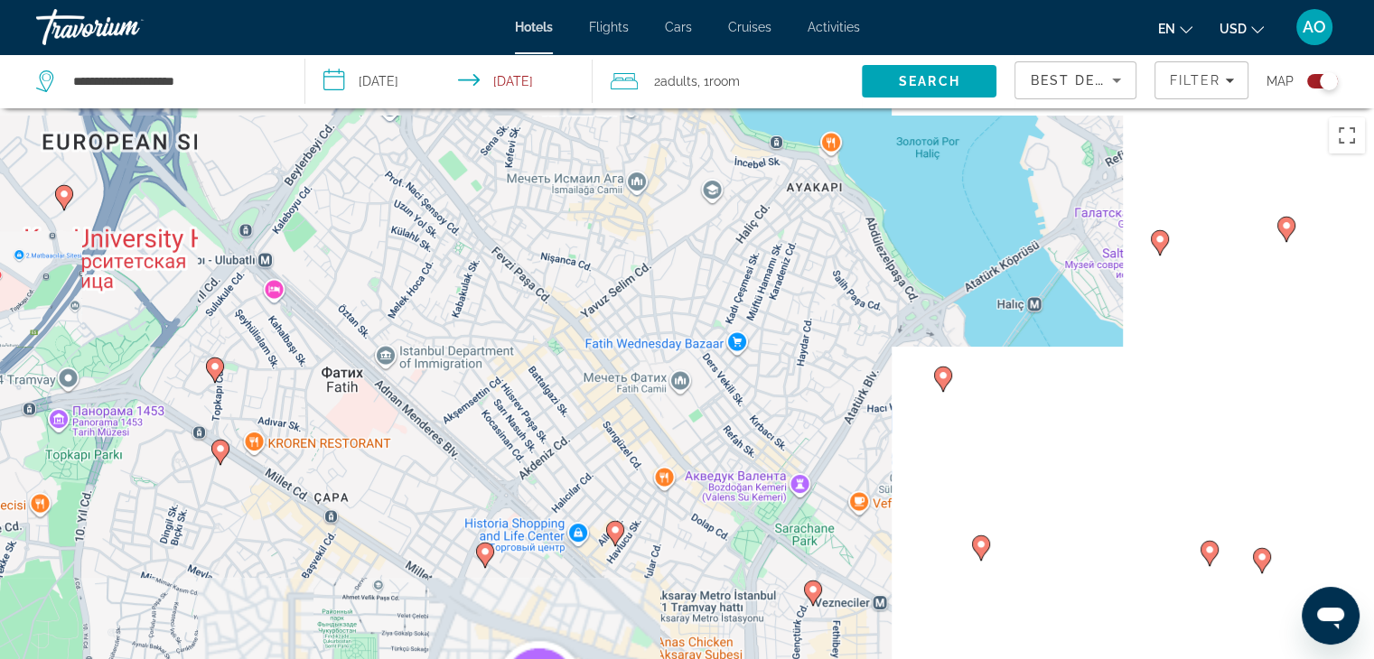
click at [614, 538] on icon "Main content" at bounding box center [614, 533] width 16 height 23
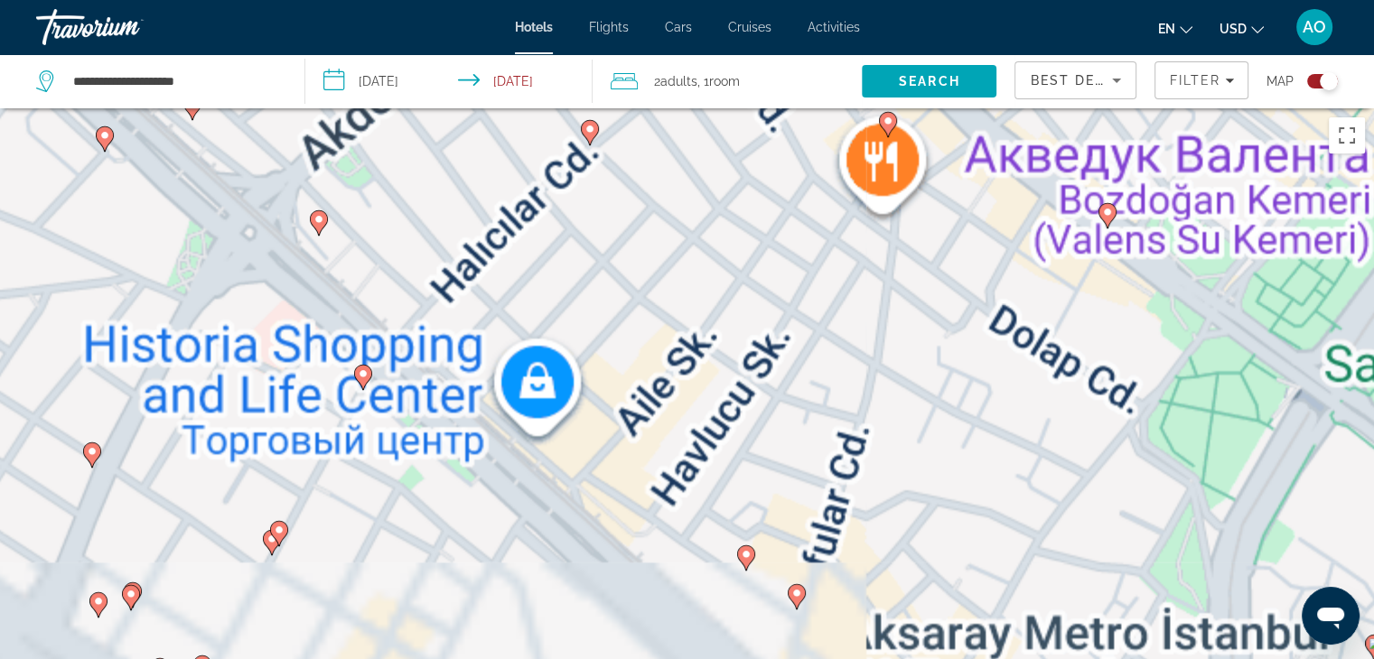
click at [275, 530] on image "Main content" at bounding box center [279, 530] width 11 height 11
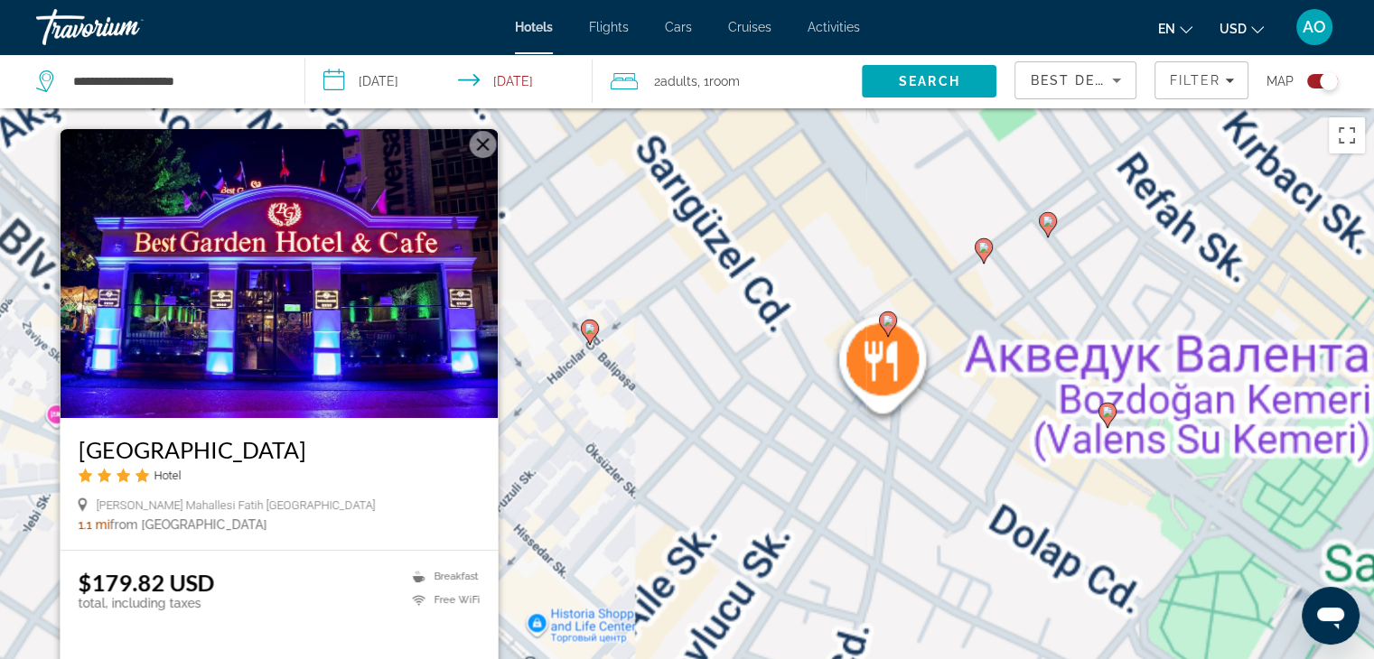
click at [545, 418] on div "Чтобы активировать перетаскивание с помощью клавиатуры, нажмите Alt + Ввод. Пос…" at bounding box center [687, 437] width 1374 height 659
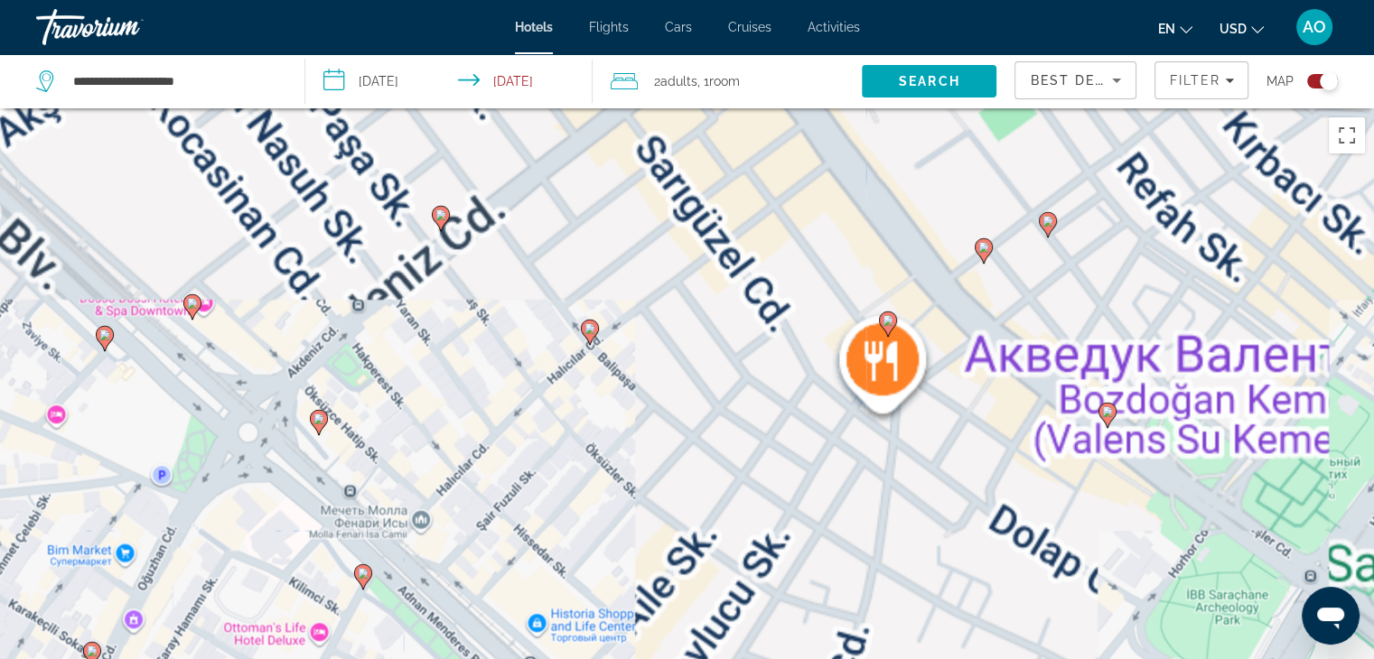
click at [585, 334] on icon "Main content" at bounding box center [589, 332] width 16 height 23
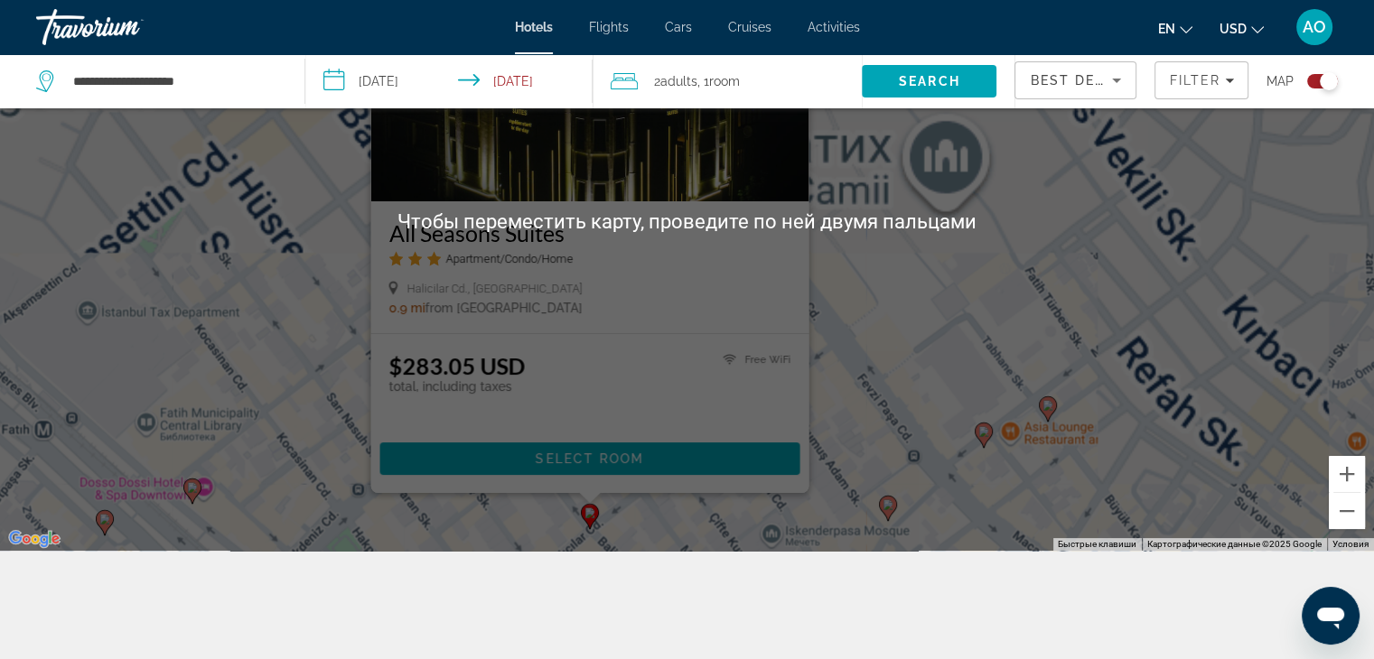
scroll to position [216, 0]
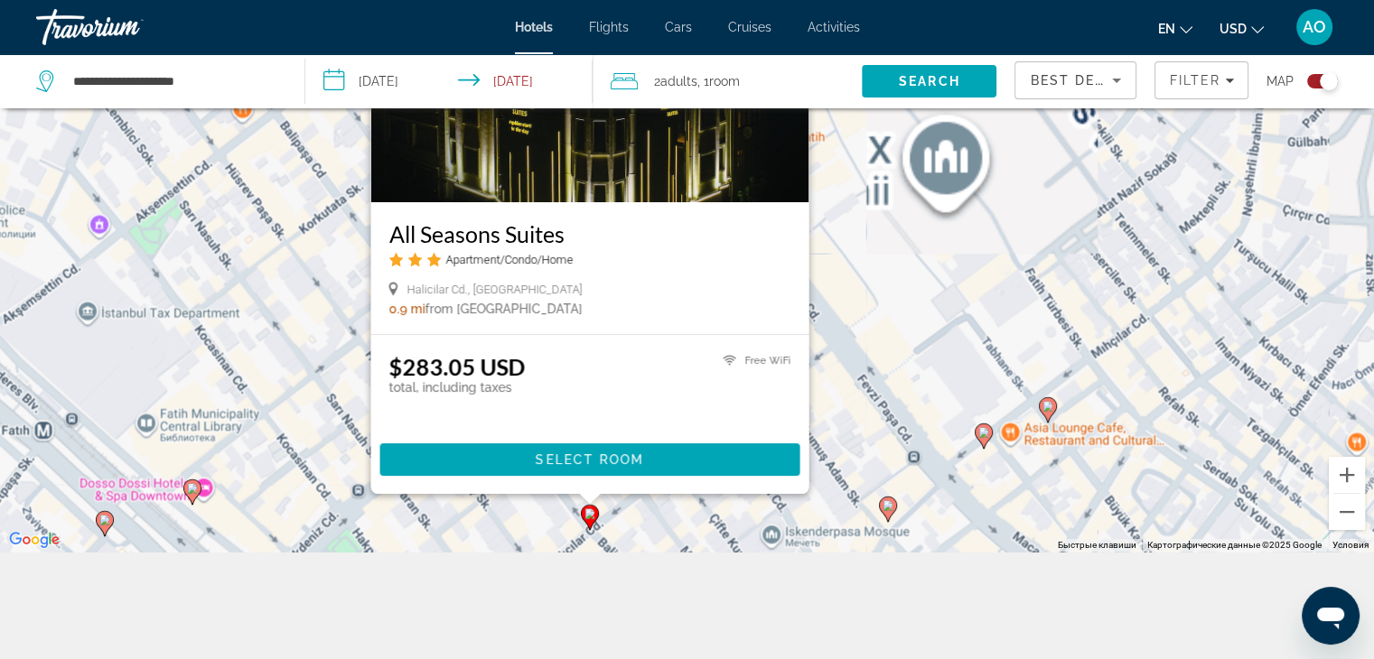
click at [248, 425] on div "Чтобы активировать перетаскивание с помощью клавиатуры, нажмите Alt + Ввод. Пос…" at bounding box center [687, 222] width 1374 height 659
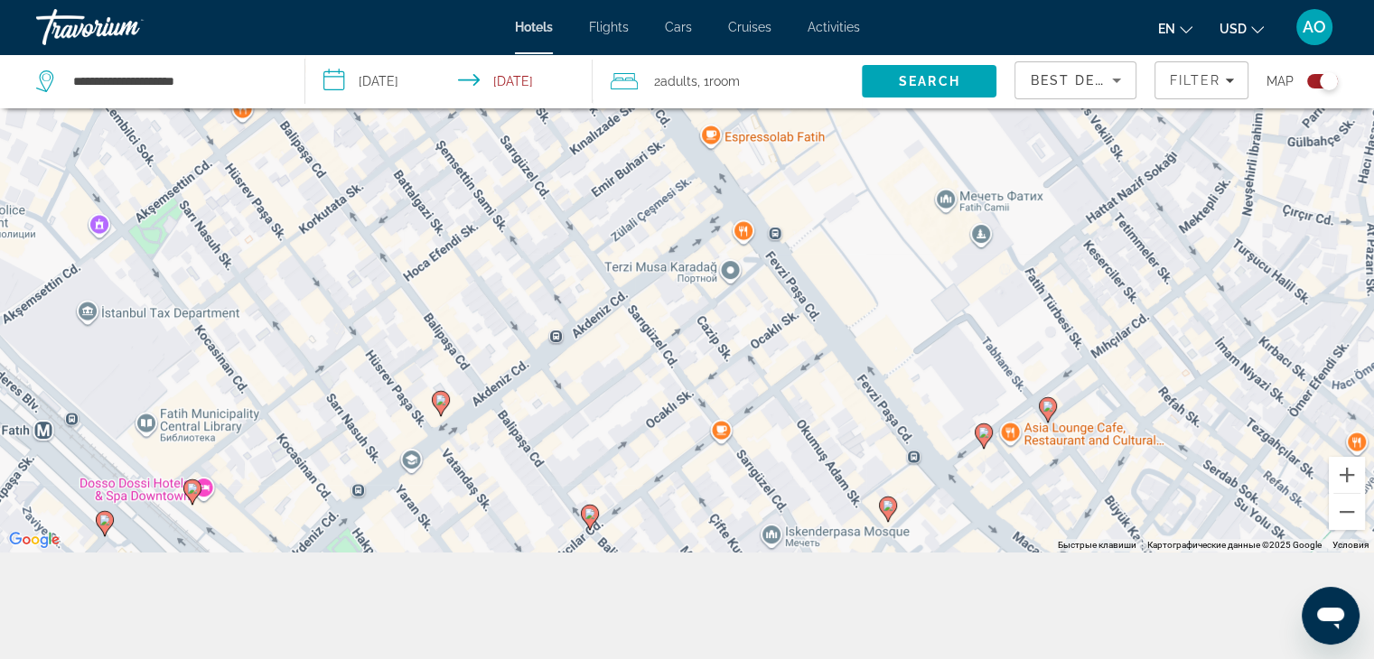
click at [188, 486] on image "Main content" at bounding box center [192, 488] width 11 height 11
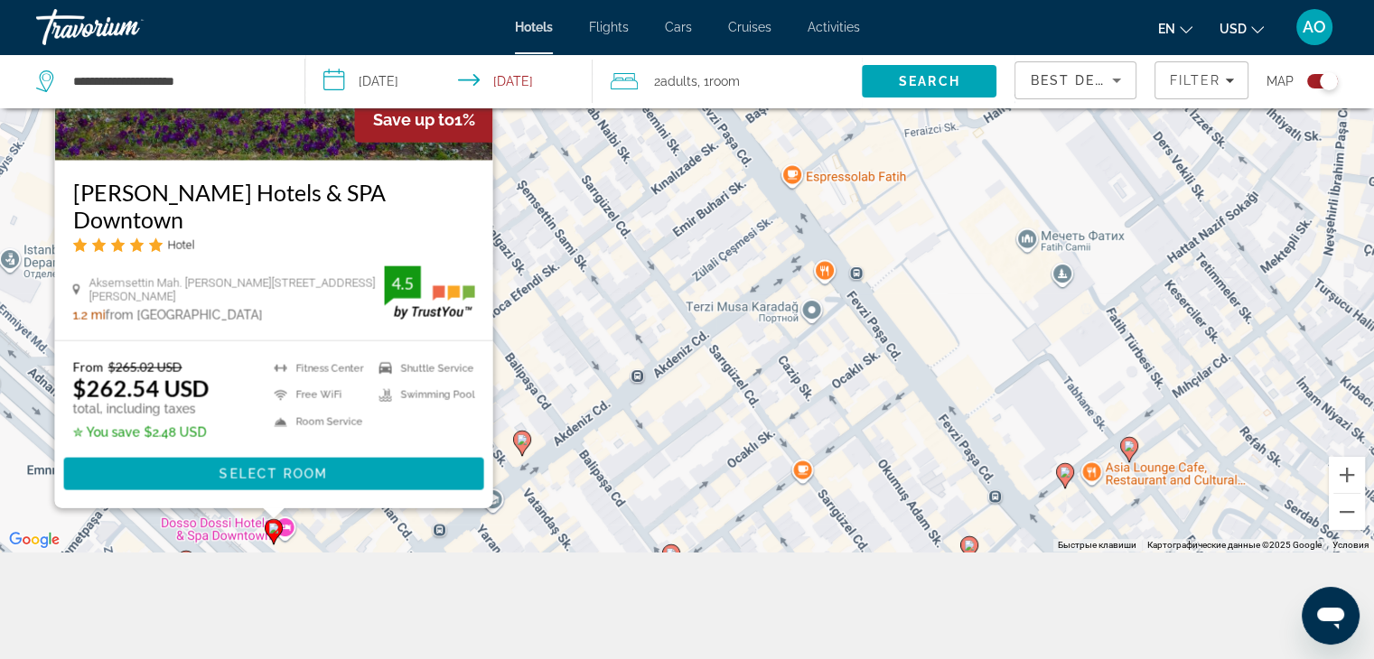
click at [581, 417] on div "Чтобы активировать перетаскивание с помощью клавиатуры, нажмите Alt + Ввод. Пос…" at bounding box center [687, 222] width 1374 height 659
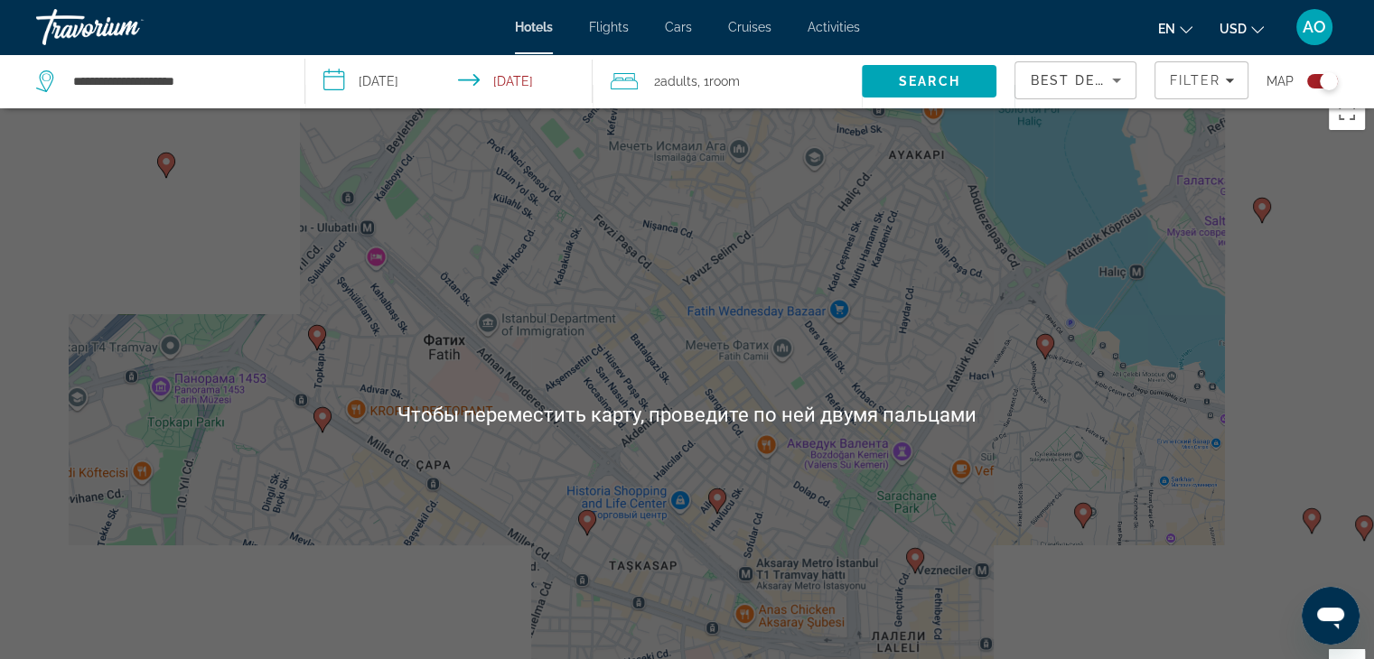
scroll to position [0, 0]
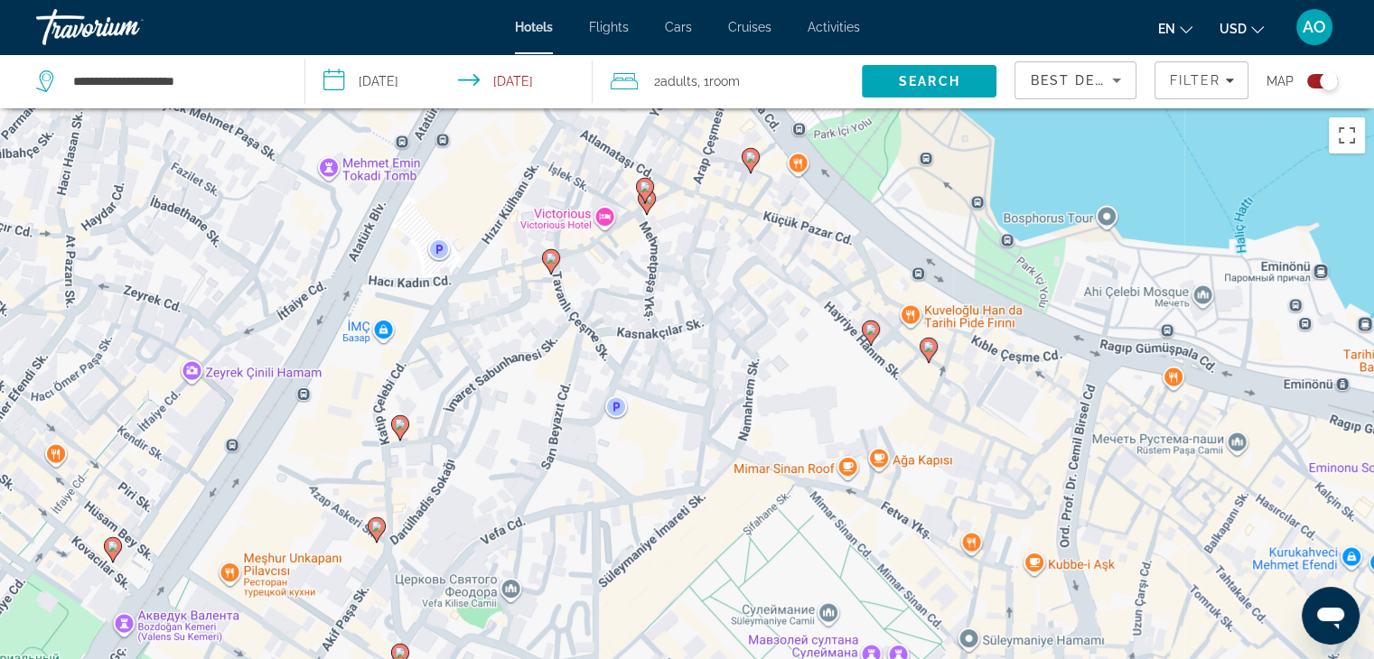
click at [932, 356] on icon "Main content" at bounding box center [928, 350] width 18 height 25
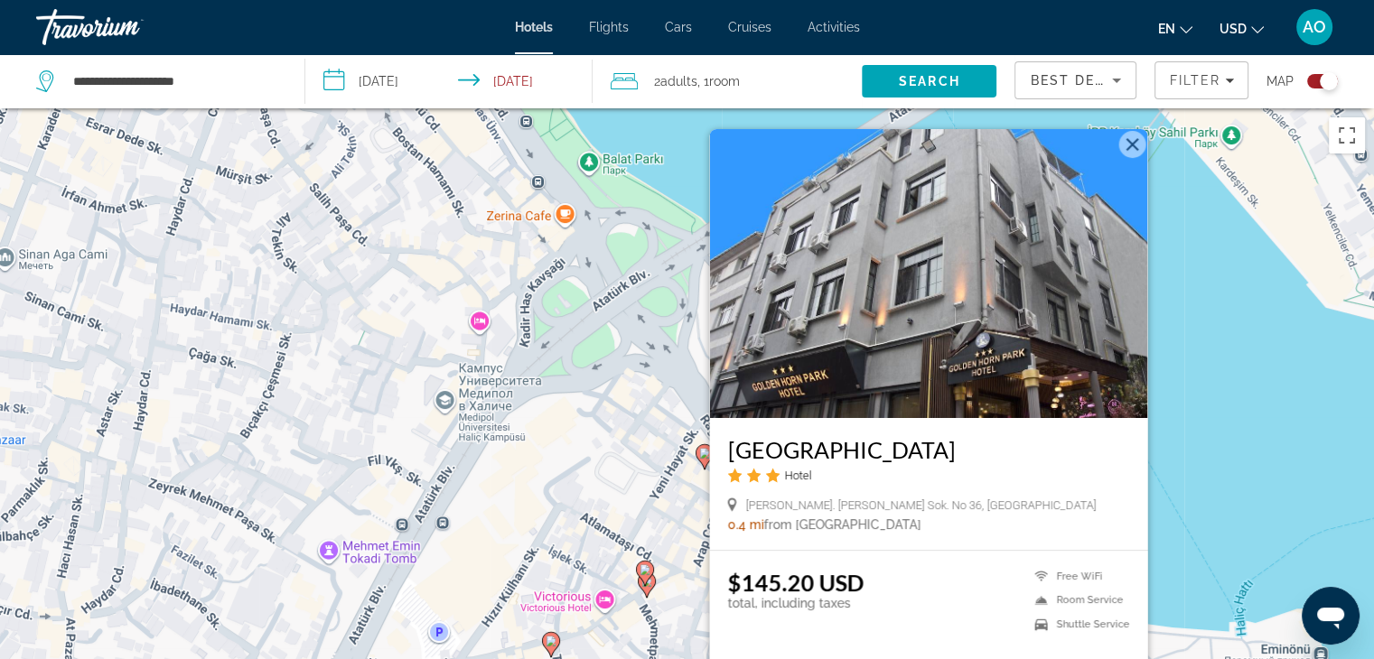
click at [1131, 142] on button "Закрыть" at bounding box center [1131, 144] width 27 height 27
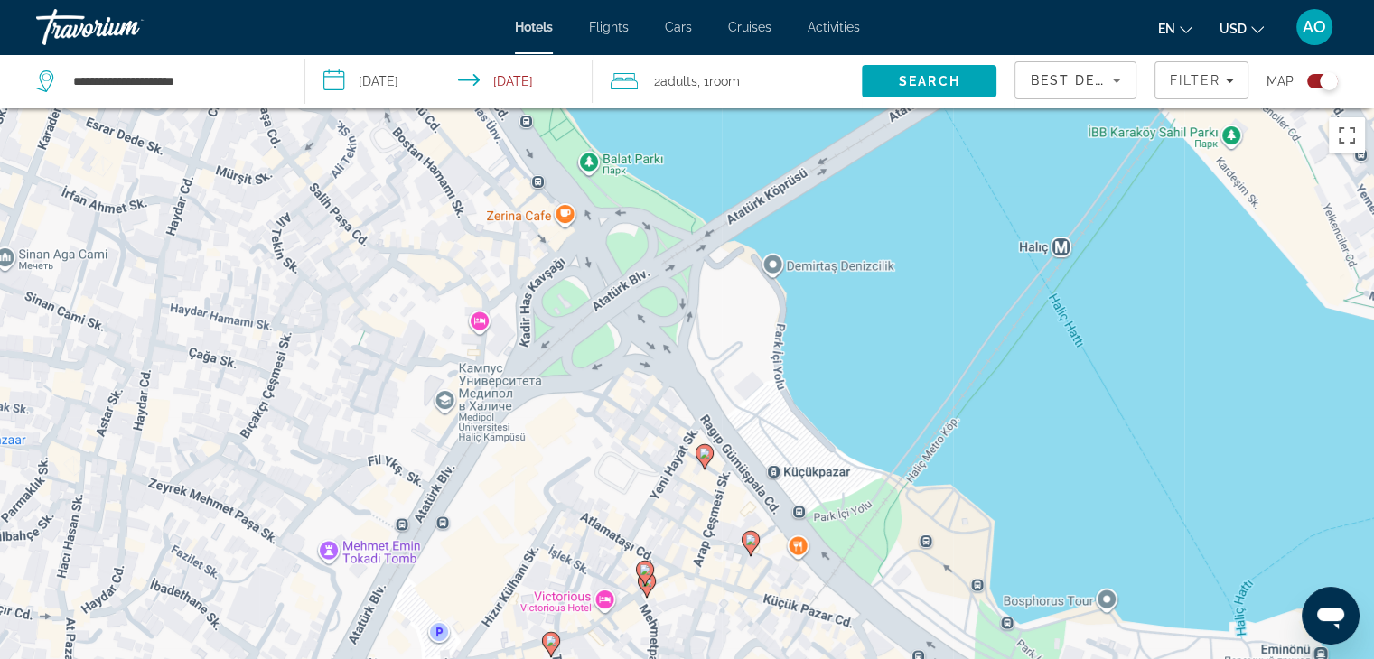
click at [701, 467] on gmp-advanced-marker "Main content" at bounding box center [704, 456] width 18 height 27
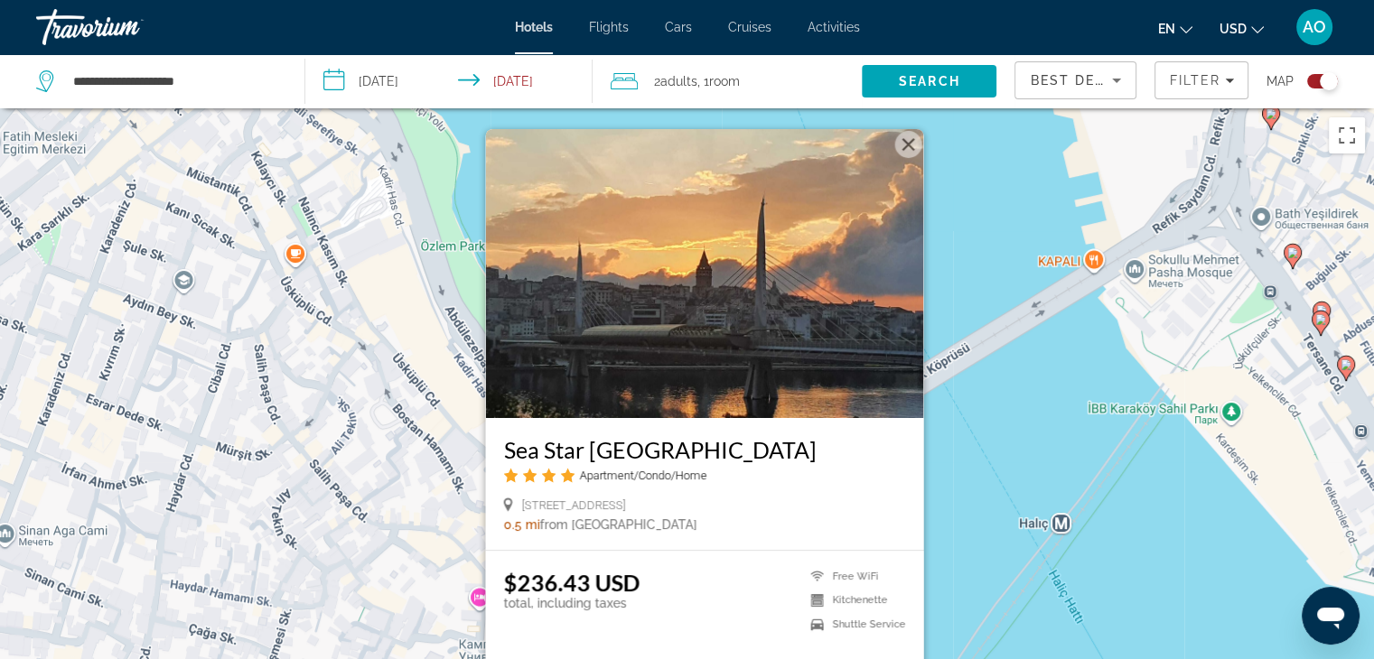
click at [978, 447] on div "Чтобы активировать перетаскивание с помощью клавиатуры, нажмите Alt + Ввод. Пос…" at bounding box center [687, 437] width 1374 height 659
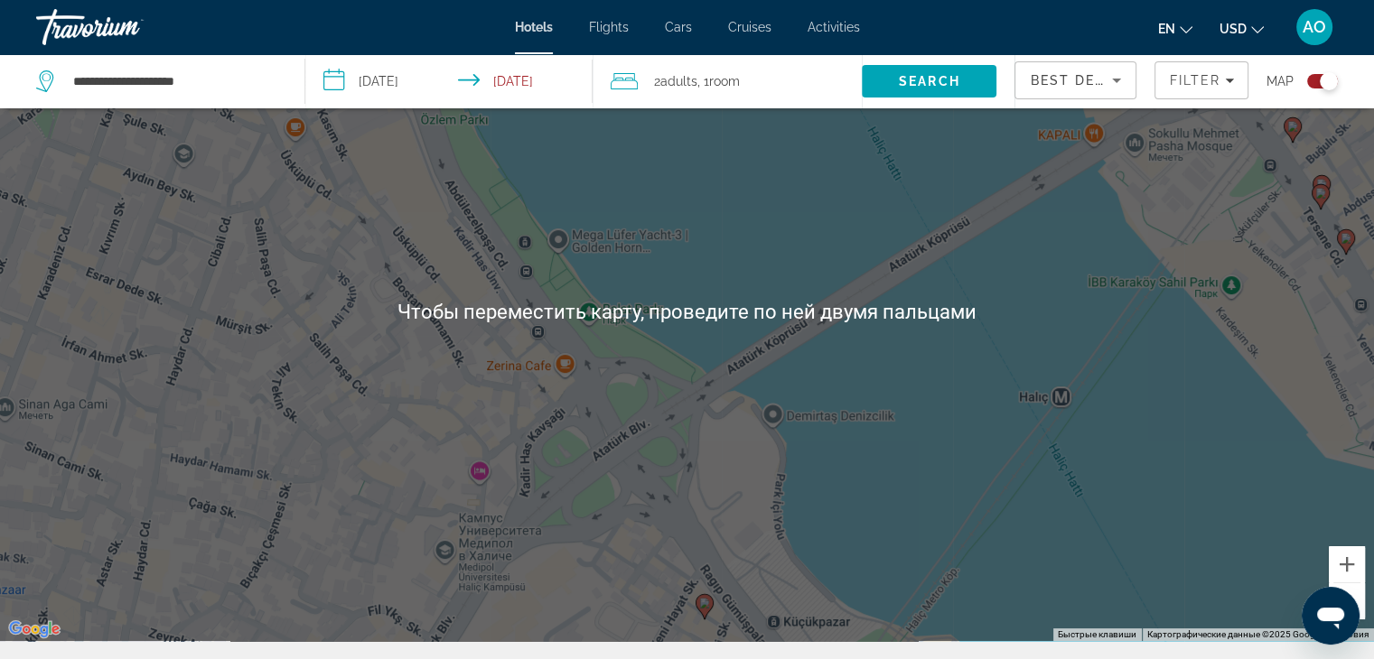
scroll to position [217, 0]
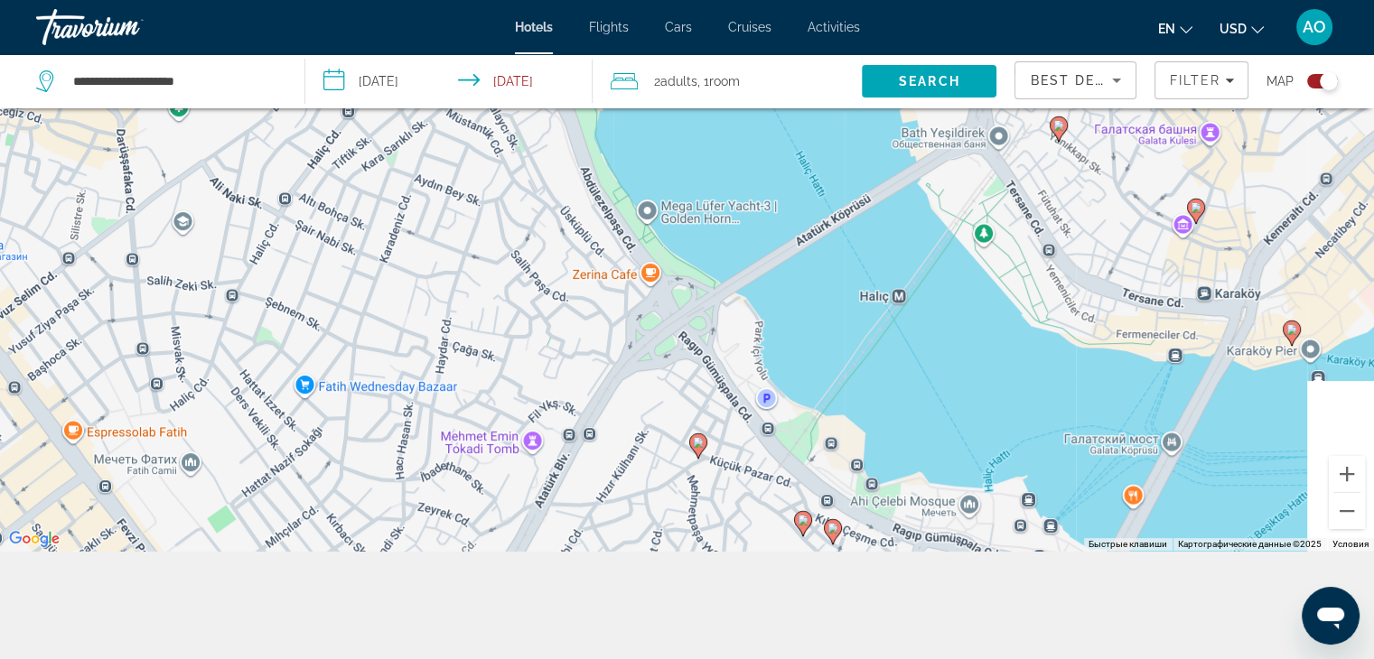
click at [1321, 79] on div "Toggle map" at bounding box center [1328, 81] width 18 height 18
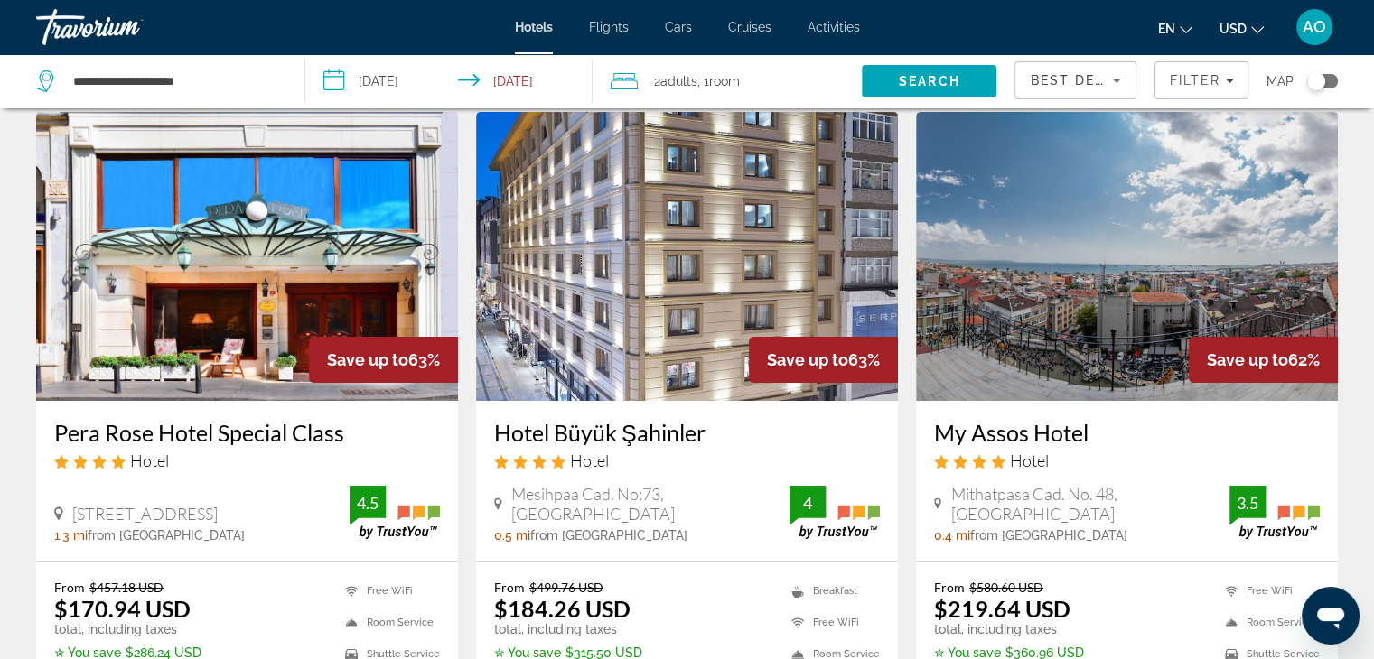
scroll to position [0, 0]
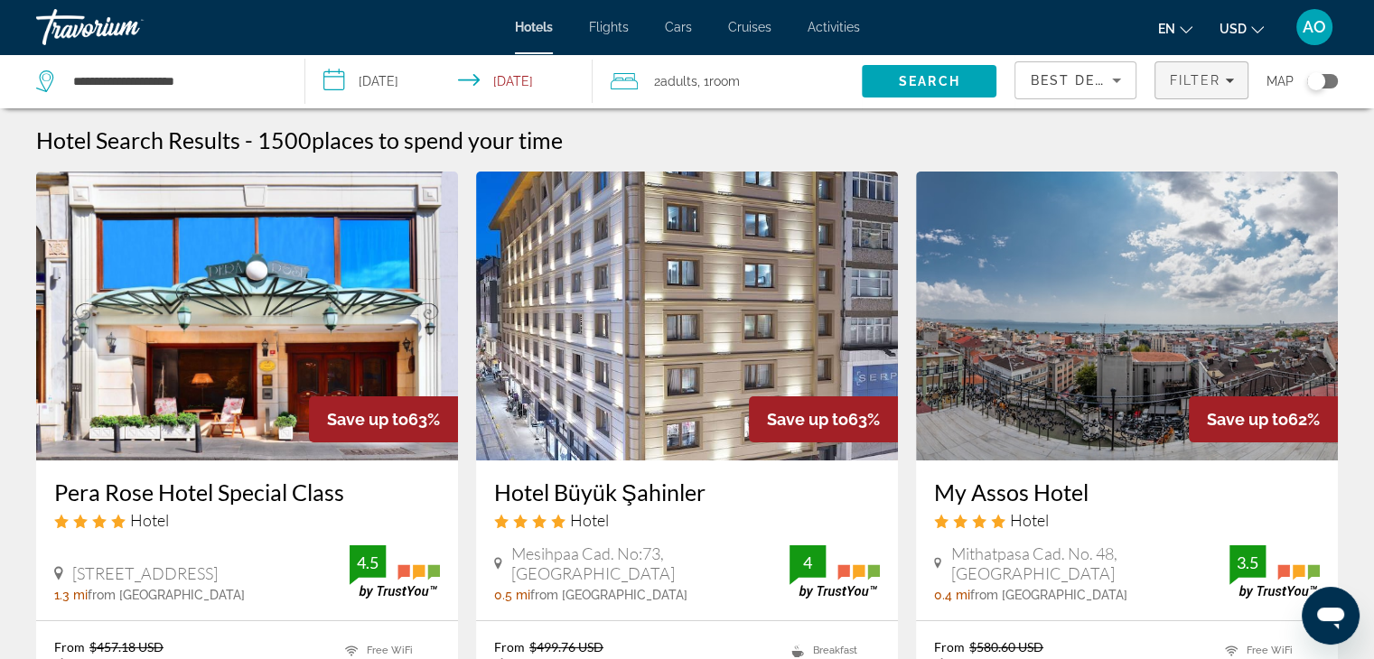
click at [1174, 70] on span "Filters" at bounding box center [1201, 80] width 92 height 43
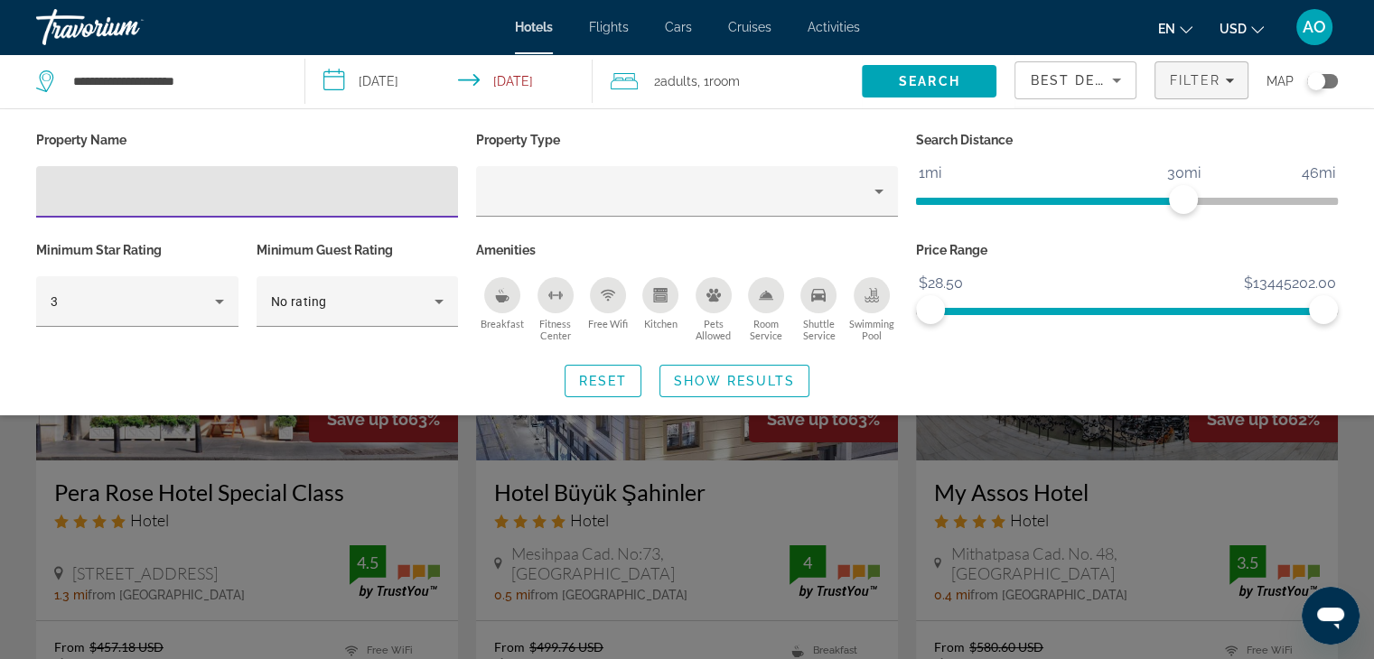
click at [1170, 489] on div "Search widget" at bounding box center [687, 465] width 1374 height 388
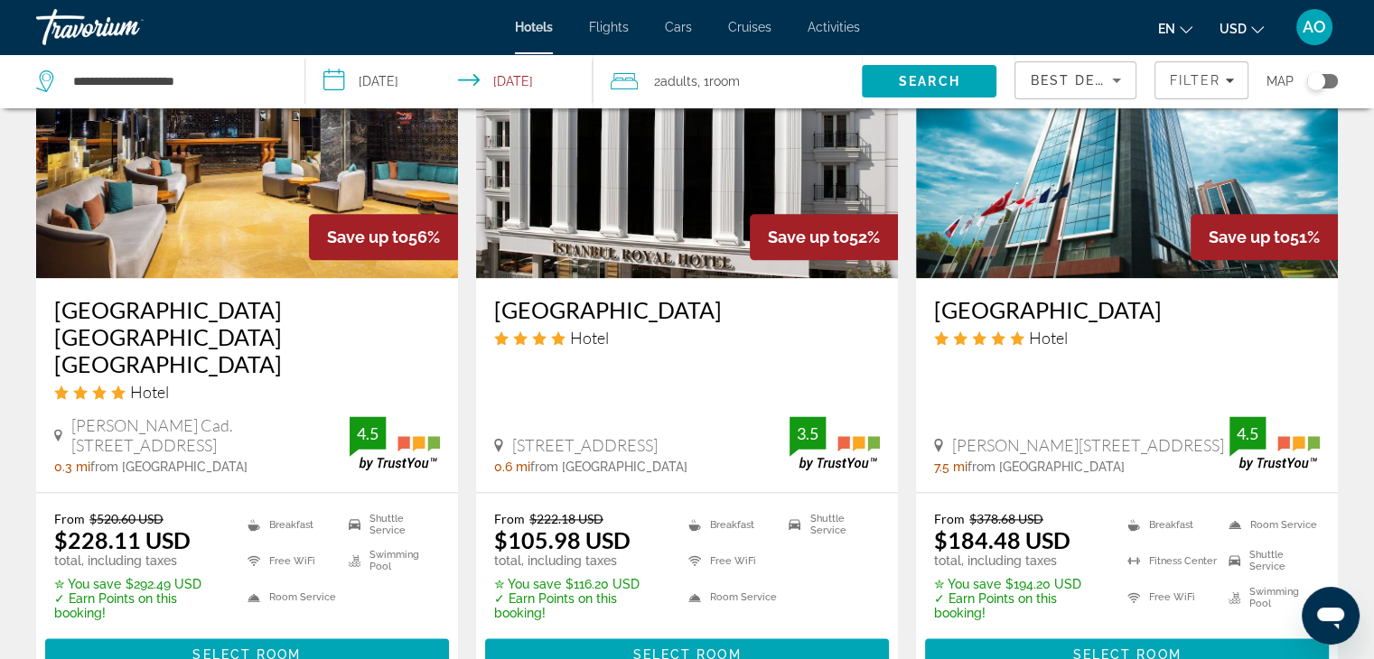
scroll to position [2185, 0]
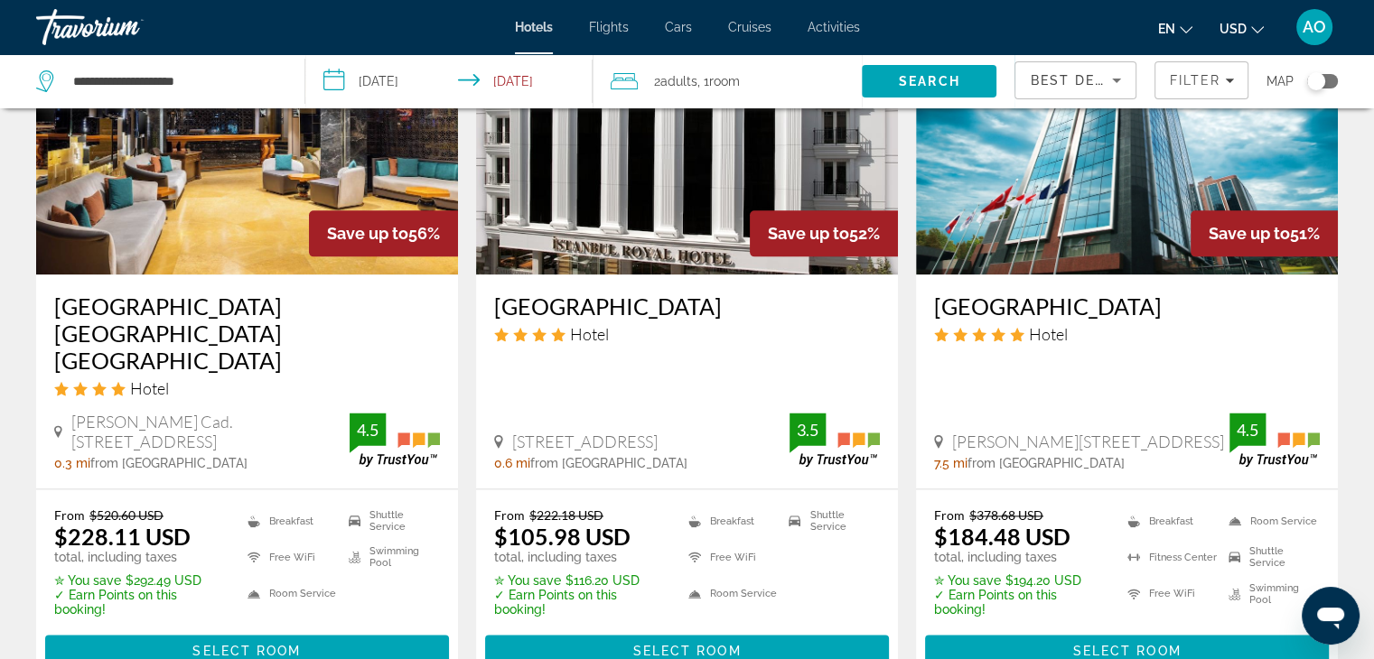
click at [829, 256] on div "Save up to 52%" at bounding box center [824, 233] width 148 height 46
click at [684, 644] on span "Select Room" at bounding box center [686, 651] width 108 height 14
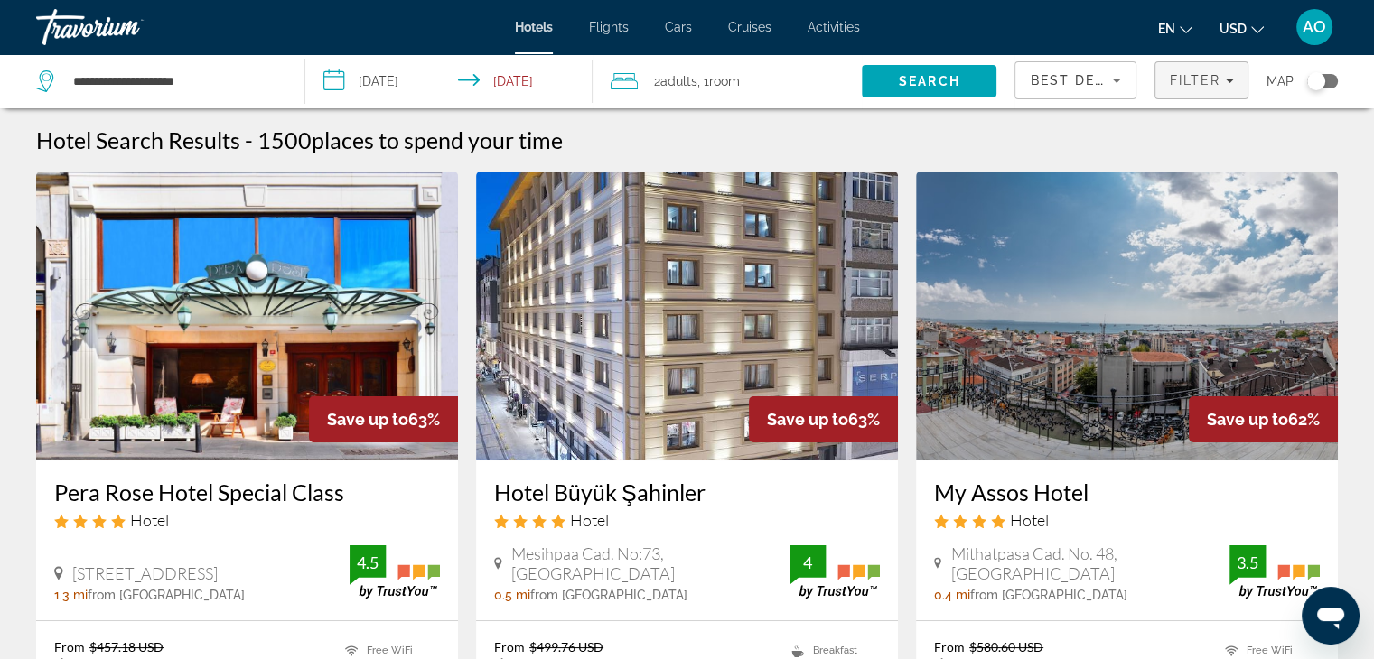
click at [1196, 80] on span "Filter" at bounding box center [1194, 80] width 51 height 14
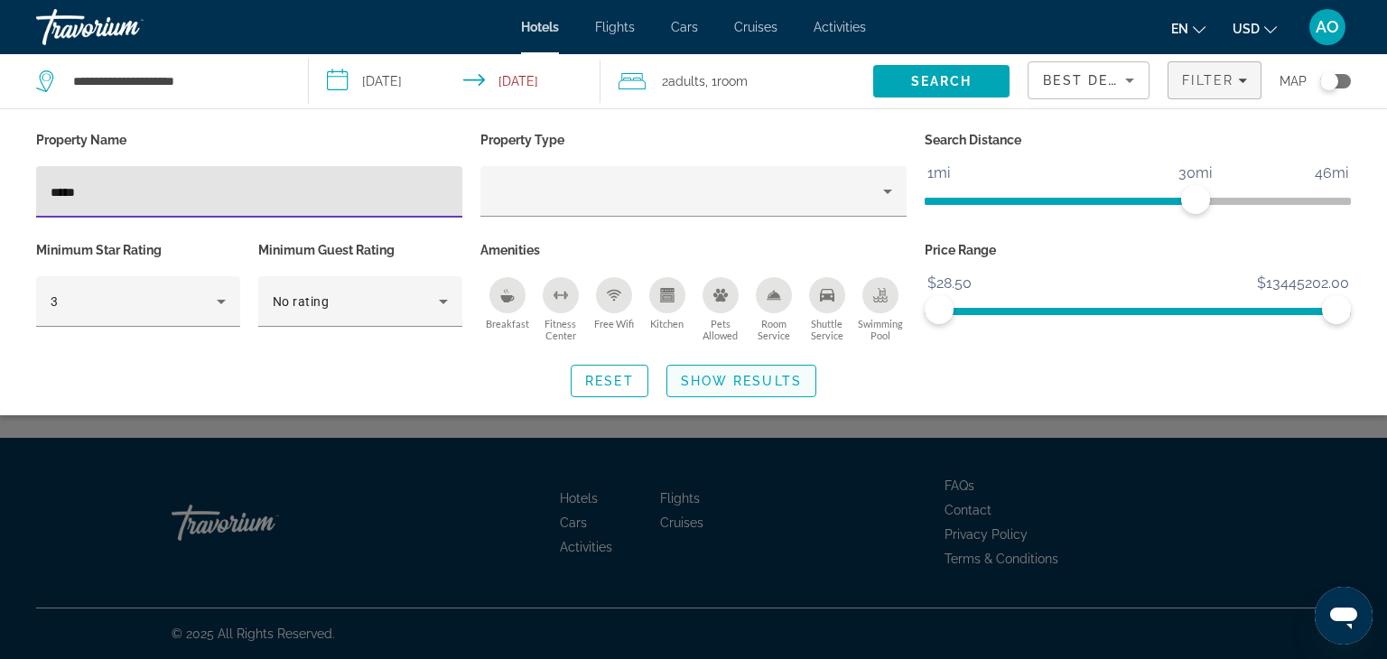
type input "*****"
click at [717, 374] on span "Show Results" at bounding box center [741, 381] width 121 height 14
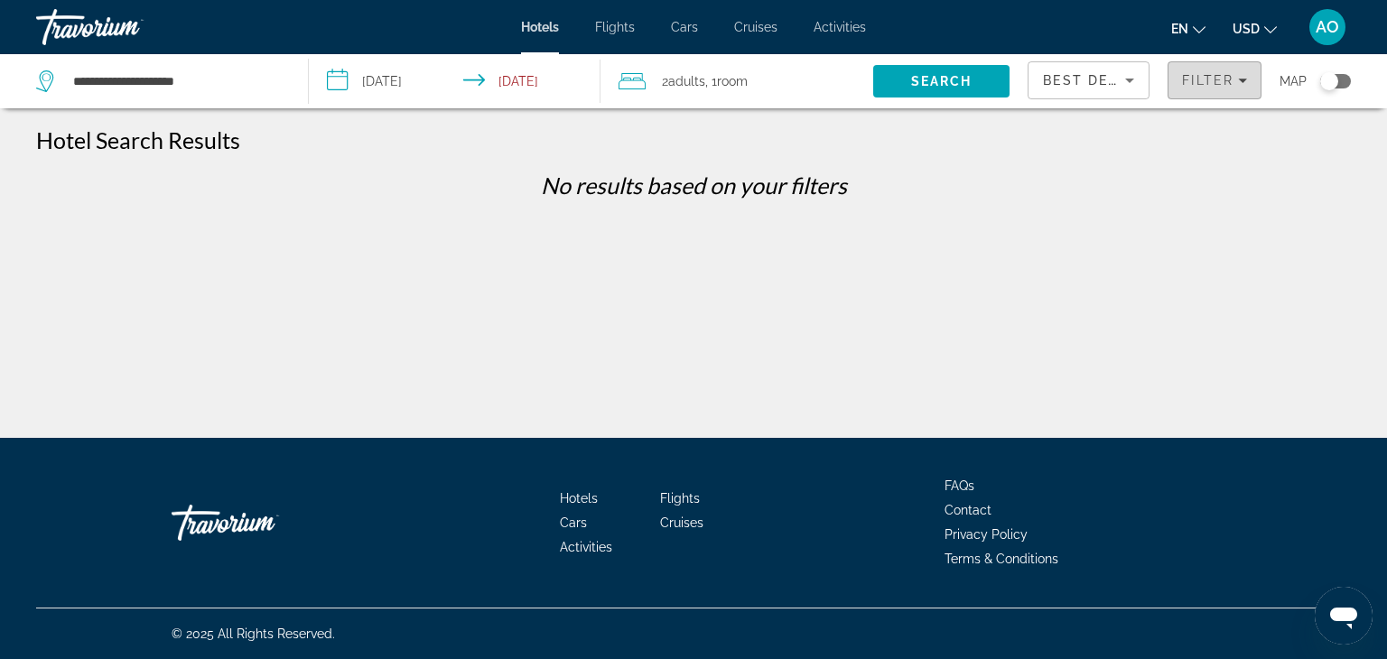
click at [1212, 79] on span "Filter" at bounding box center [1207, 80] width 51 height 14
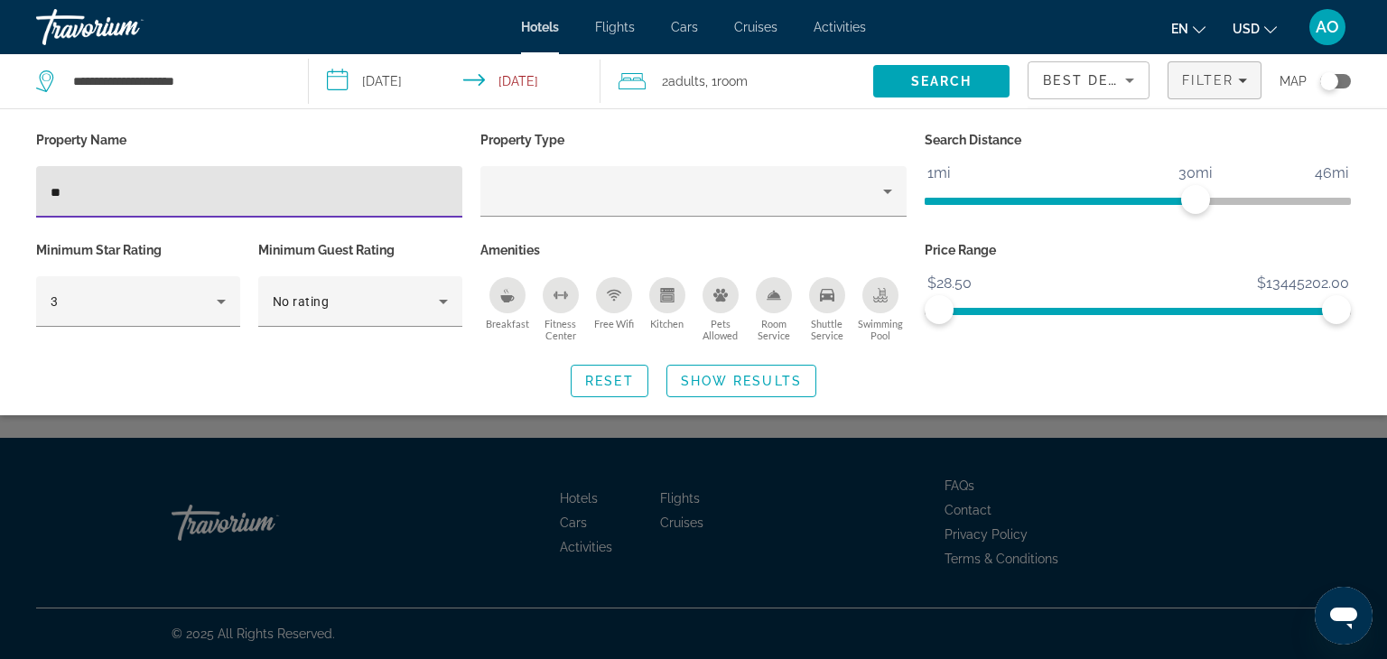
type input "*"
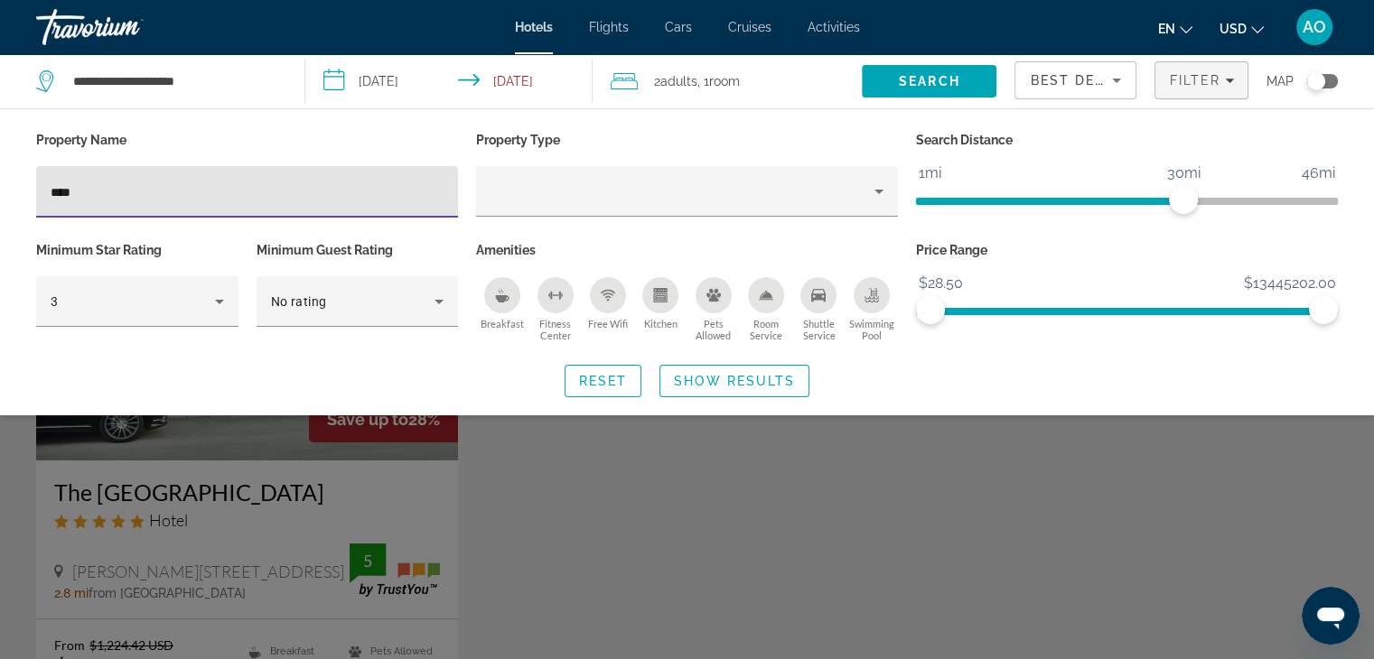
type input "****"
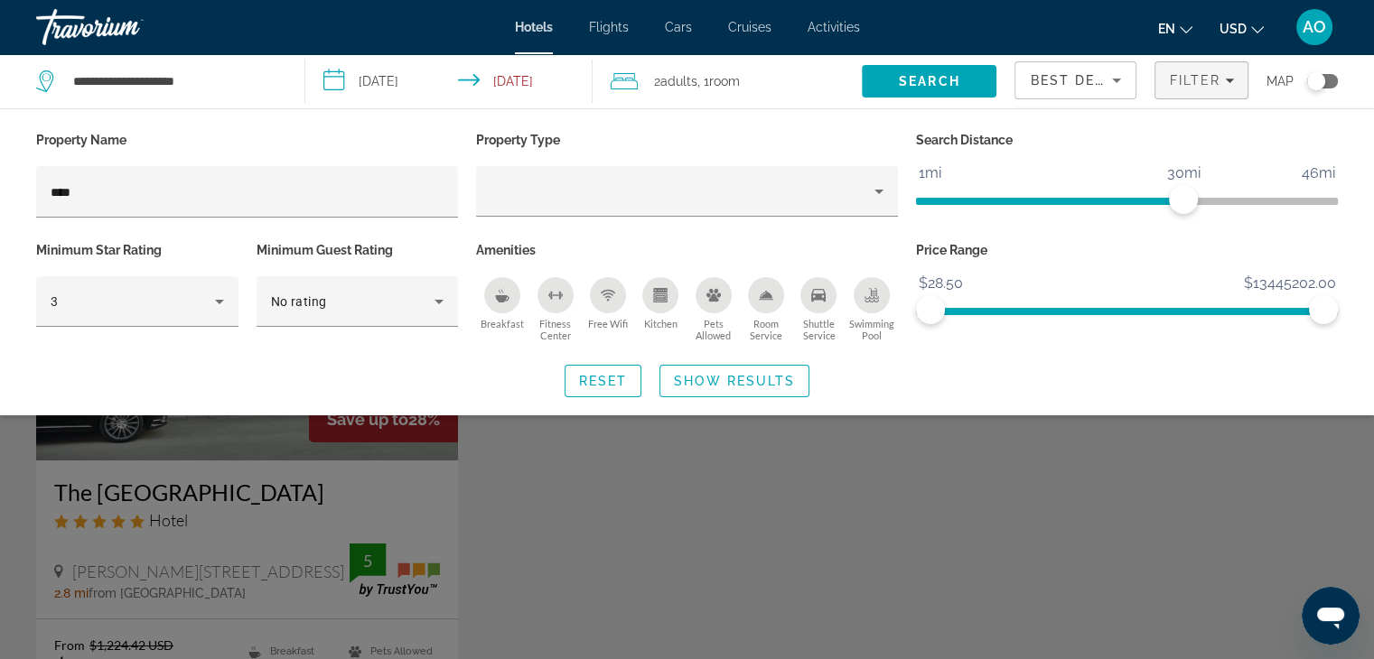
click at [508, 494] on div "Search widget" at bounding box center [687, 465] width 1374 height 388
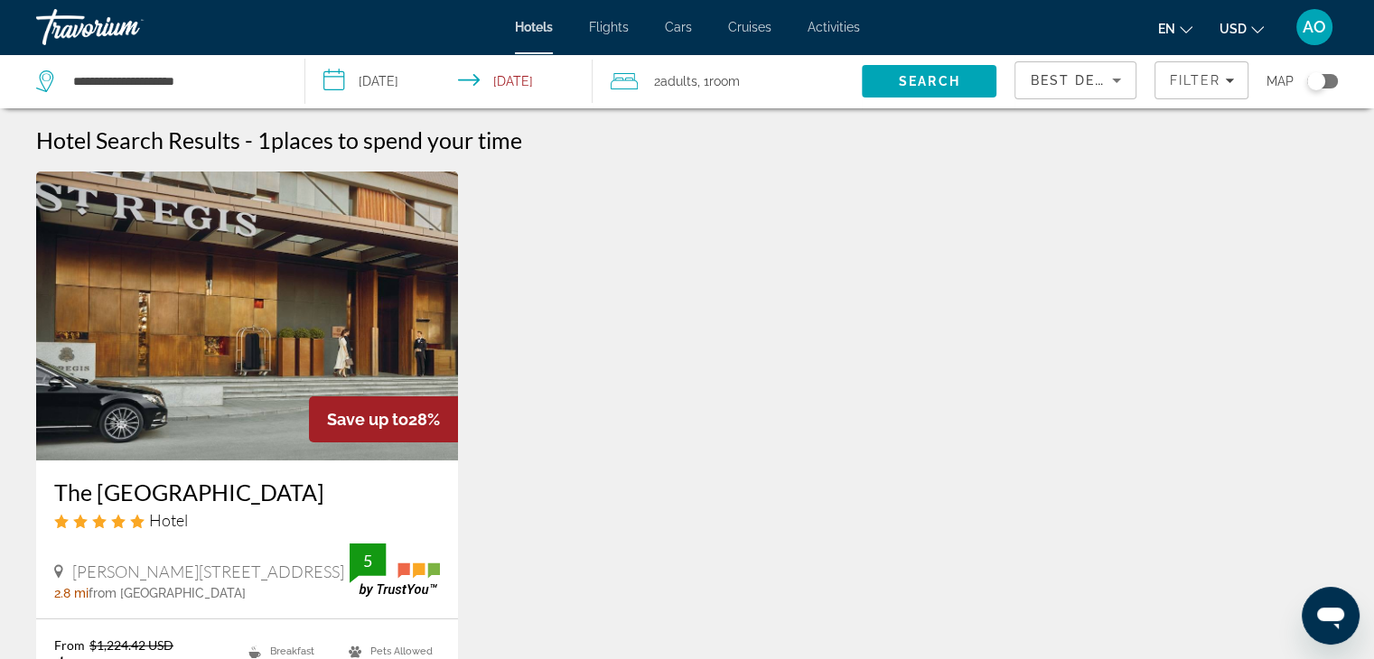
click at [285, 430] on img "Main content" at bounding box center [247, 316] width 422 height 289
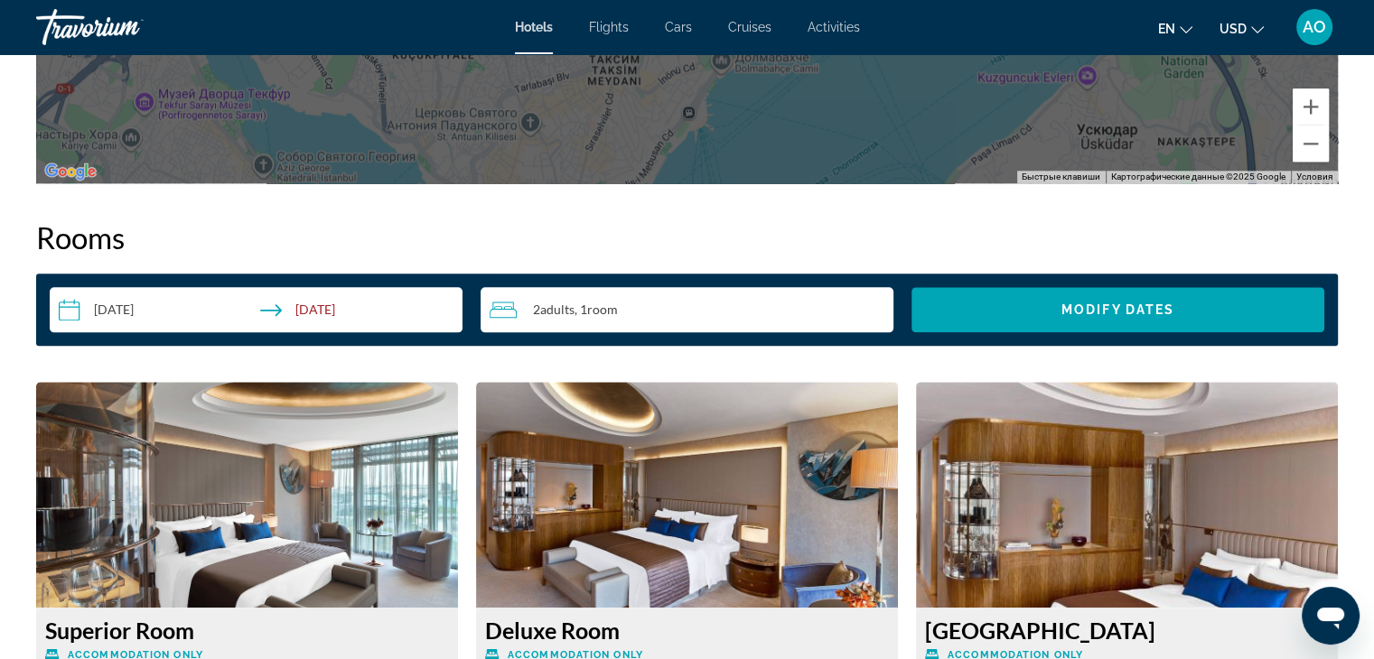
scroll to position [2191, 0]
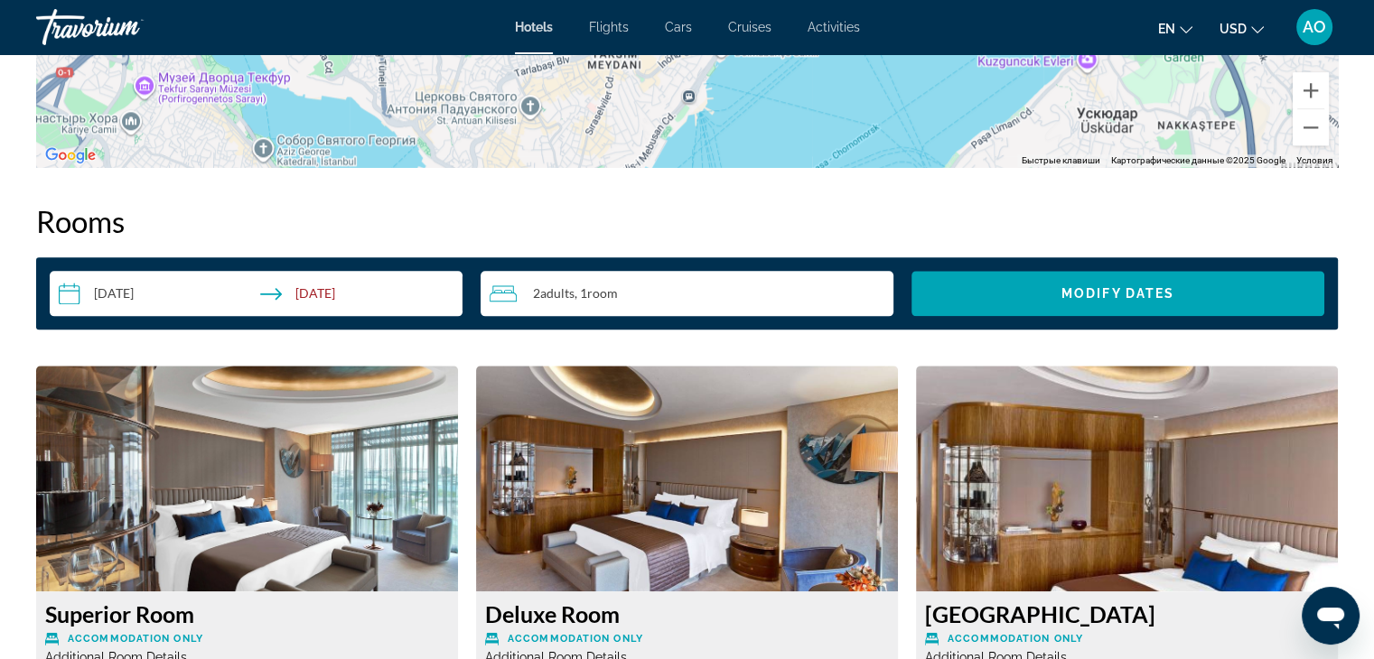
click at [254, 286] on input "**********" at bounding box center [260, 296] width 420 height 51
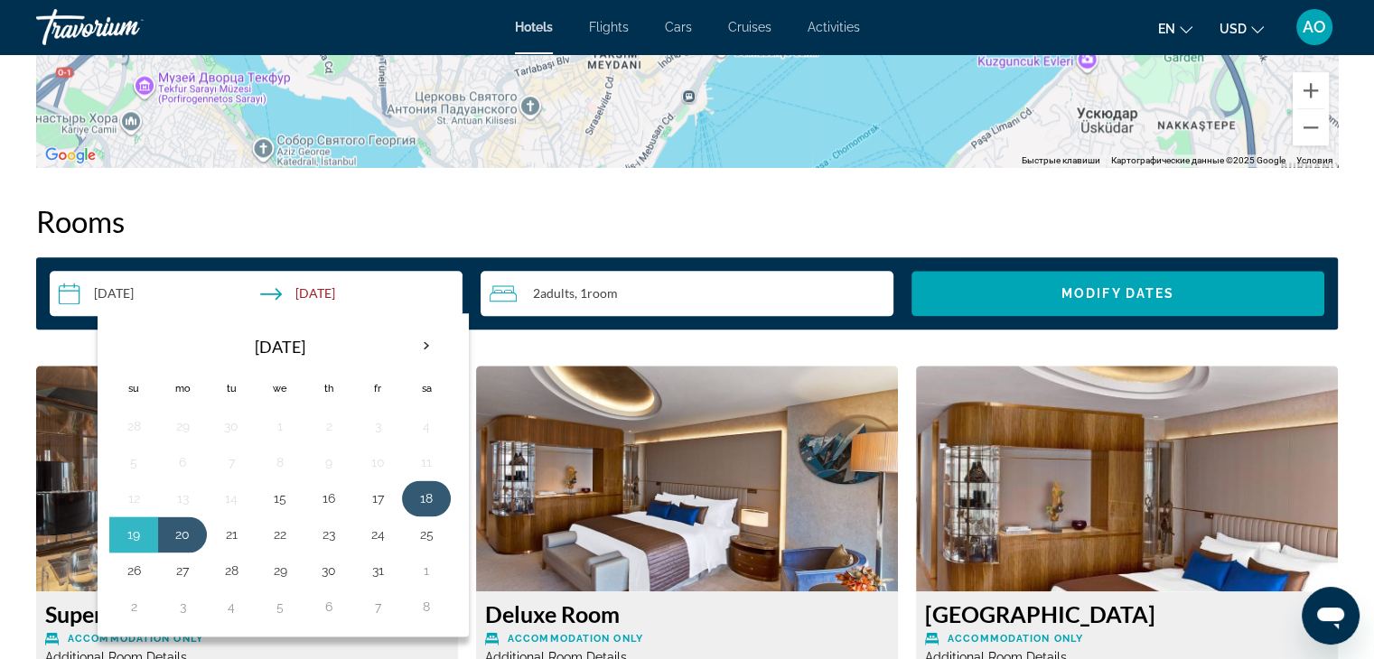
click at [433, 495] on button "18" at bounding box center [426, 498] width 29 height 25
click at [148, 528] on td "19" at bounding box center [133, 535] width 49 height 36
click at [137, 529] on button "19" at bounding box center [133, 534] width 29 height 25
type input "**********"
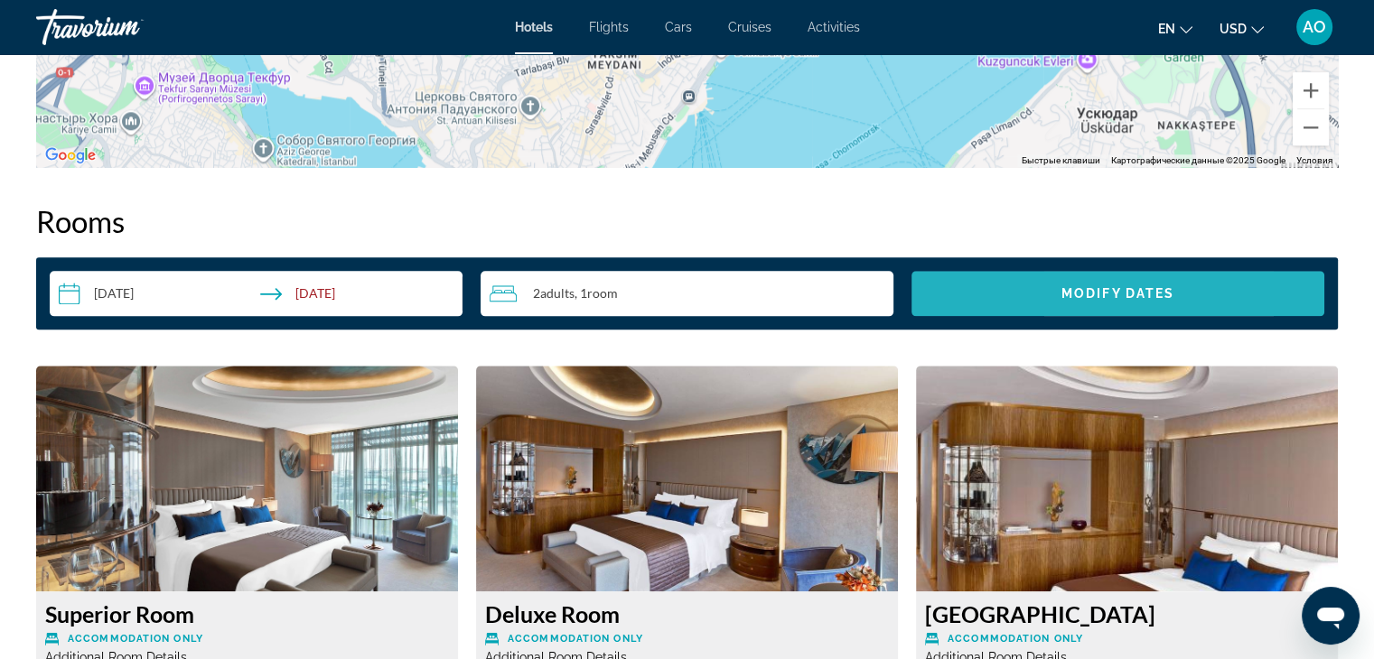
click at [1069, 288] on span "Modify Dates" at bounding box center [1117, 293] width 113 height 14
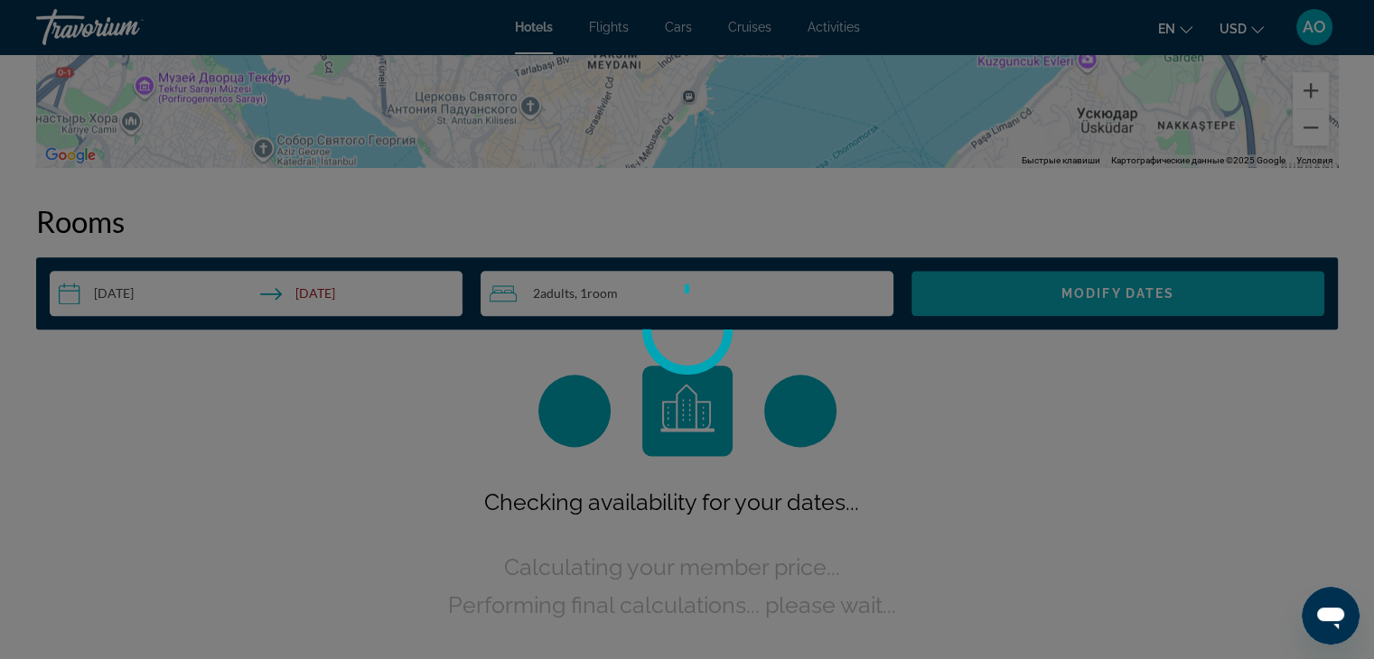
scroll to position [2286, 0]
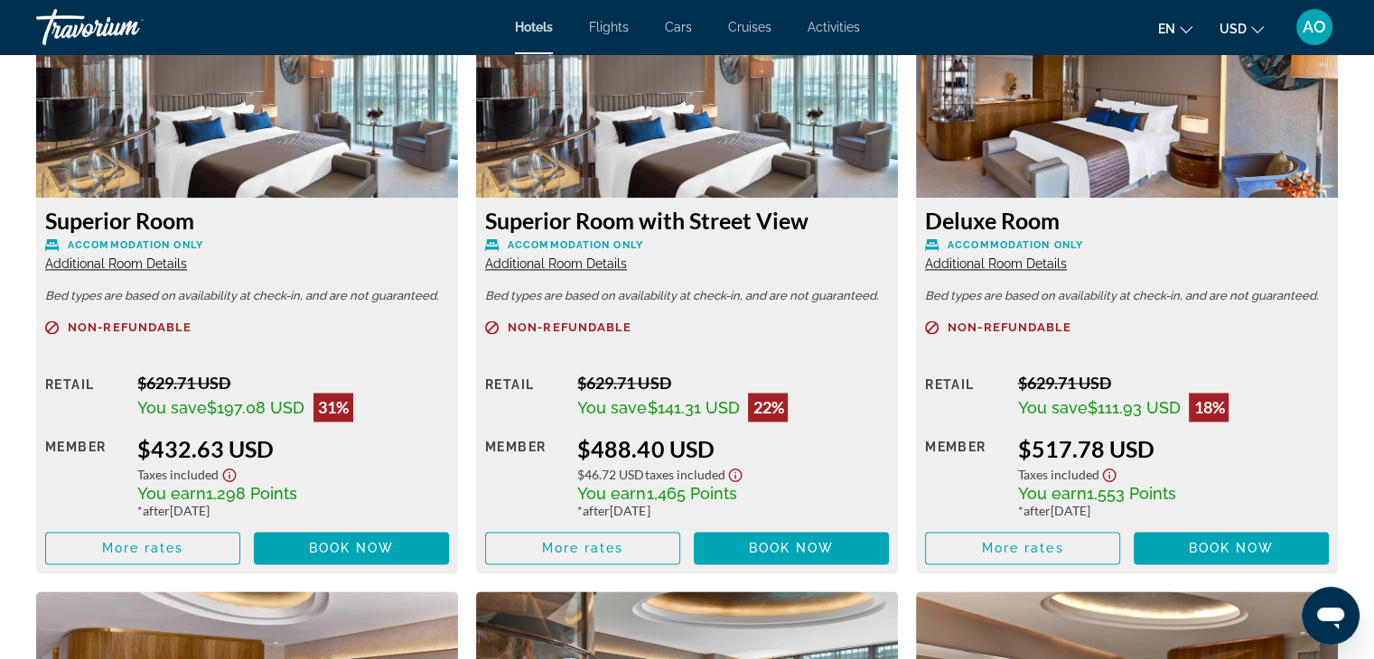
scroll to position [2591, 0]
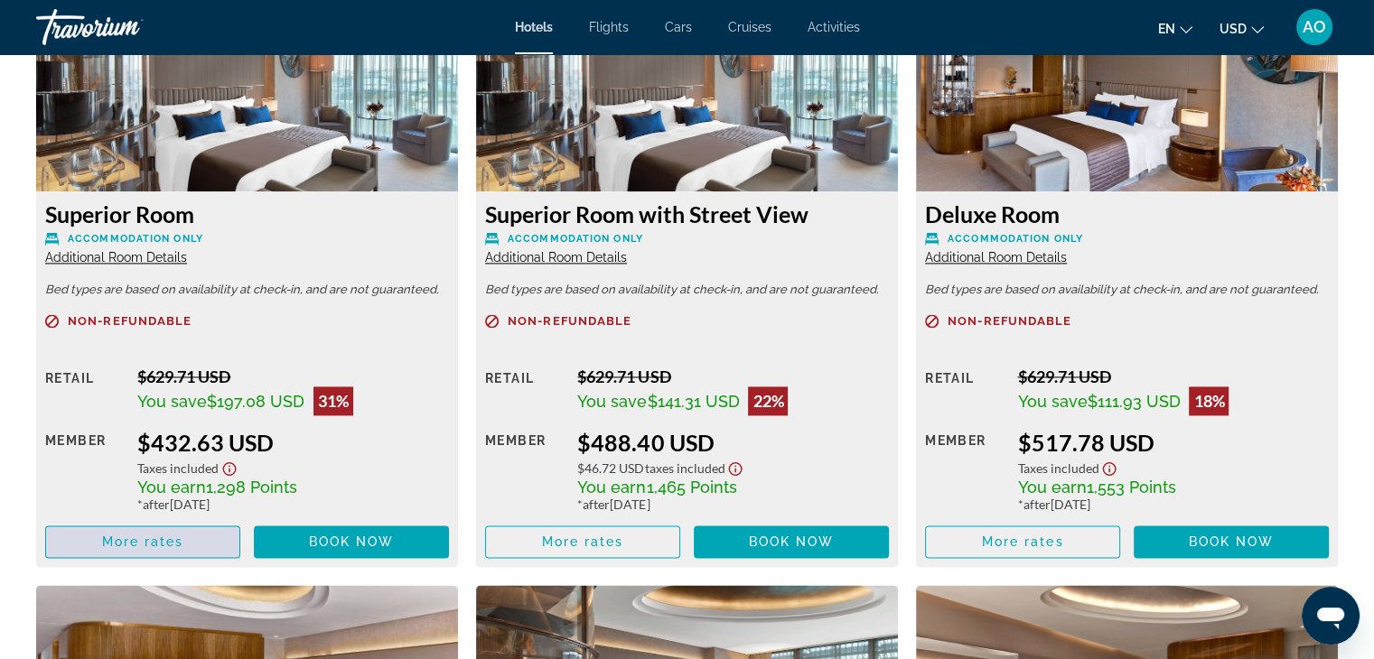
click at [145, 537] on span "More rates" at bounding box center [143, 542] width 82 height 14
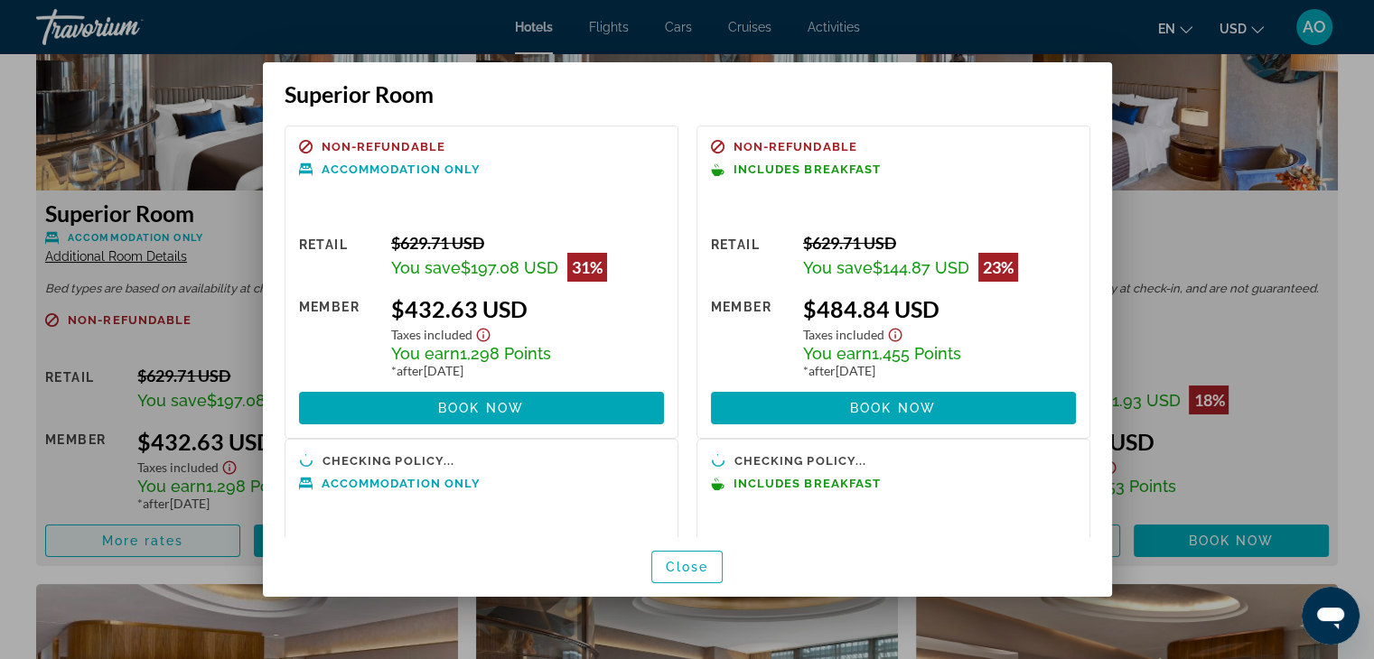
scroll to position [0, 0]
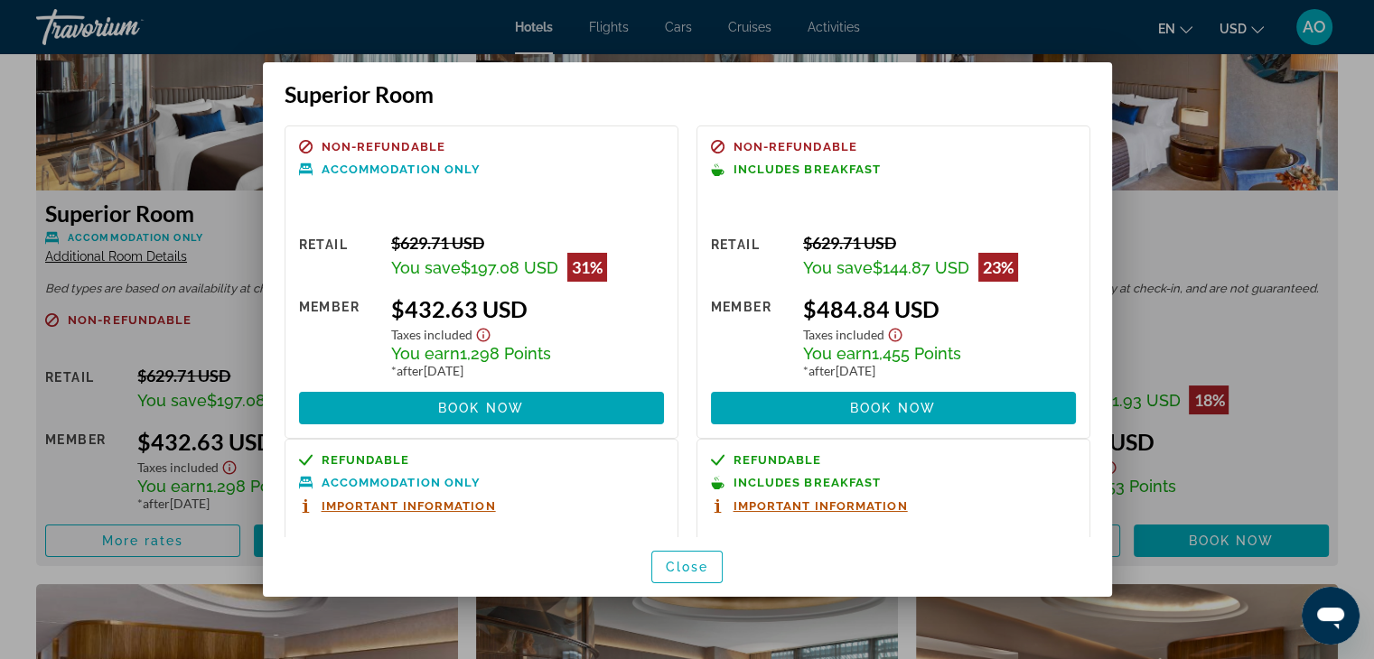
click at [1160, 196] on div at bounding box center [687, 329] width 1374 height 659
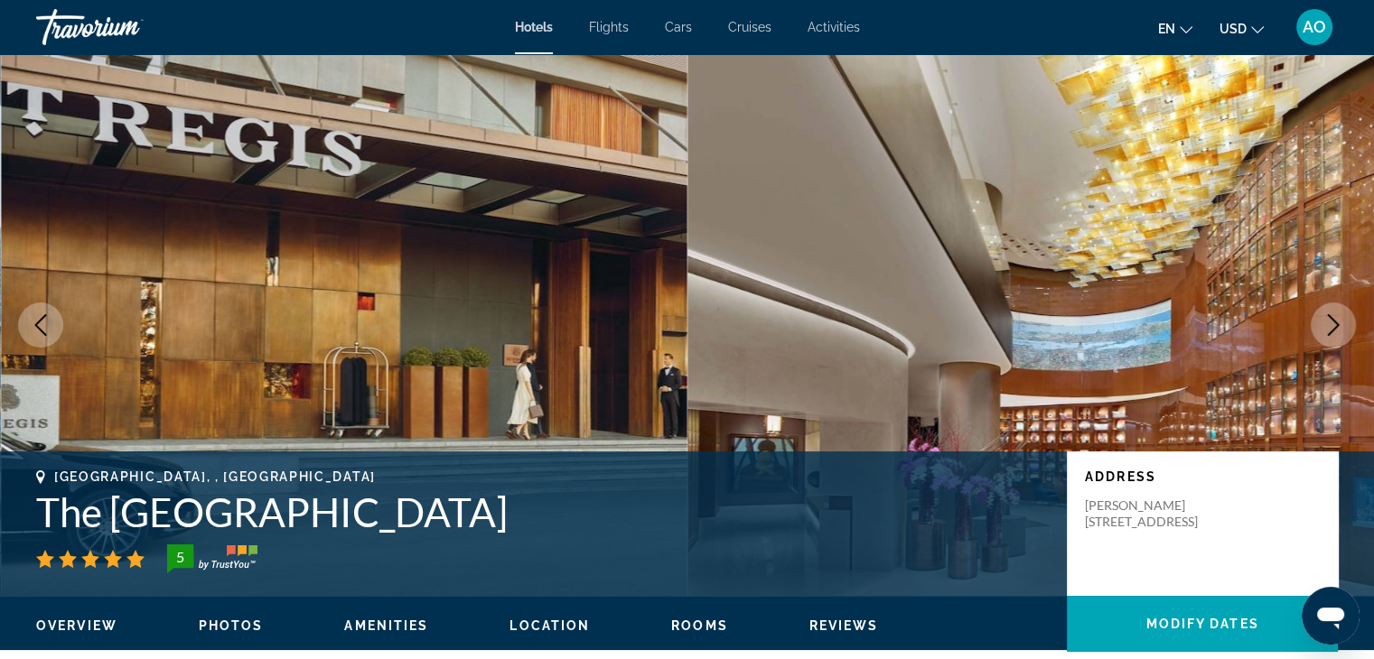
scroll to position [2591, 0]
